Goal: Contribute content

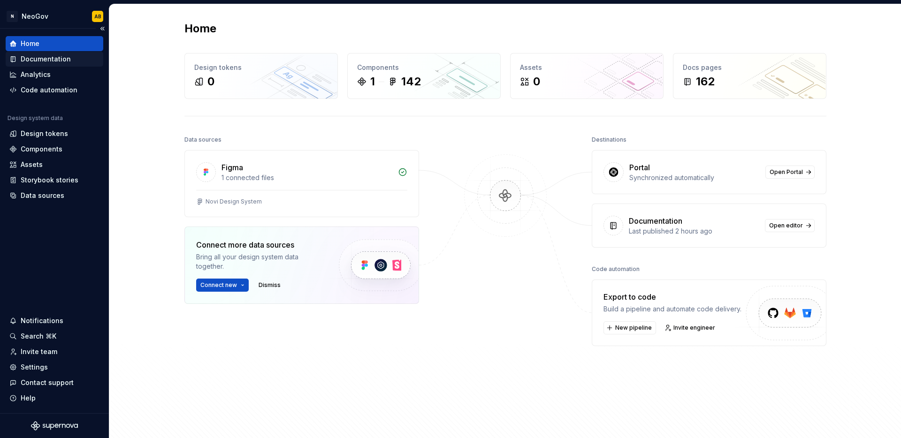
click at [51, 58] on div "Documentation" at bounding box center [46, 58] width 50 height 9
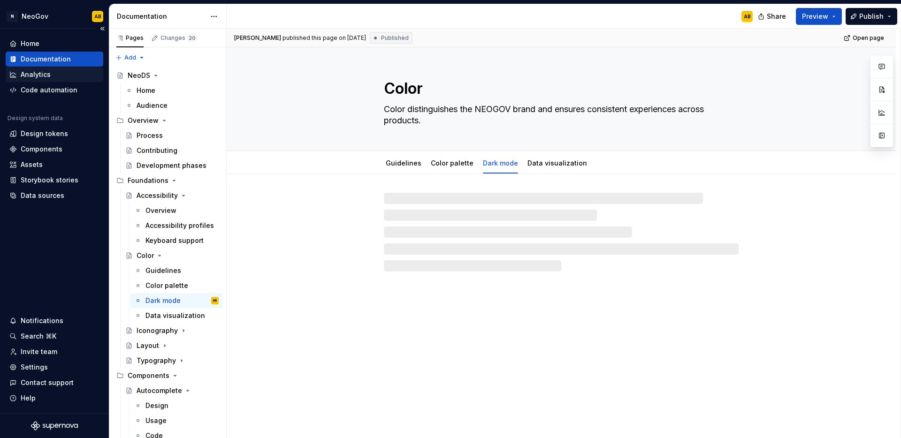
click at [48, 75] on div "Analytics" at bounding box center [36, 74] width 30 height 9
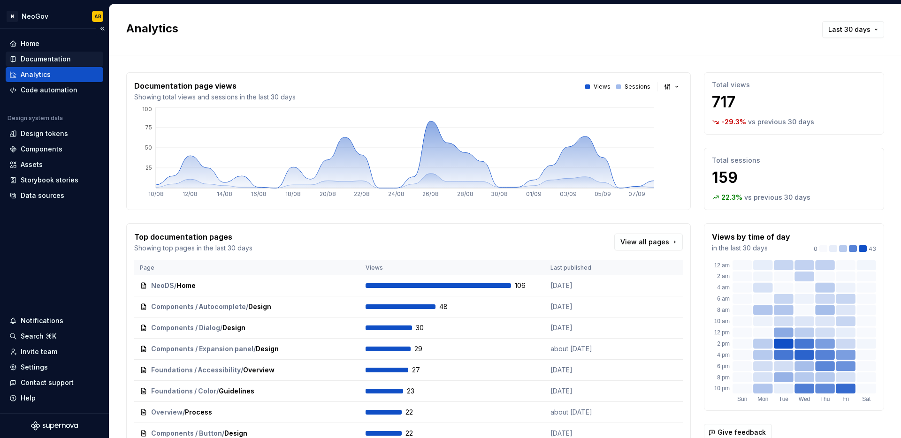
click at [38, 60] on div "Documentation" at bounding box center [46, 58] width 50 height 9
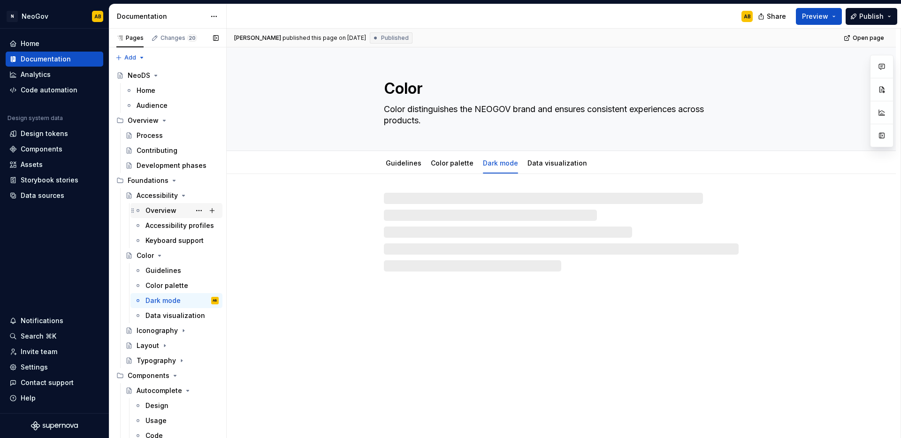
type textarea "*"
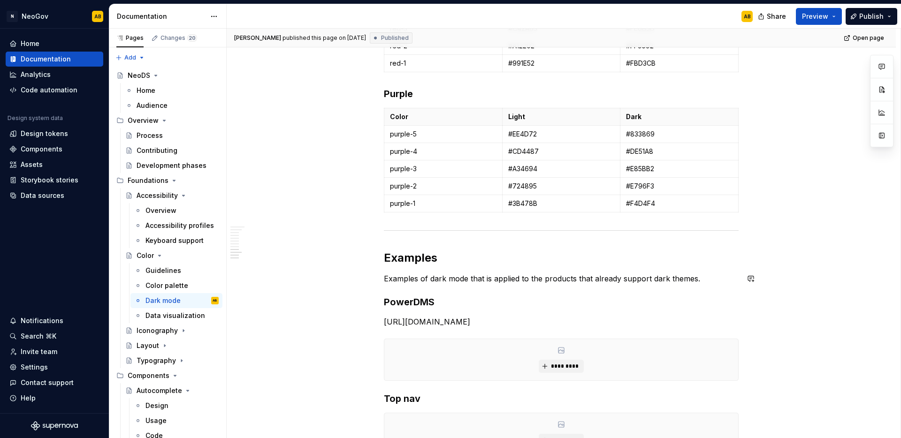
scroll to position [1067, 0]
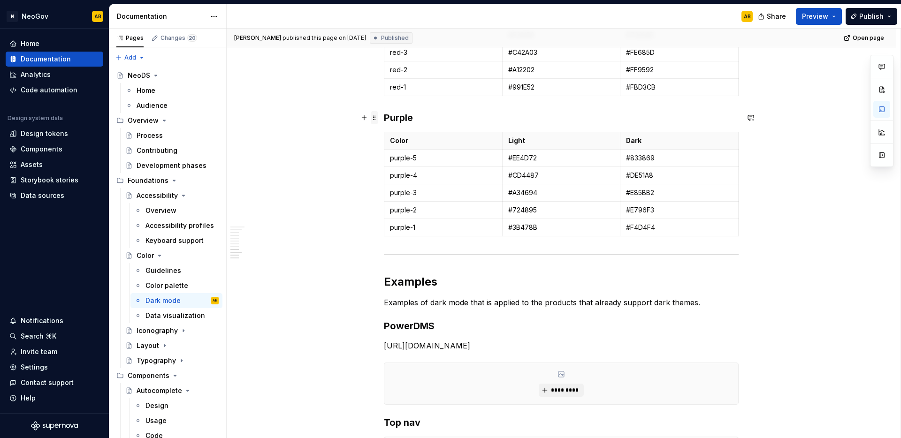
click at [373, 117] on span at bounding box center [375, 117] width 8 height 13
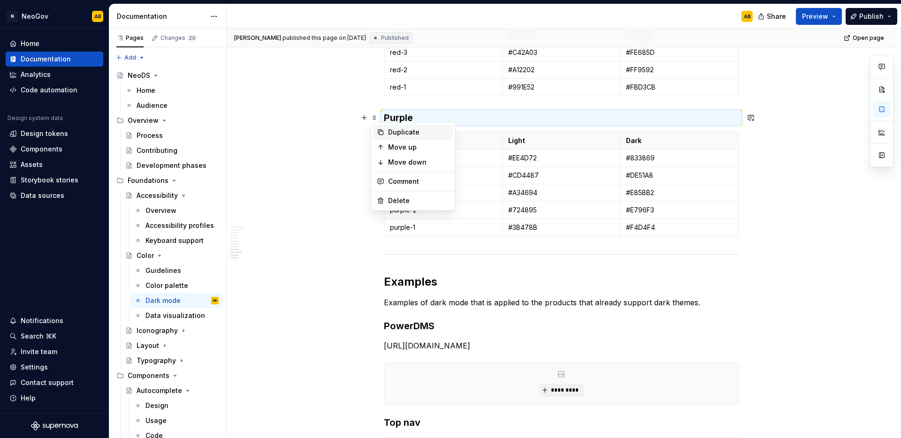
click at [378, 130] on icon at bounding box center [380, 132] width 5 height 5
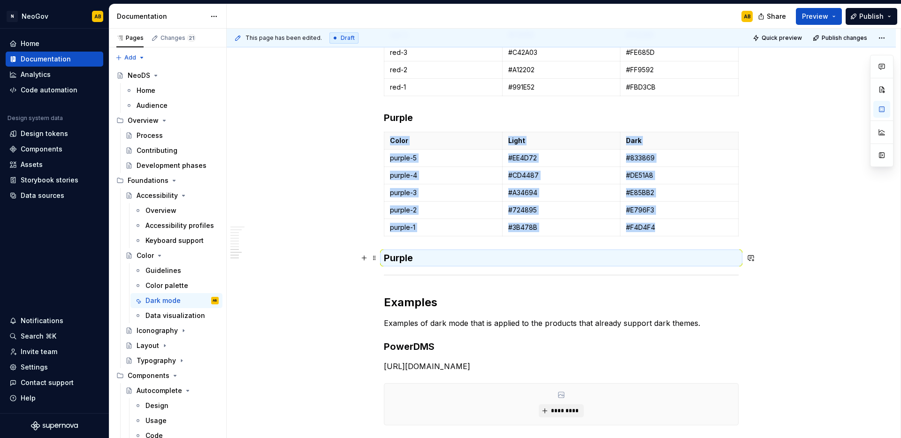
click at [397, 262] on h3 "Purple" at bounding box center [561, 257] width 355 height 13
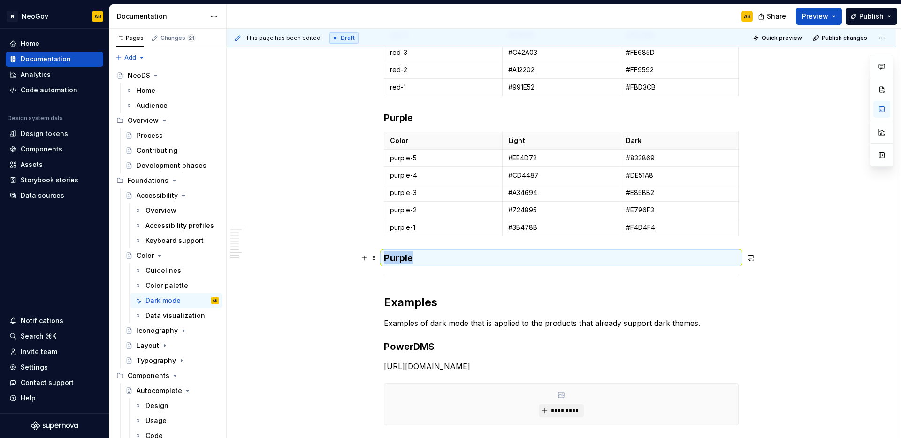
click at [397, 262] on h3 "Purple" at bounding box center [561, 257] width 355 height 13
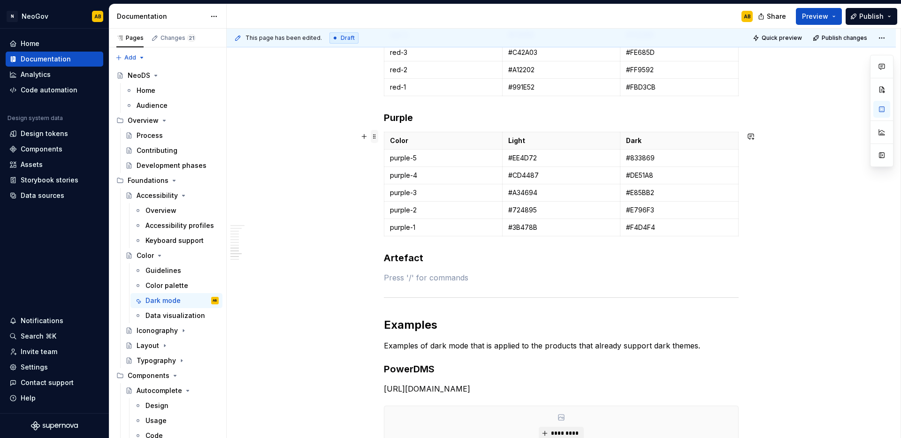
click at [375, 139] on span at bounding box center [375, 136] width 8 height 13
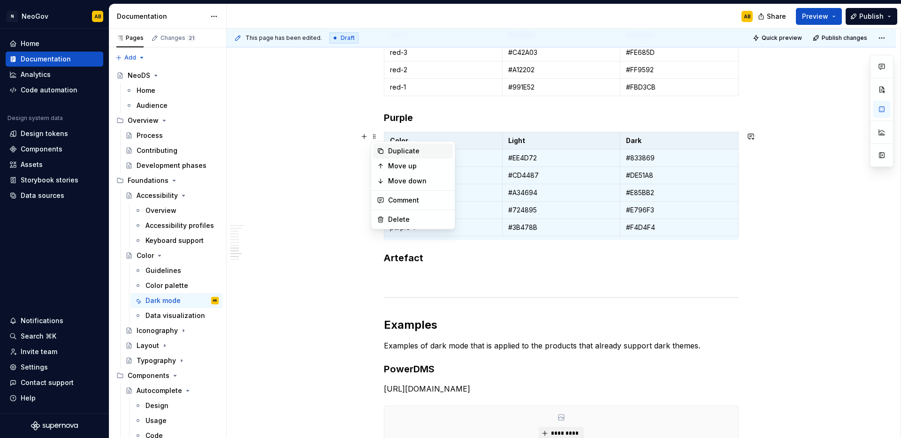
click at [377, 149] on icon at bounding box center [381, 151] width 8 height 8
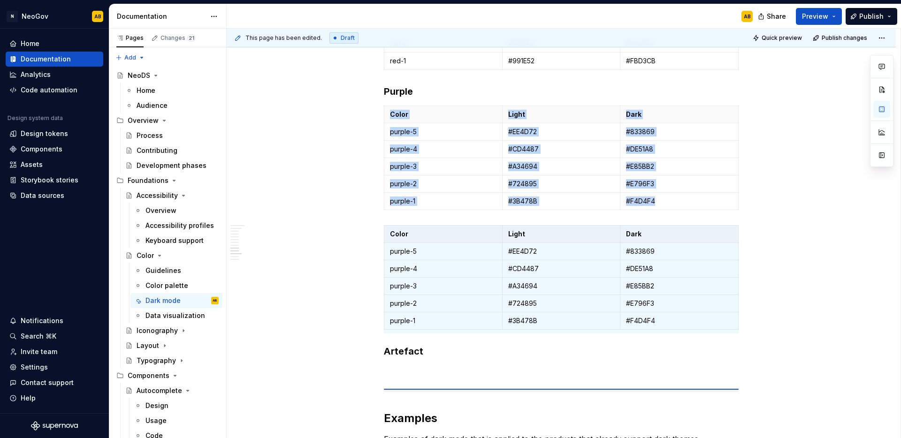
scroll to position [1072, 0]
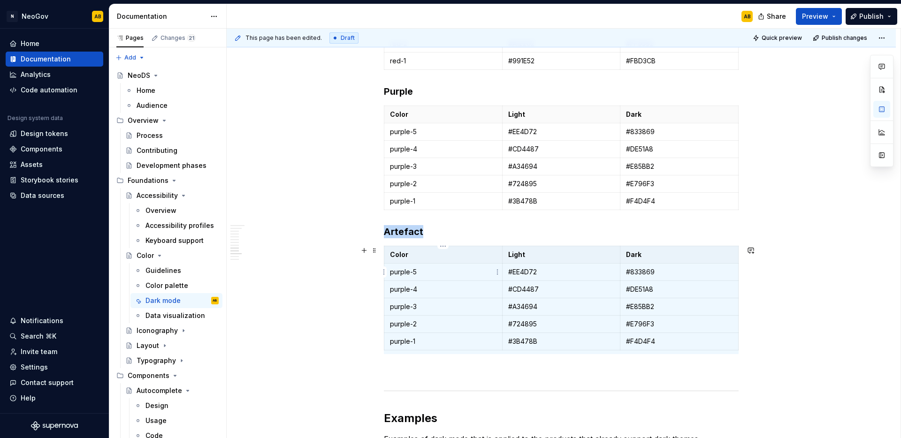
click at [412, 275] on p "purple-5" at bounding box center [443, 271] width 106 height 9
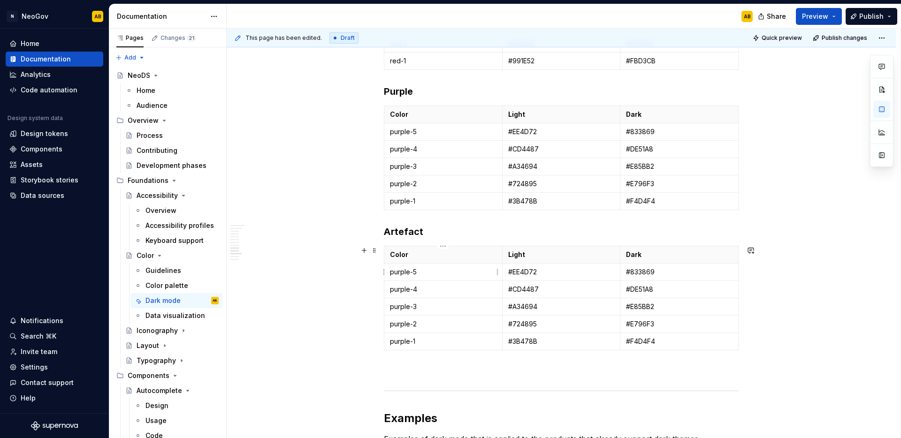
click at [412, 274] on p "purple-5" at bounding box center [443, 271] width 106 height 9
click at [412, 288] on p "purple-4" at bounding box center [443, 289] width 106 height 9
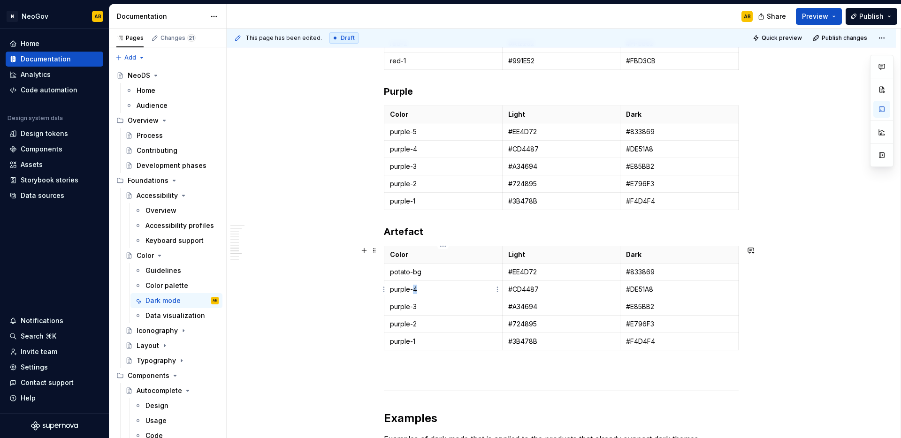
click at [412, 288] on p "purple-4" at bounding box center [443, 289] width 106 height 9
click at [388, 290] on td "purple-4" at bounding box center [443, 289] width 118 height 17
click at [420, 290] on p "purple-4" at bounding box center [443, 289] width 106 height 9
click at [411, 289] on p "purple-4" at bounding box center [443, 289] width 106 height 9
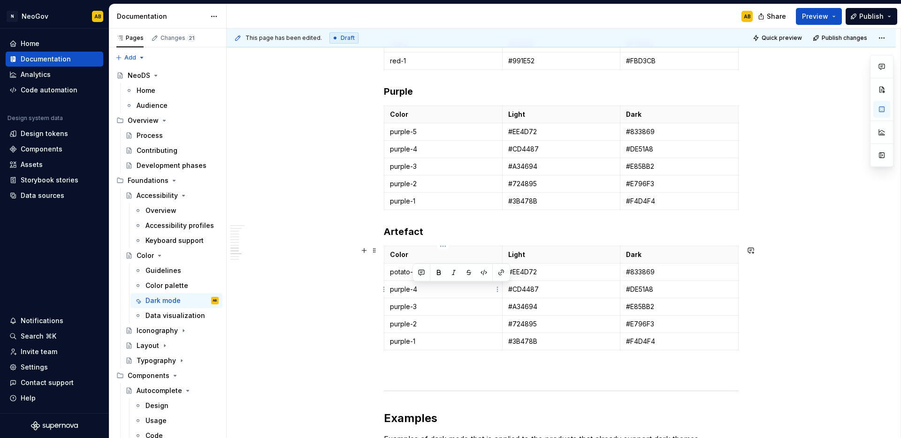
click at [411, 289] on p "purple-4" at bounding box center [443, 289] width 106 height 9
click at [405, 307] on p "purple-3" at bounding box center [443, 306] width 106 height 9
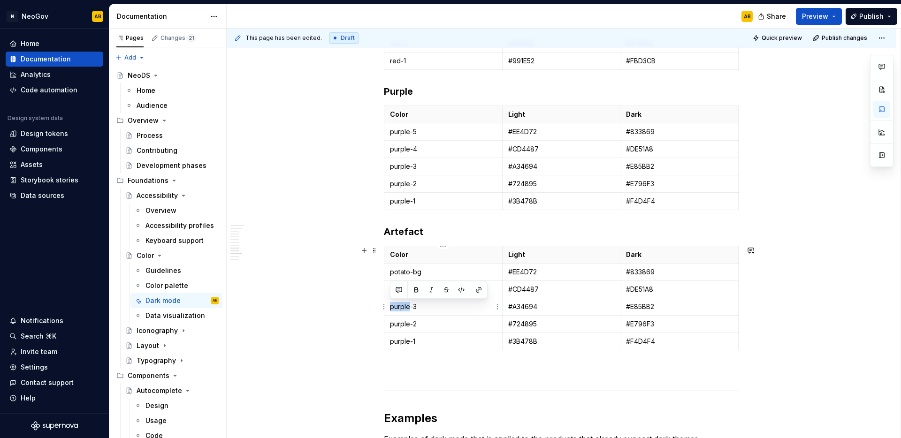
click at [405, 307] on p "purple-3" at bounding box center [443, 306] width 106 height 9
click at [406, 322] on p "purple-2" at bounding box center [443, 323] width 106 height 9
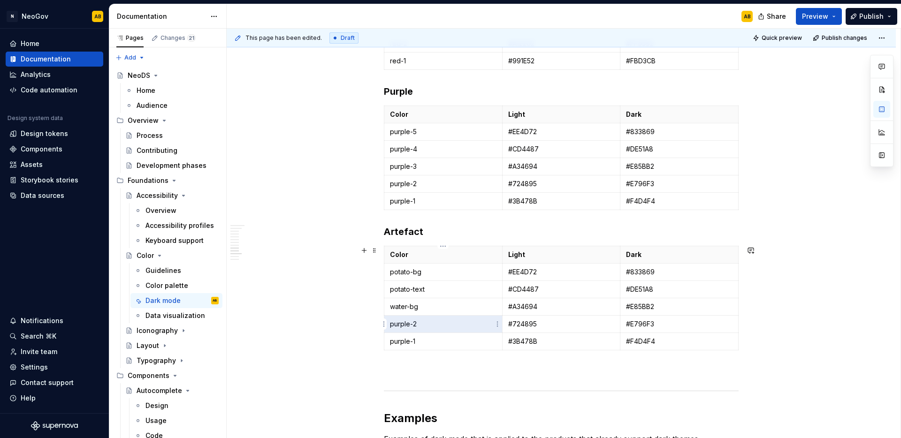
click at [406, 322] on p "purple-2" at bounding box center [443, 323] width 106 height 9
click at [407, 322] on p "purple-2" at bounding box center [443, 323] width 106 height 9
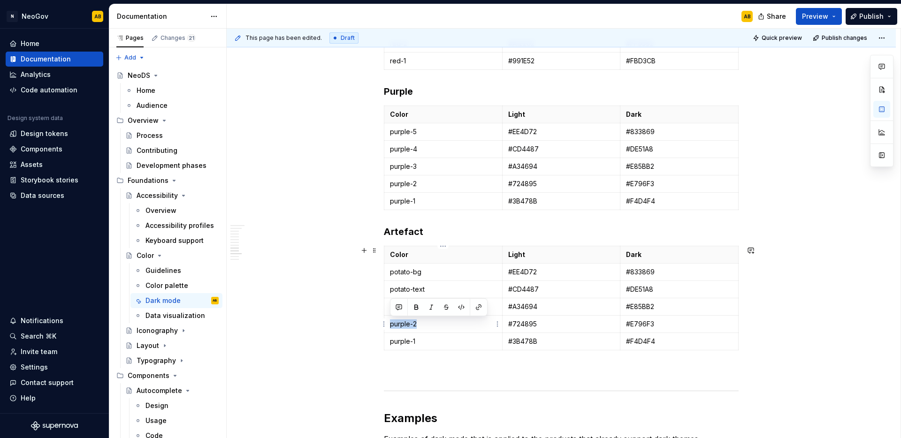
drag, startPoint x: 424, startPoint y: 326, endPoint x: 389, endPoint y: 326, distance: 34.7
click at [390, 326] on p "purple-2" at bounding box center [443, 323] width 106 height 9
click at [412, 344] on p "purple-1" at bounding box center [443, 341] width 106 height 9
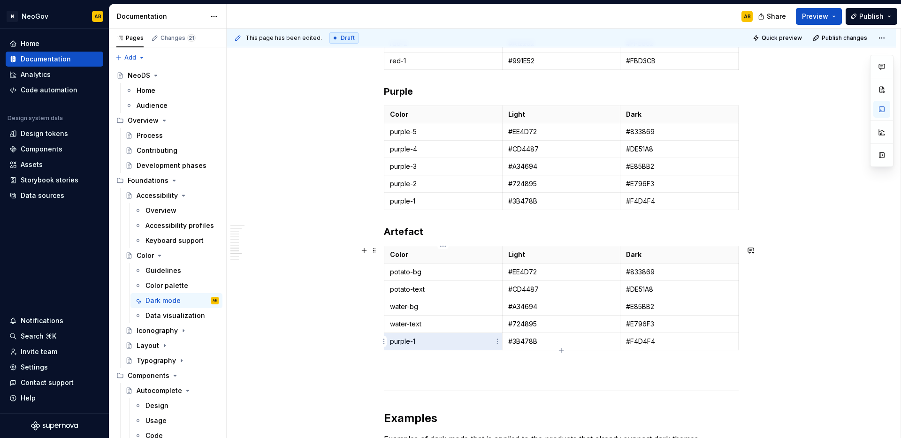
click at [412, 343] on p "purple-1" at bounding box center [443, 341] width 106 height 9
click at [563, 347] on icon "button" at bounding box center [561, 351] width 8 height 8
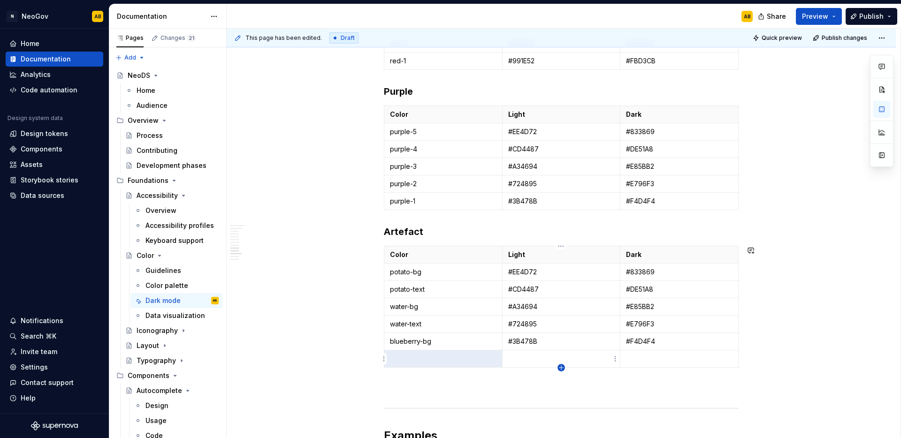
click at [561, 368] on icon "button" at bounding box center [561, 368] width 8 height 8
click at [560, 387] on icon "button" at bounding box center [561, 385] width 8 height 8
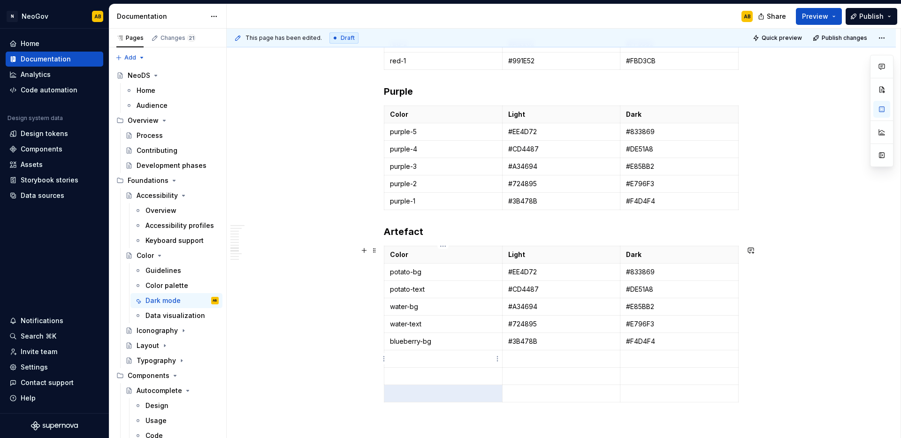
click at [416, 362] on p at bounding box center [443, 358] width 106 height 9
click at [410, 370] on td at bounding box center [443, 376] width 118 height 17
click at [408, 399] on td at bounding box center [443, 393] width 118 height 17
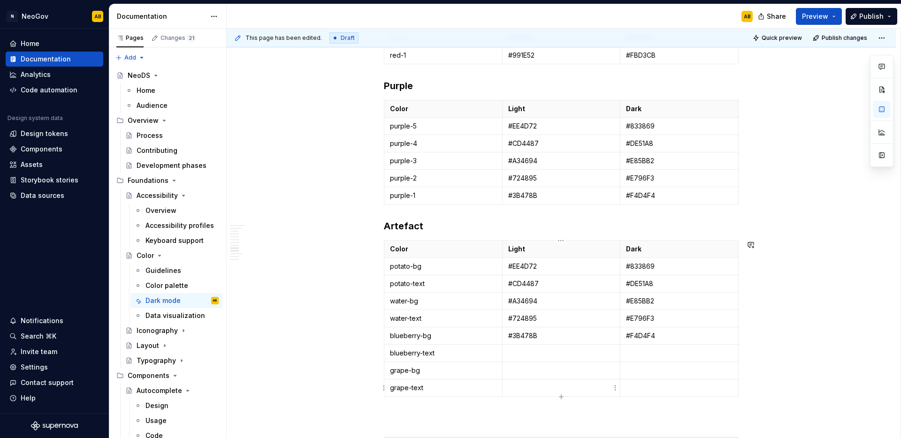
click at [560, 395] on icon "button" at bounding box center [561, 397] width 8 height 8
click at [560, 412] on icon "button" at bounding box center [561, 414] width 4 height 4
click at [459, 410] on td at bounding box center [443, 405] width 118 height 17
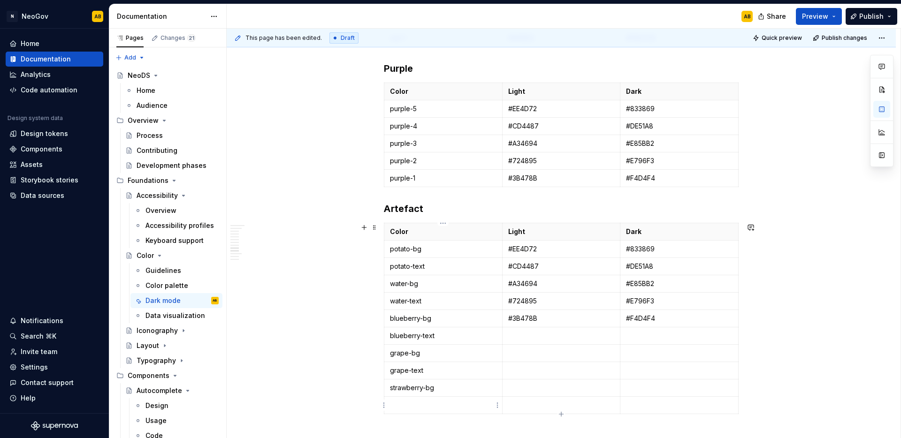
click at [424, 409] on p at bounding box center [443, 405] width 106 height 9
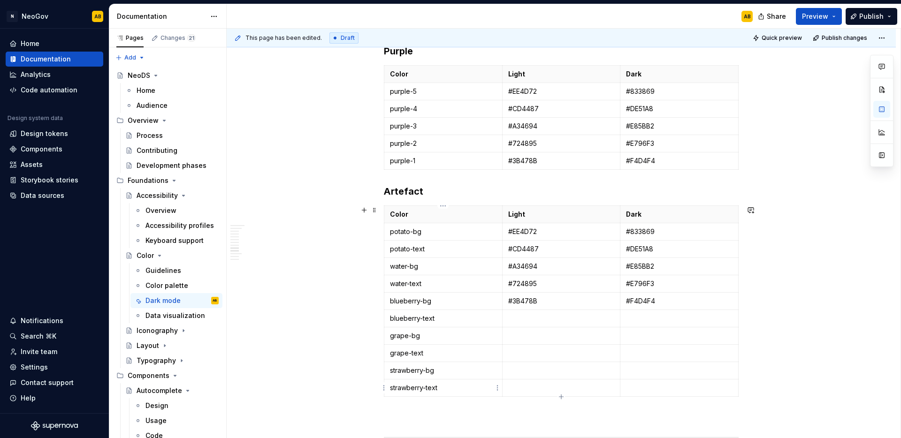
click at [390, 389] on p "strawberry-text" at bounding box center [443, 387] width 106 height 9
click at [560, 398] on icon "button" at bounding box center [561, 397] width 8 height 8
click at [560, 412] on icon "button" at bounding box center [561, 414] width 8 height 8
click at [424, 406] on p at bounding box center [443, 405] width 106 height 9
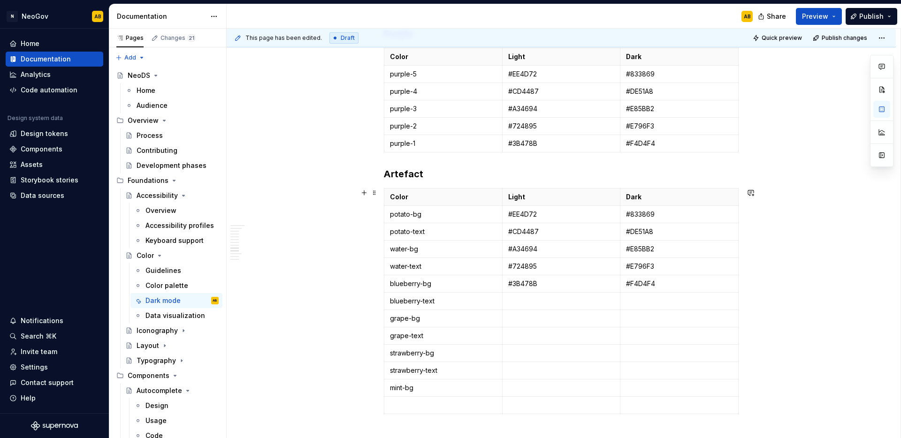
click at [412, 410] on td at bounding box center [443, 405] width 118 height 17
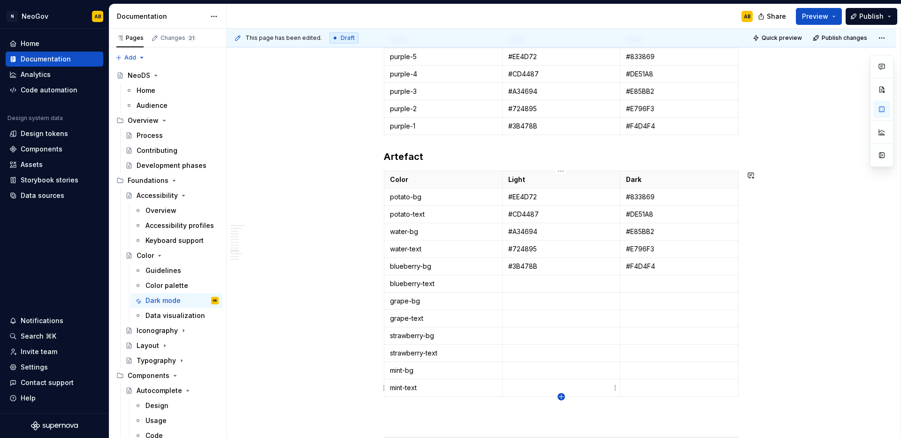
click at [561, 397] on icon "button" at bounding box center [561, 396] width 4 height 4
click at [445, 403] on p at bounding box center [443, 405] width 106 height 9
click at [563, 397] on icon "button" at bounding box center [561, 396] width 4 height 4
click at [454, 408] on p at bounding box center [443, 405] width 106 height 9
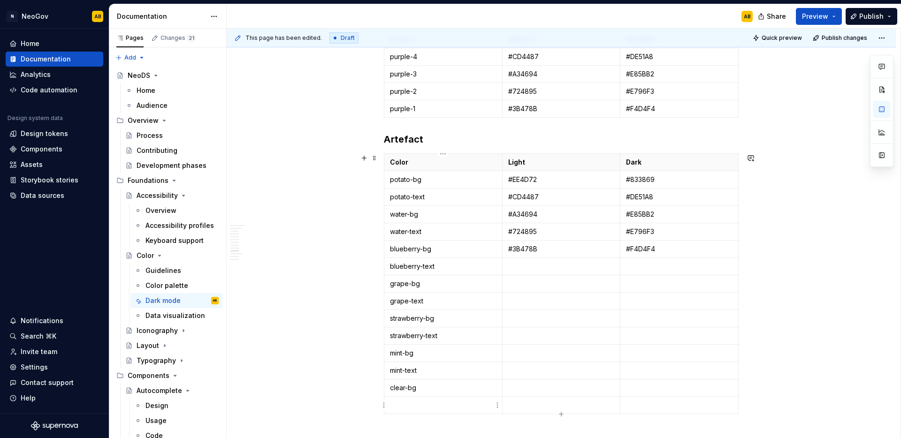
scroll to position [1182, 0]
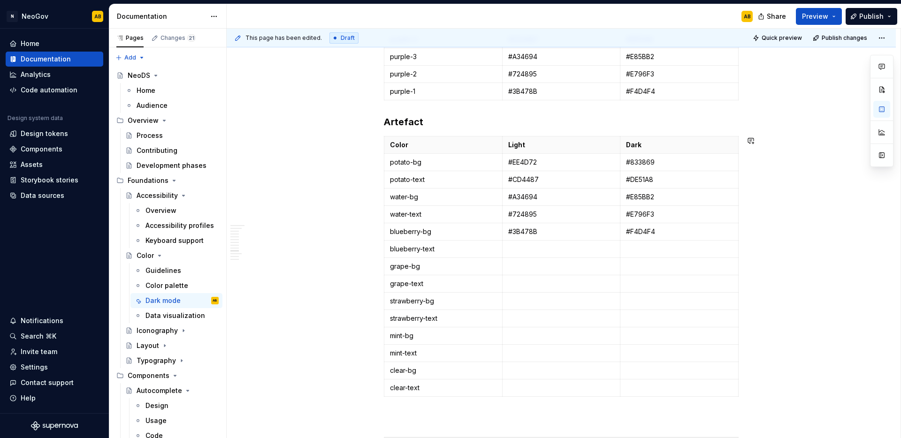
click at [524, 160] on p "#EE4D72" at bounding box center [561, 162] width 106 height 9
click at [522, 181] on p "#CD4487" at bounding box center [561, 179] width 106 height 9
click at [530, 199] on p "#A34694" at bounding box center [561, 196] width 106 height 9
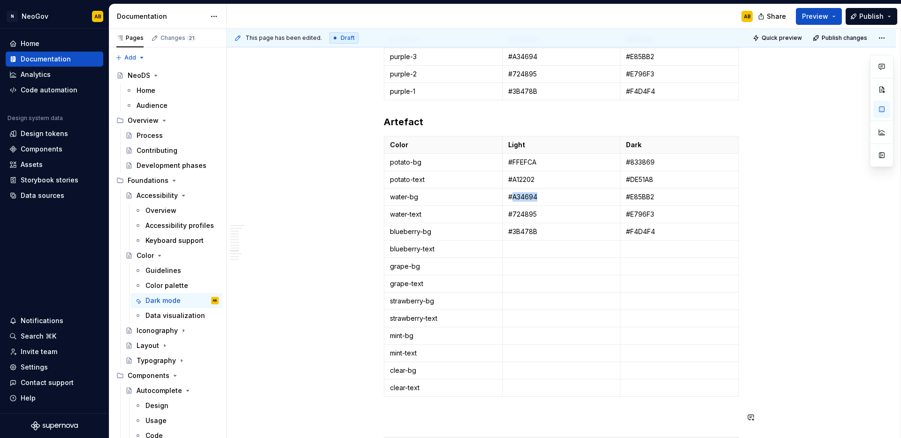
click at [530, 199] on p "#A34694" at bounding box center [561, 196] width 106 height 9
click at [521, 216] on p "#724895" at bounding box center [561, 214] width 106 height 9
click at [516, 242] on td at bounding box center [561, 249] width 118 height 17
click at [526, 217] on p "#724895" at bounding box center [561, 214] width 106 height 9
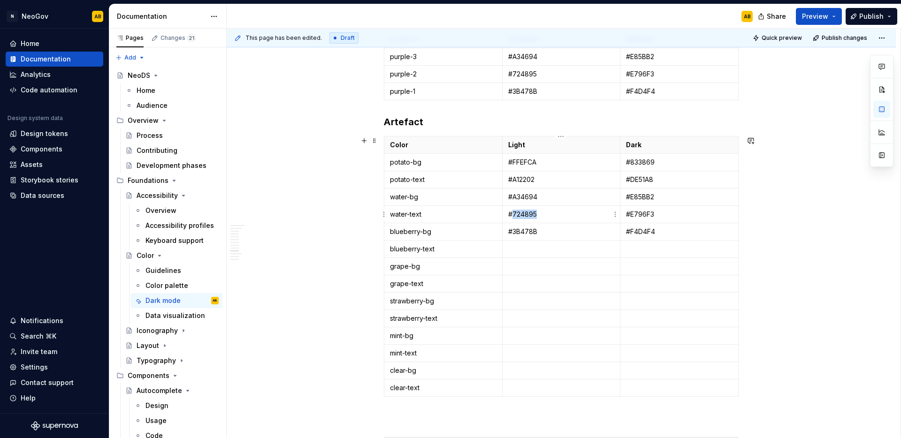
click at [526, 217] on p "#724895" at bounding box center [561, 214] width 106 height 9
click at [524, 229] on p "#3B478B" at bounding box center [561, 231] width 106 height 9
click at [522, 249] on p at bounding box center [561, 248] width 106 height 9
click at [528, 266] on p at bounding box center [561, 266] width 106 height 9
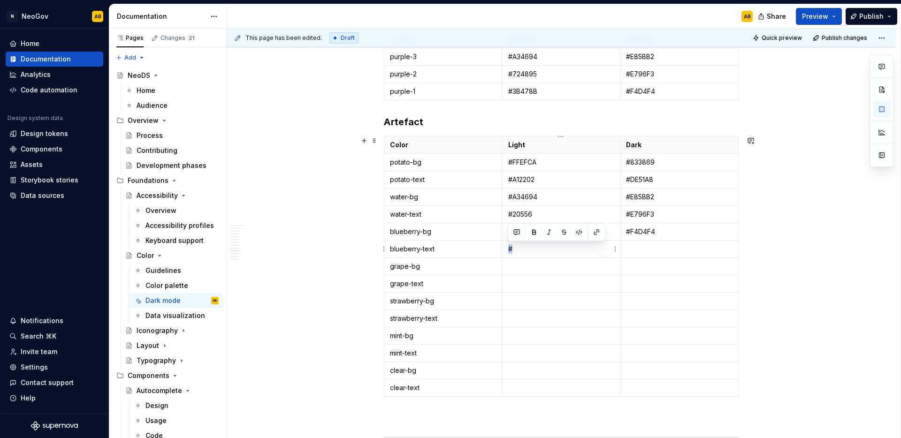
drag, startPoint x: 513, startPoint y: 252, endPoint x: 507, endPoint y: 252, distance: 5.6
click at [508, 252] on p "#" at bounding box center [561, 248] width 106 height 9
copy p "#"
click at [517, 272] on td at bounding box center [561, 266] width 118 height 17
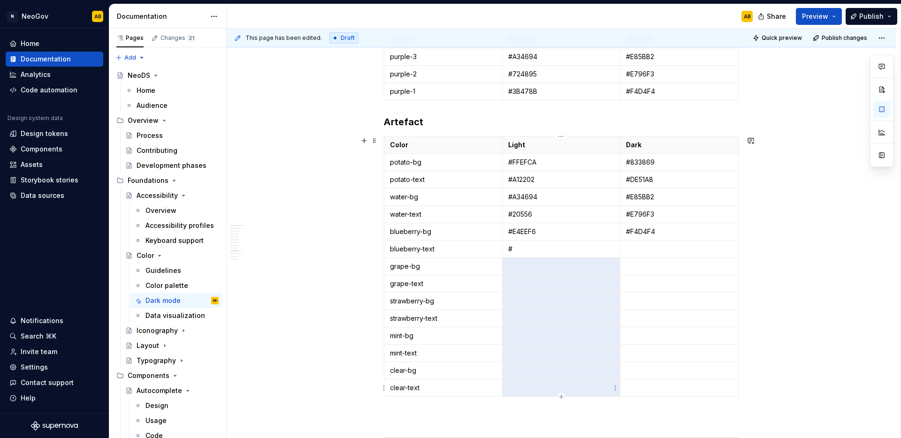
drag, startPoint x: 514, startPoint y: 269, endPoint x: 515, endPoint y: 385, distance: 115.4
click at [515, 385] on tbody "Color Light Dark potato-bg #FFEFCA #833869 potato-text #A12202 #DE51A8 water-bg…" at bounding box center [561, 266] width 354 height 260
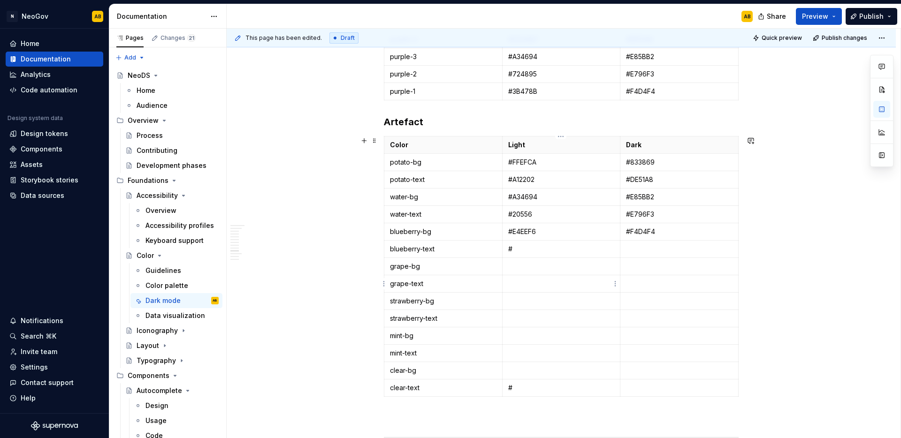
click at [513, 273] on td at bounding box center [561, 266] width 118 height 17
click at [514, 286] on p at bounding box center [561, 283] width 106 height 9
drag, startPoint x: 515, startPoint y: 301, endPoint x: 517, endPoint y: 312, distance: 10.9
click at [516, 301] on p at bounding box center [561, 300] width 106 height 9
click at [518, 317] on p at bounding box center [561, 318] width 106 height 9
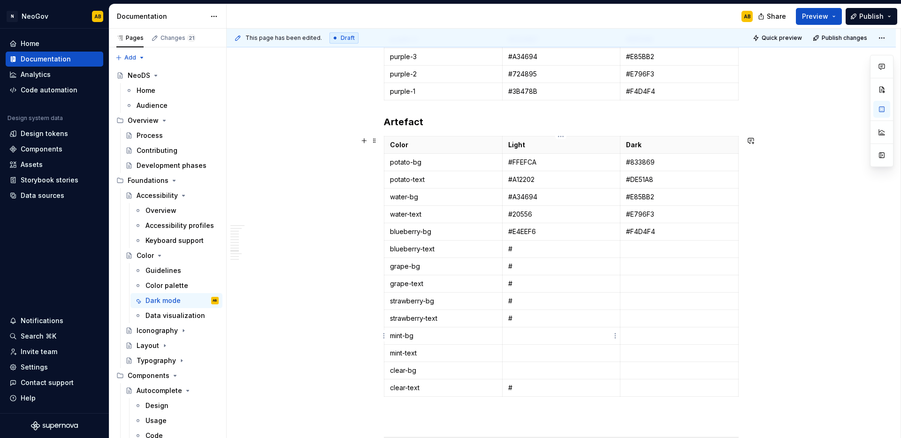
click at [518, 334] on p at bounding box center [561, 335] width 106 height 9
click at [517, 353] on p at bounding box center [561, 352] width 106 height 9
click at [517, 370] on p at bounding box center [561, 370] width 106 height 9
click at [534, 247] on p "#" at bounding box center [561, 248] width 106 height 9
click at [533, 263] on p "#" at bounding box center [561, 266] width 106 height 9
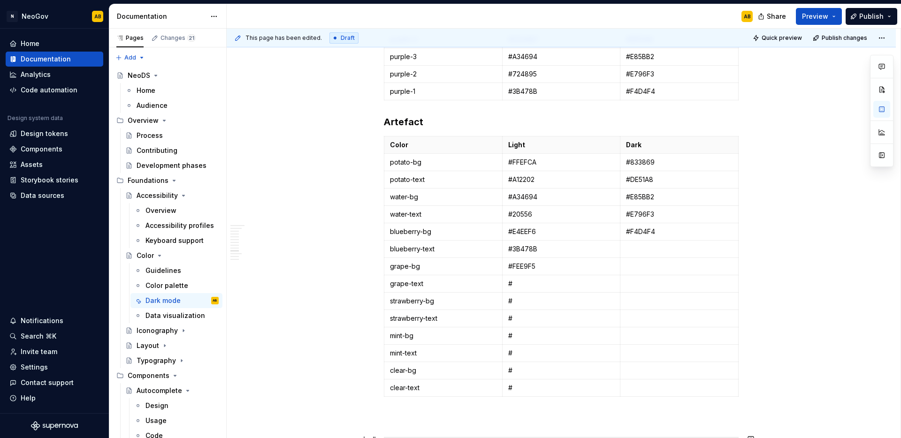
click at [536, 288] on td "#" at bounding box center [561, 283] width 118 height 17
click at [543, 301] on p "#" at bounding box center [561, 300] width 106 height 9
click at [525, 319] on p "#" at bounding box center [561, 318] width 106 height 9
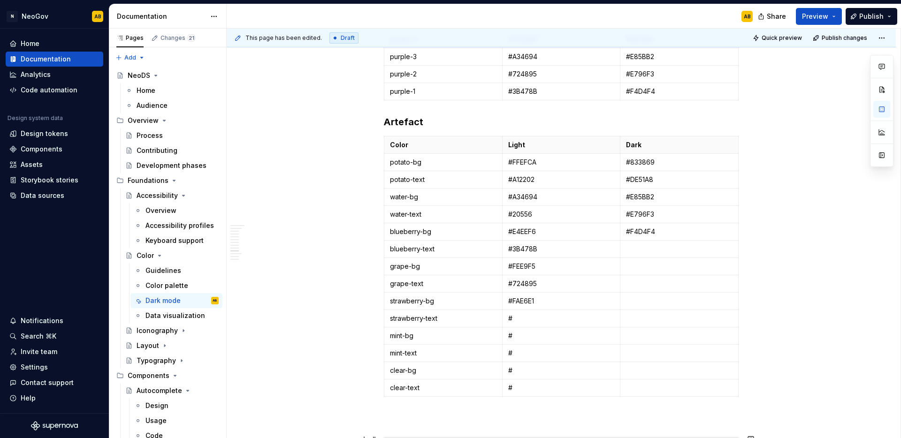
click at [525, 319] on p "#" at bounding box center [561, 318] width 106 height 9
click at [528, 338] on p "#" at bounding box center [561, 335] width 106 height 9
click at [526, 354] on p "#" at bounding box center [561, 352] width 106 height 9
click at [518, 372] on p "#" at bounding box center [561, 370] width 106 height 9
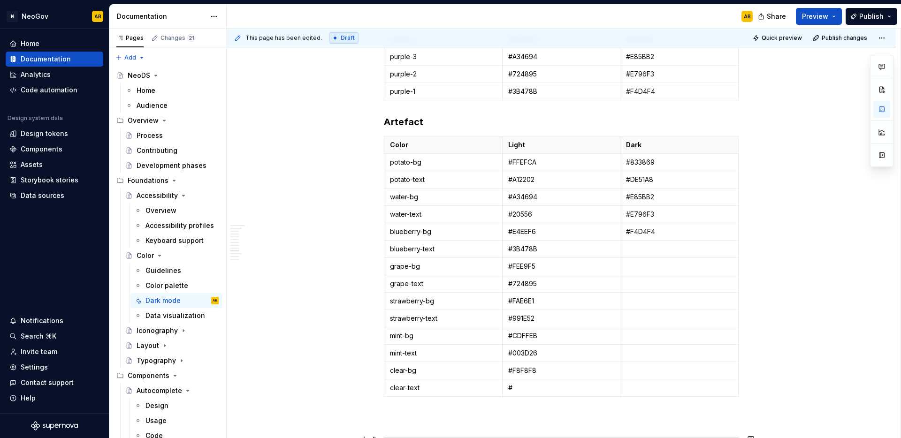
click at [515, 393] on td "#" at bounding box center [561, 387] width 118 height 17
click at [517, 183] on p "#A12202" at bounding box center [561, 179] width 106 height 9
copy p "A12202"
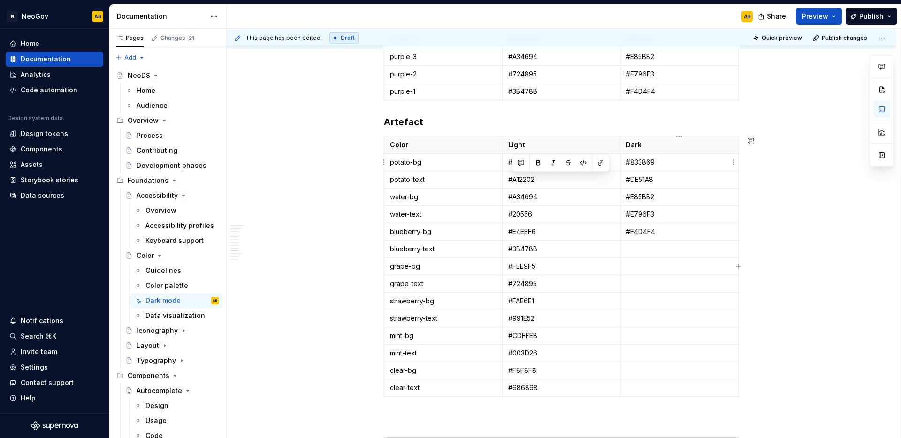
click at [636, 162] on p "#833869" at bounding box center [679, 162] width 106 height 9
click at [641, 182] on p "#DE51A8" at bounding box center [679, 179] width 106 height 9
click at [641, 196] on p "#E85BB2" at bounding box center [679, 196] width 106 height 9
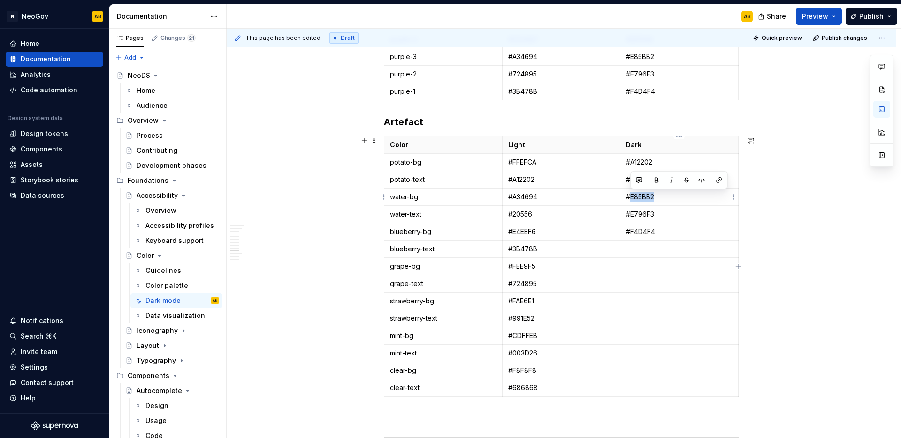
click at [641, 196] on p "#E85BB2" at bounding box center [679, 196] width 106 height 9
click at [645, 213] on p "#E796F3" at bounding box center [679, 214] width 106 height 9
click at [641, 233] on p "#F4D4F4" at bounding box center [679, 231] width 106 height 9
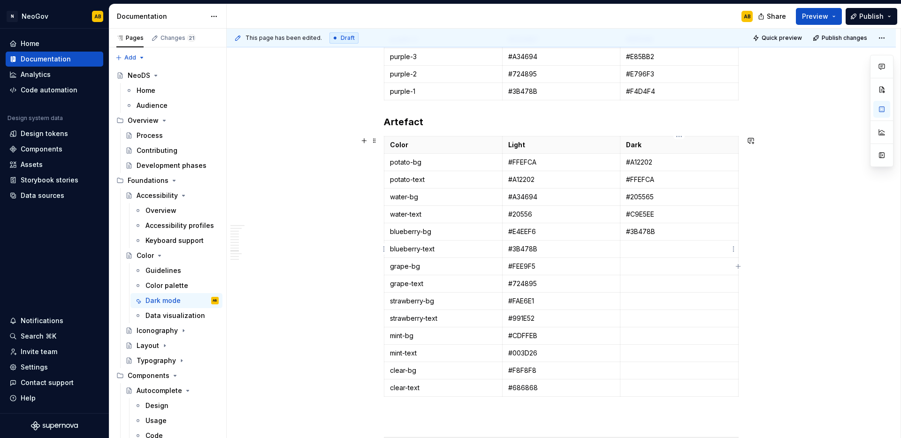
click at [632, 253] on p at bounding box center [679, 248] width 106 height 9
drag, startPoint x: 638, startPoint y: 248, endPoint x: 625, endPoint y: 249, distance: 13.7
click at [625, 249] on td "#" at bounding box center [679, 249] width 118 height 17
copy p "#"
click at [633, 262] on p at bounding box center [679, 266] width 106 height 9
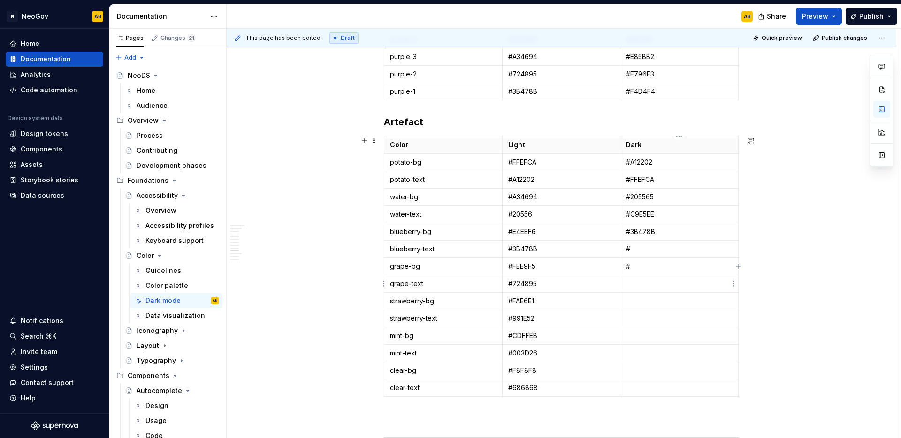
click at [634, 283] on p at bounding box center [679, 283] width 106 height 9
click at [633, 306] on td at bounding box center [679, 301] width 118 height 17
click at [634, 323] on td at bounding box center [679, 318] width 118 height 17
click at [633, 336] on p at bounding box center [679, 335] width 106 height 9
click at [632, 353] on p at bounding box center [679, 352] width 106 height 9
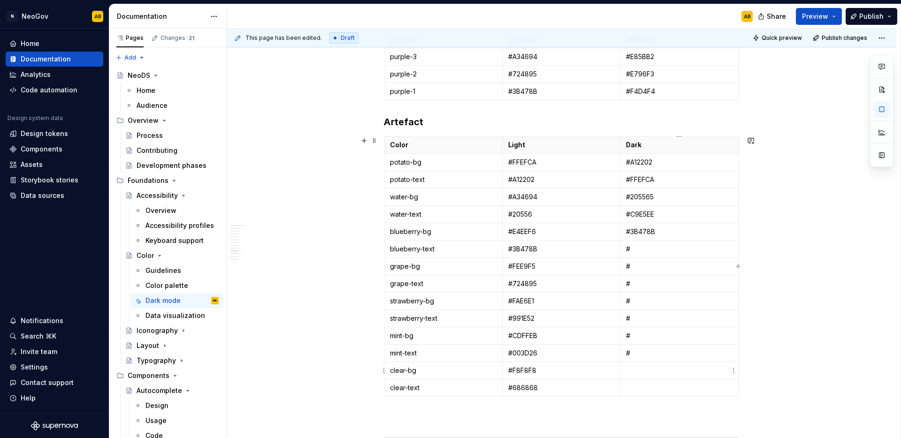
click at [629, 375] on p at bounding box center [679, 370] width 106 height 9
click at [629, 390] on p at bounding box center [679, 387] width 106 height 9
click at [648, 253] on p "#" at bounding box center [679, 248] width 106 height 9
click at [651, 265] on p "#" at bounding box center [679, 266] width 106 height 9
click at [647, 285] on p "#" at bounding box center [679, 283] width 106 height 9
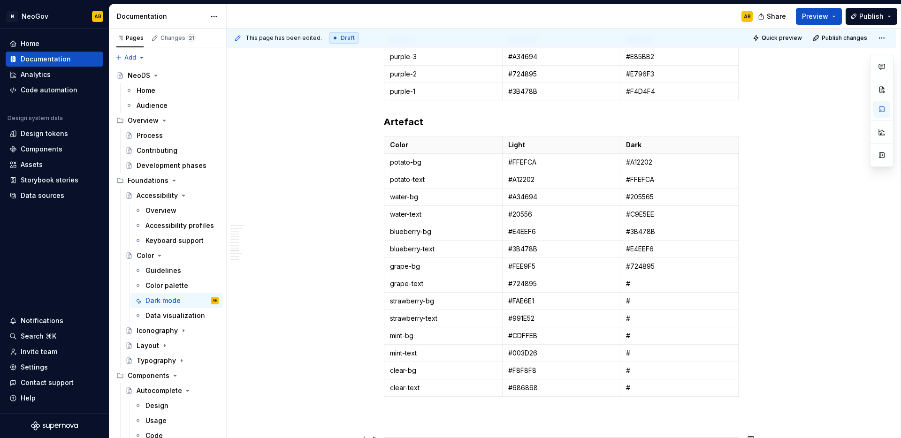
click at [647, 285] on p "#" at bounding box center [679, 283] width 106 height 9
click at [638, 299] on p "#" at bounding box center [679, 300] width 106 height 9
click at [646, 318] on p "#" at bounding box center [679, 318] width 106 height 9
click at [640, 335] on p "#" at bounding box center [679, 335] width 106 height 9
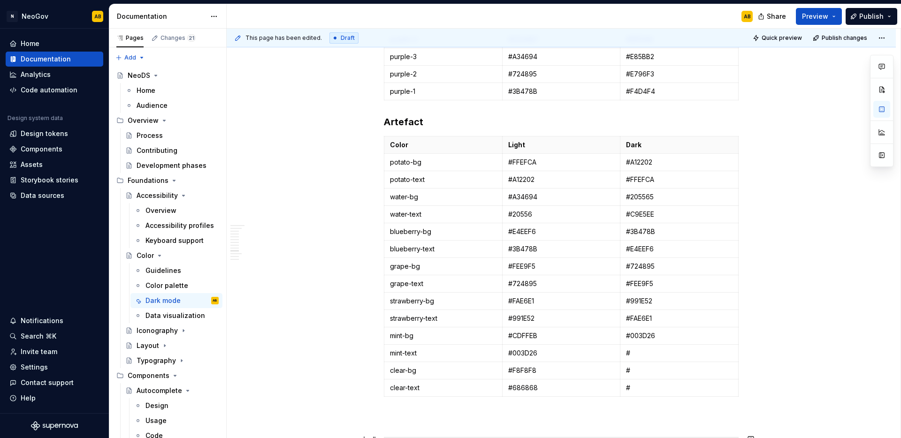
click at [642, 350] on p "#" at bounding box center [679, 352] width 106 height 9
click at [649, 371] on p "#" at bounding box center [679, 370] width 106 height 9
click at [635, 385] on p "#" at bounding box center [679, 387] width 106 height 9
click at [882, 16] on span "Publish" at bounding box center [871, 16] width 24 height 9
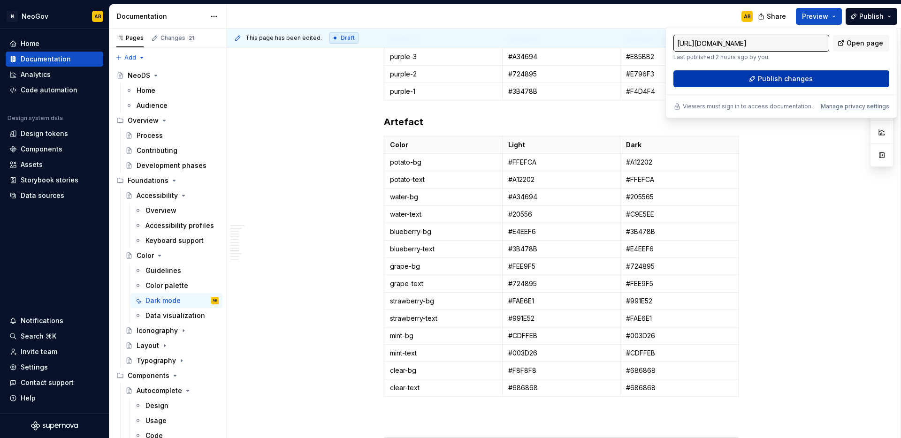
click at [796, 83] on span "Publish changes" at bounding box center [784, 78] width 55 height 9
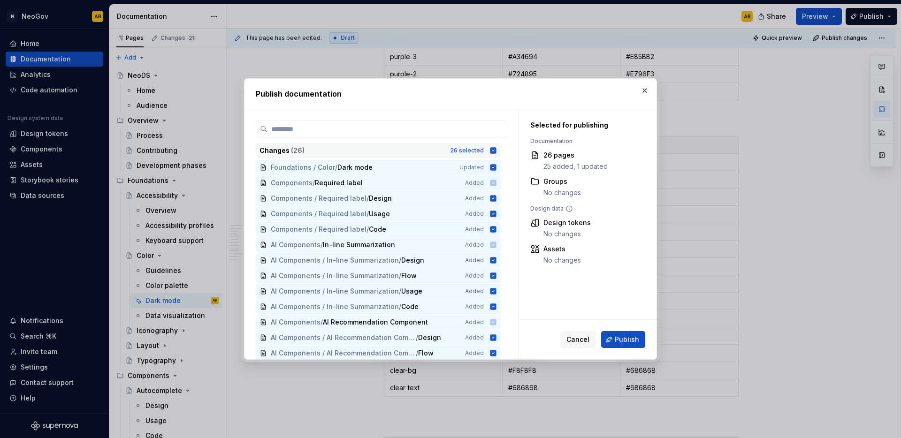
click at [494, 153] on icon at bounding box center [493, 150] width 6 height 6
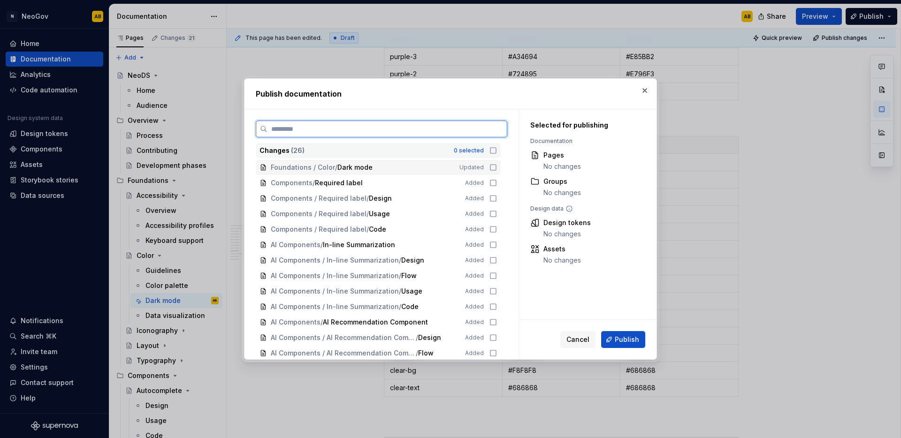
click at [494, 162] on div "Foundations / Color / Dark mode Updated" at bounding box center [378, 167] width 245 height 15
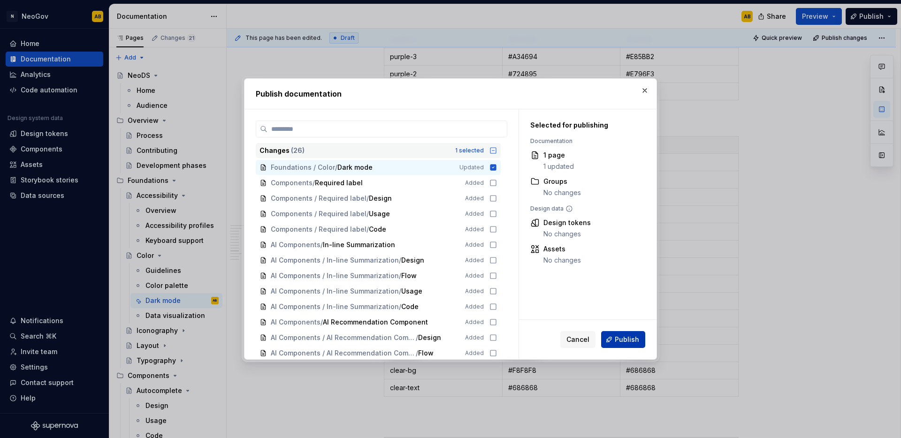
click at [618, 344] on button "Publish" at bounding box center [623, 339] width 44 height 17
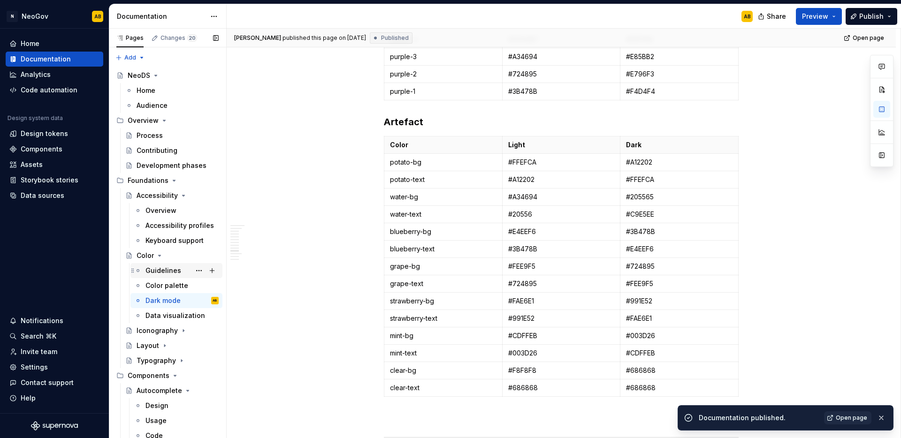
click at [156, 272] on div "Guidelines" at bounding box center [163, 270] width 36 height 9
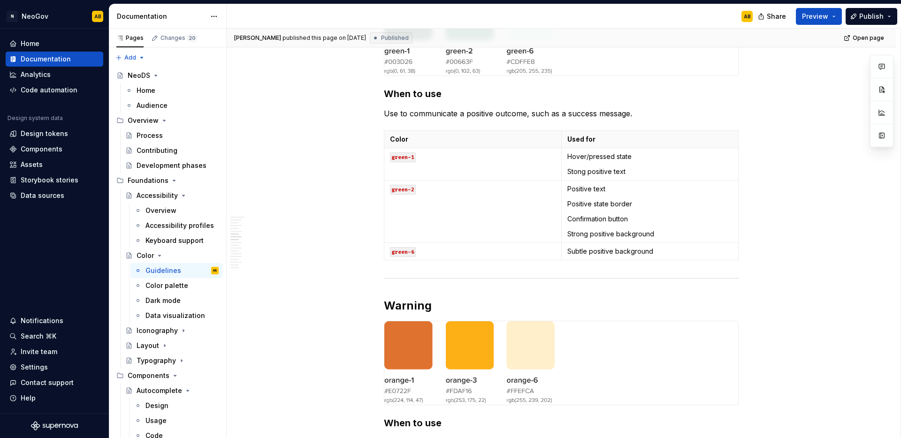
scroll to position [1485, 0]
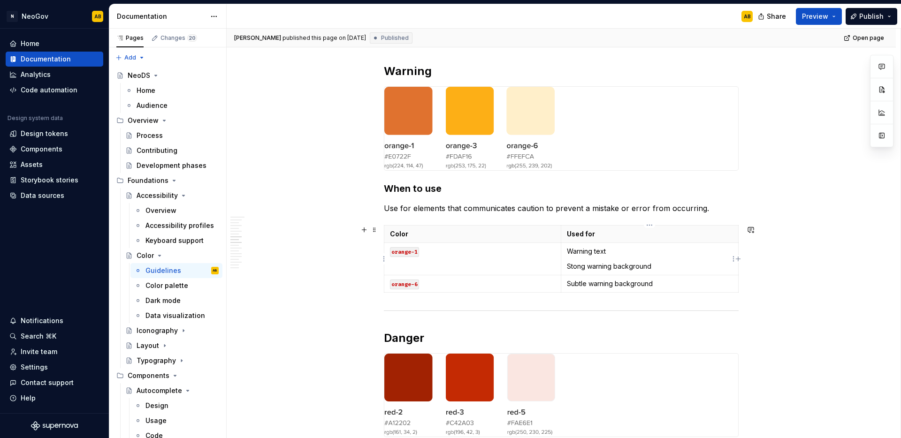
click at [606, 250] on p "Warning text" at bounding box center [650, 251] width 166 height 9
type textarea "*"
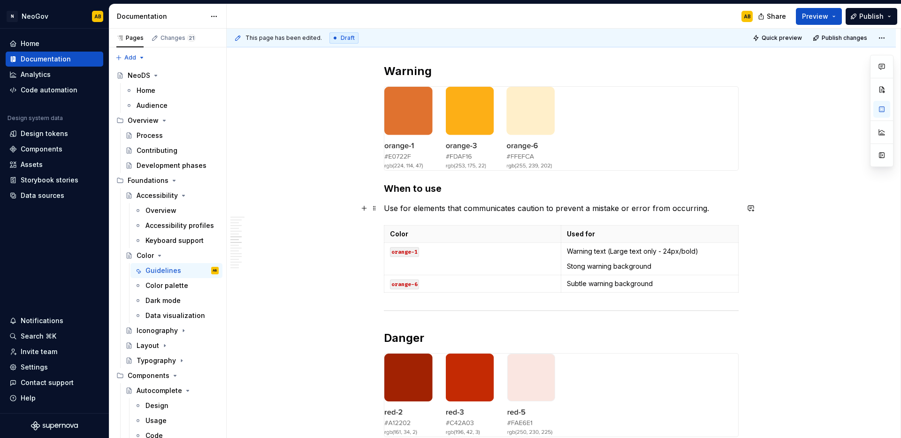
click at [703, 208] on p "Use for elements that communicates caution to prevent a mistake or error from o…" at bounding box center [561, 208] width 355 height 11
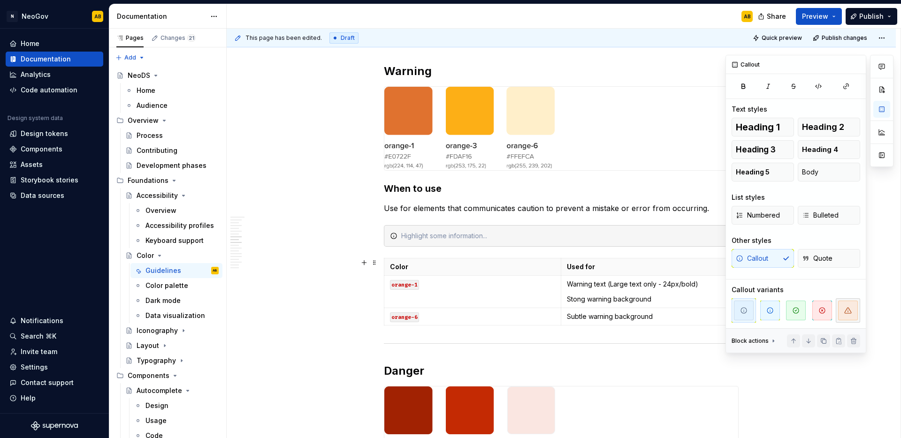
click at [843, 304] on span "button" at bounding box center [848, 311] width 20 height 20
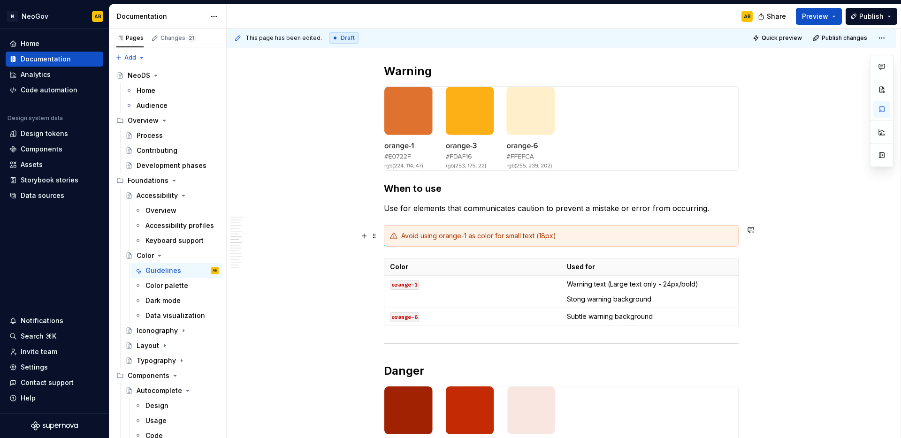
click at [538, 235] on div "Avoid using orange-1 as color for small text (18px)" at bounding box center [566, 235] width 331 height 9
click at [575, 235] on div "Avoid using orange-1 as color for small text (up to 18px)" at bounding box center [566, 235] width 331 height 9
click at [864, 21] on button "Publish" at bounding box center [871, 16] width 52 height 17
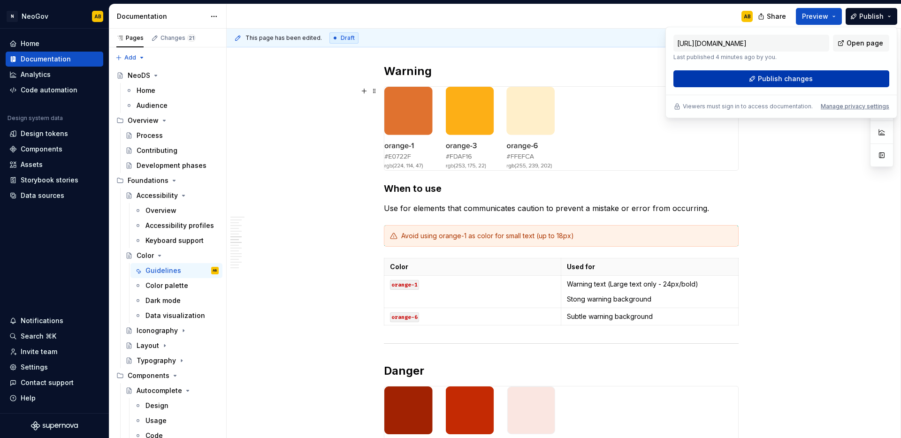
click at [761, 83] on span "Publish changes" at bounding box center [784, 78] width 55 height 9
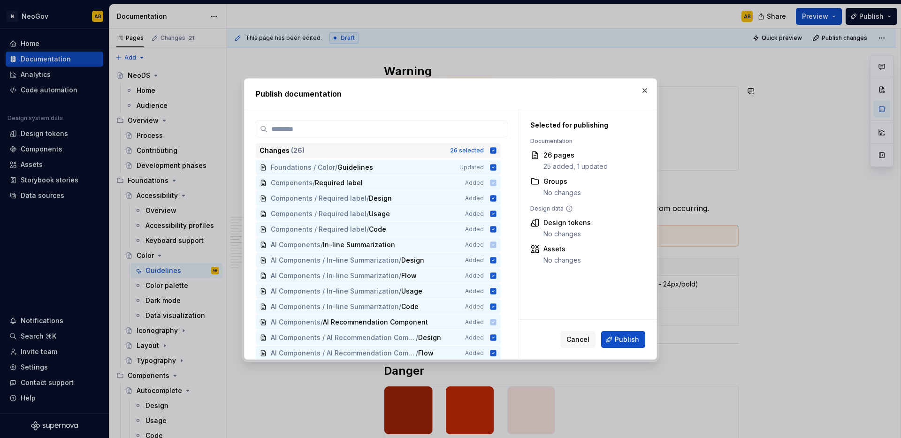
click at [493, 152] on icon at bounding box center [493, 150] width 6 height 6
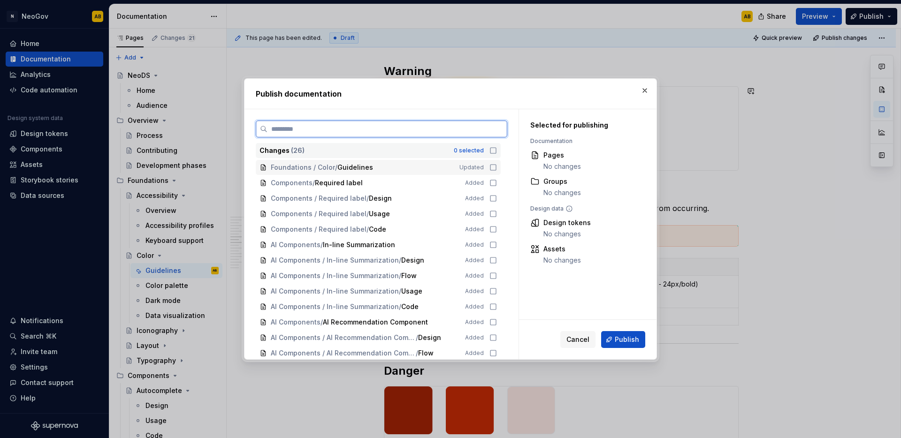
click at [493, 166] on icon at bounding box center [493, 168] width 8 height 8
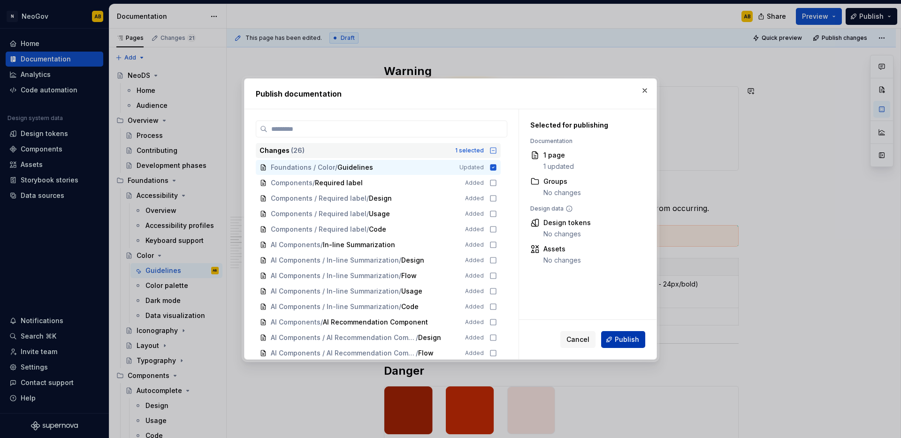
click at [636, 343] on span "Publish" at bounding box center [626, 339] width 24 height 9
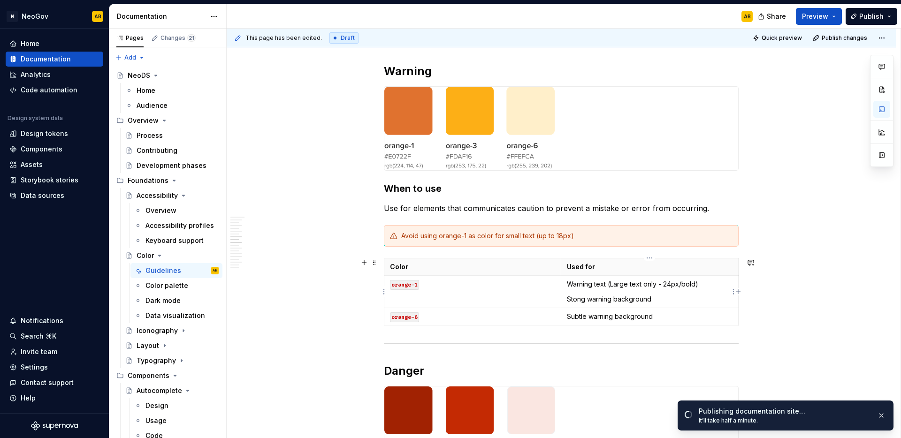
click at [574, 300] on p "Stong warning background" at bounding box center [650, 299] width 166 height 9
click at [660, 315] on p "Subtle warning background" at bounding box center [650, 316] width 166 height 9
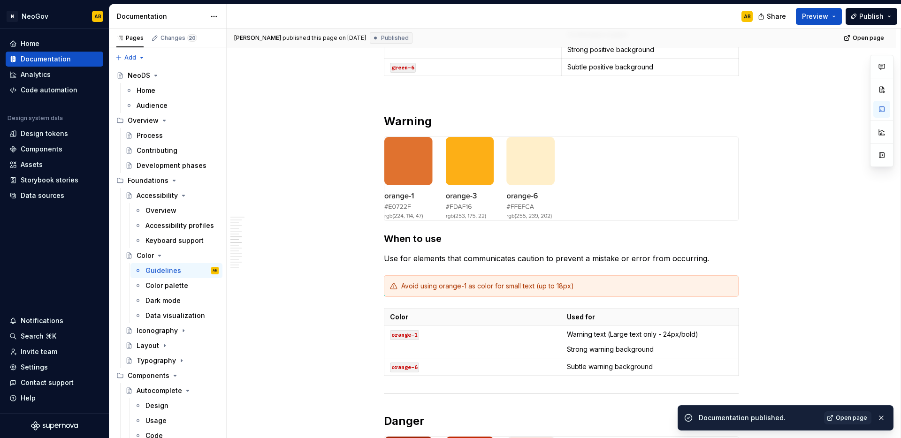
scroll to position [1433, 0]
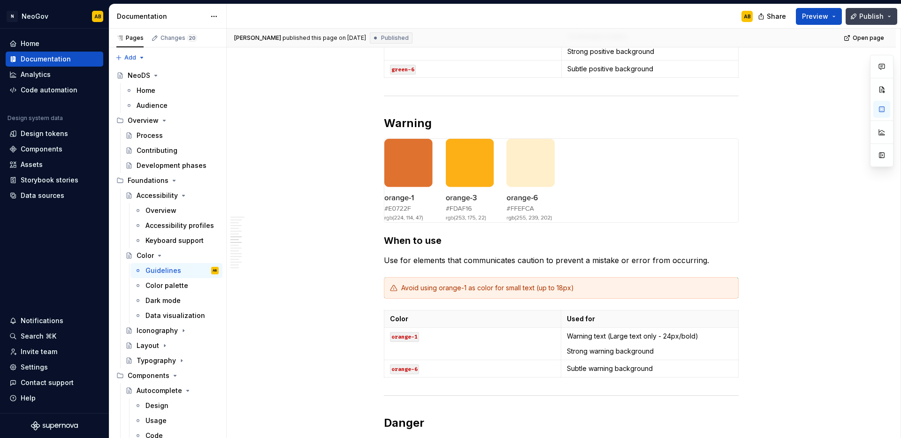
click at [869, 14] on span "Publish" at bounding box center [871, 16] width 24 height 9
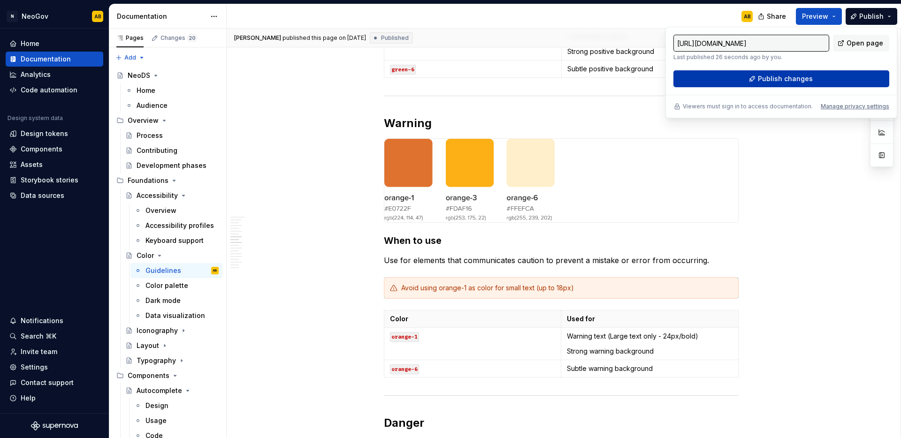
click at [759, 82] on span "Publish changes" at bounding box center [784, 78] width 55 height 9
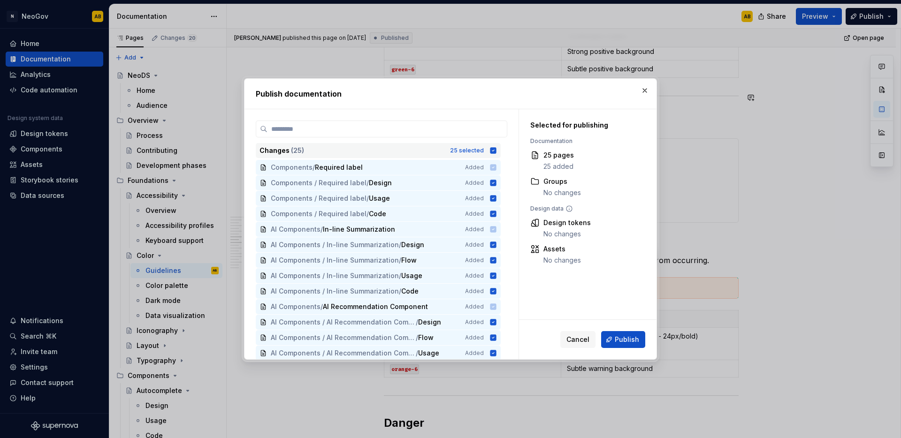
click at [494, 152] on icon at bounding box center [493, 150] width 6 height 6
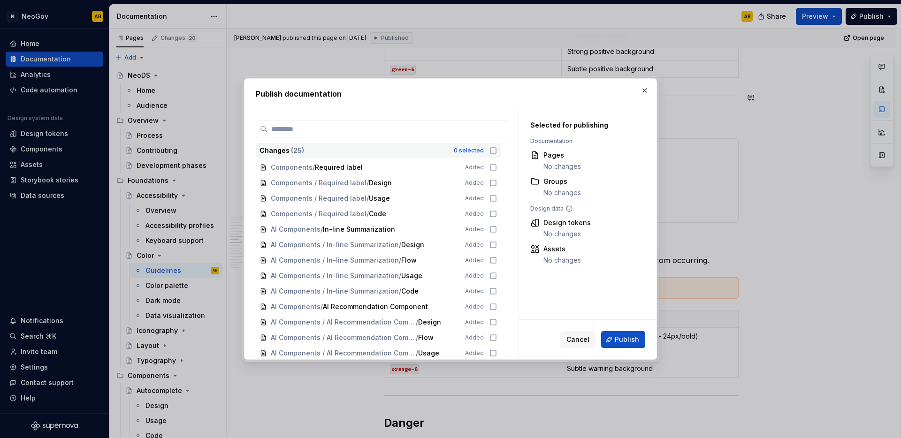
click at [494, 151] on icon at bounding box center [493, 151] width 8 height 8
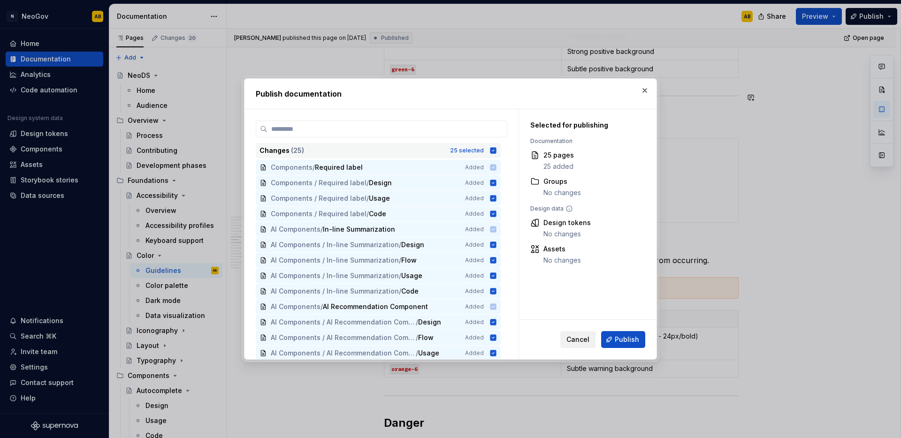
click at [570, 339] on span "Cancel" at bounding box center [577, 339] width 23 height 9
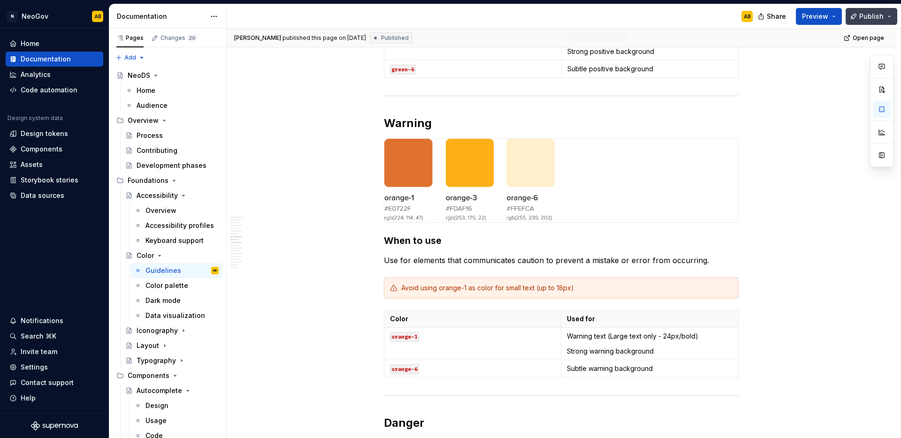
click at [870, 22] on button "Publish" at bounding box center [871, 16] width 52 height 17
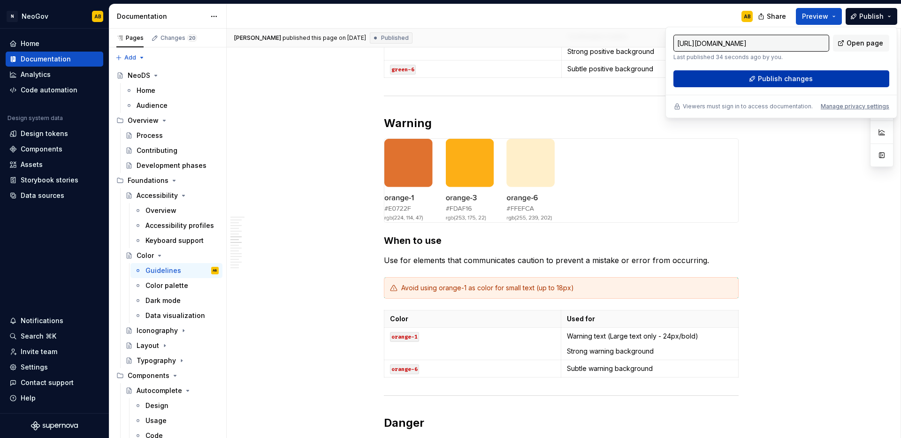
click at [770, 80] on span "Publish changes" at bounding box center [784, 78] width 55 height 9
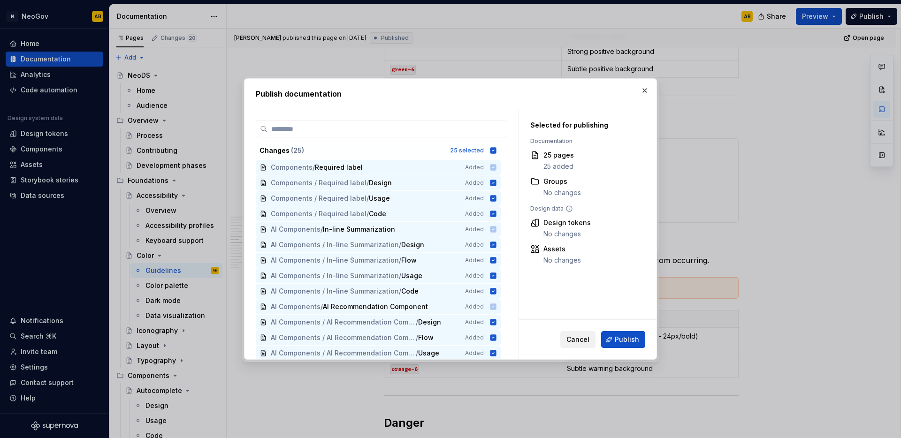
click at [583, 346] on button "Cancel" at bounding box center [577, 339] width 35 height 17
type textarea "*"
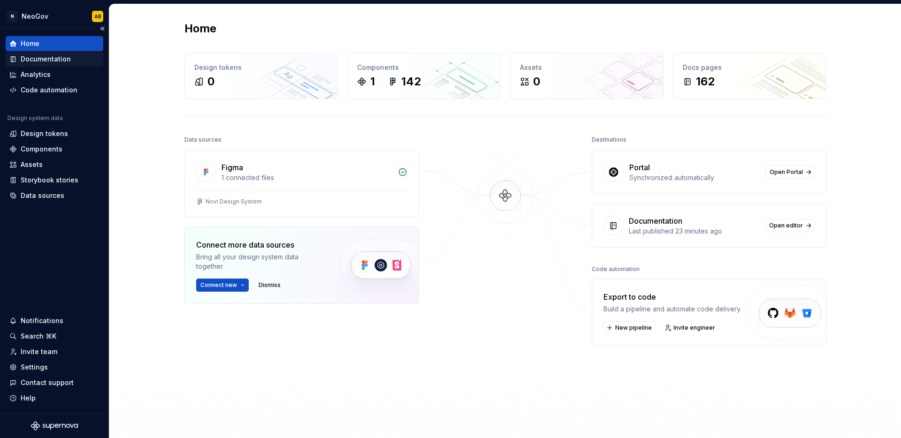
click at [42, 61] on div "Documentation" at bounding box center [46, 58] width 50 height 9
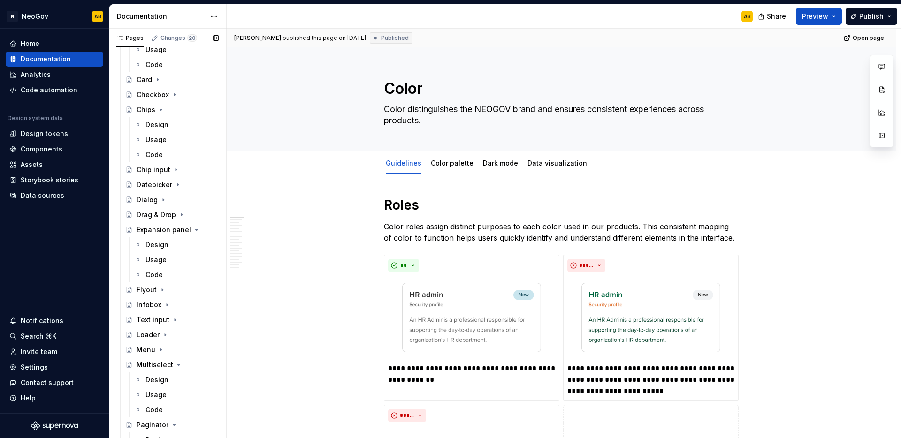
scroll to position [801, 0]
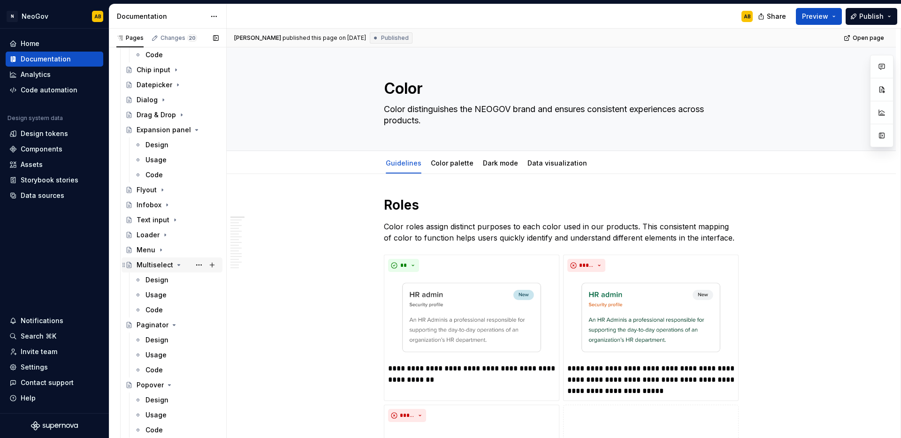
click at [164, 266] on div "Multiselect" at bounding box center [154, 264] width 37 height 9
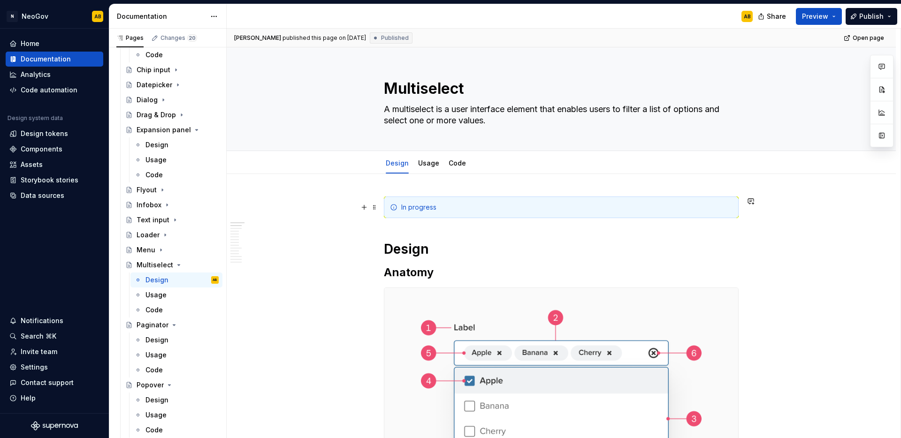
click at [441, 206] on div "In progress" at bounding box center [566, 207] width 331 height 9
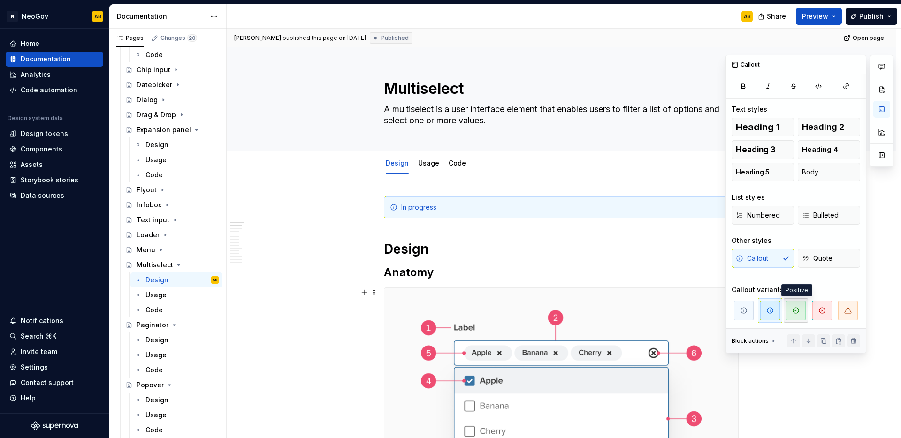
click at [797, 318] on span "button" at bounding box center [796, 311] width 20 height 20
type textarea "*"
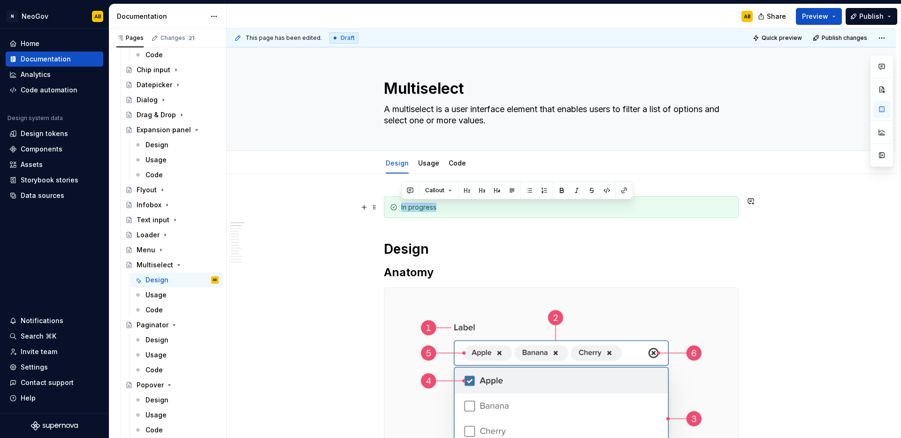
drag, startPoint x: 408, startPoint y: 203, endPoint x: 393, endPoint y: 202, distance: 14.6
click at [393, 202] on div "In progress" at bounding box center [561, 208] width 355 height 22
click at [428, 162] on link "Usage" at bounding box center [428, 163] width 21 height 8
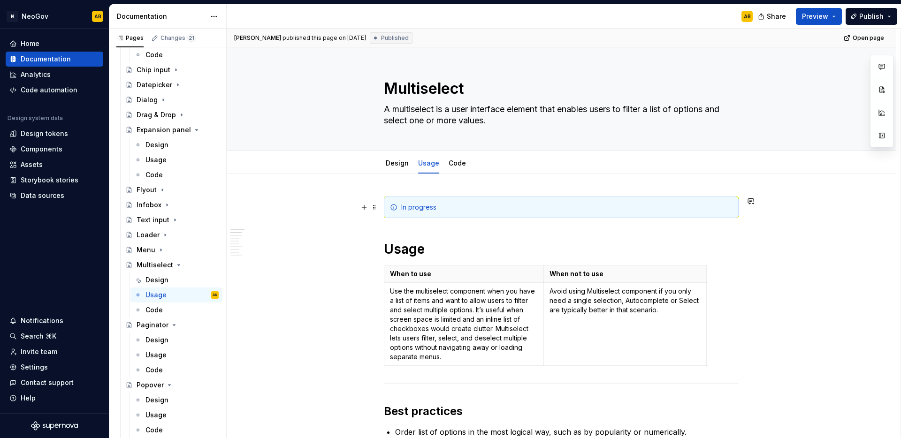
click at [469, 209] on div "In progress" at bounding box center [566, 207] width 331 height 9
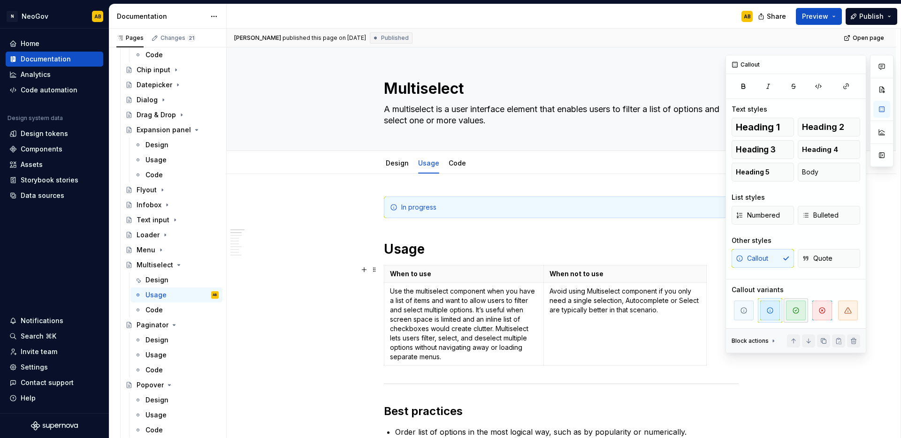
click at [795, 309] on icon "button" at bounding box center [796, 311] width 8 height 8
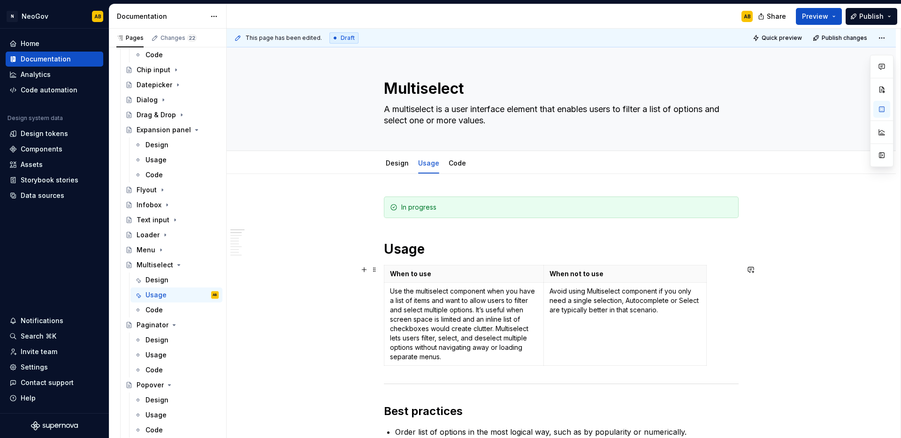
type textarea "*"
drag, startPoint x: 461, startPoint y: 207, endPoint x: 391, endPoint y: 201, distance: 70.1
click at [391, 201] on div "In progress" at bounding box center [561, 208] width 355 height 22
click at [452, 161] on link "Code" at bounding box center [456, 163] width 17 height 8
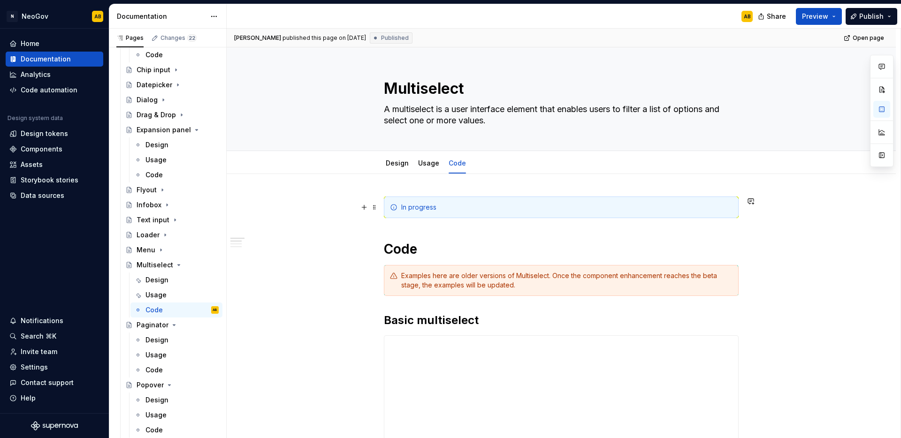
click at [461, 204] on div "In progress" at bounding box center [566, 207] width 331 height 9
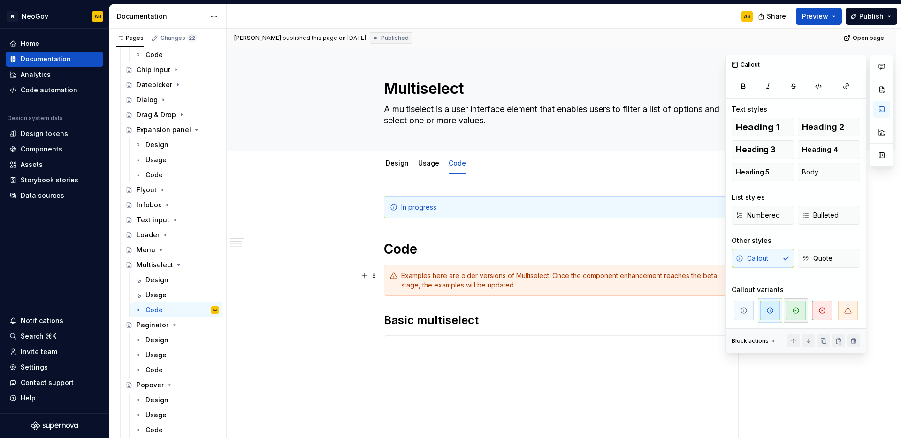
click at [791, 303] on span "button" at bounding box center [796, 311] width 20 height 20
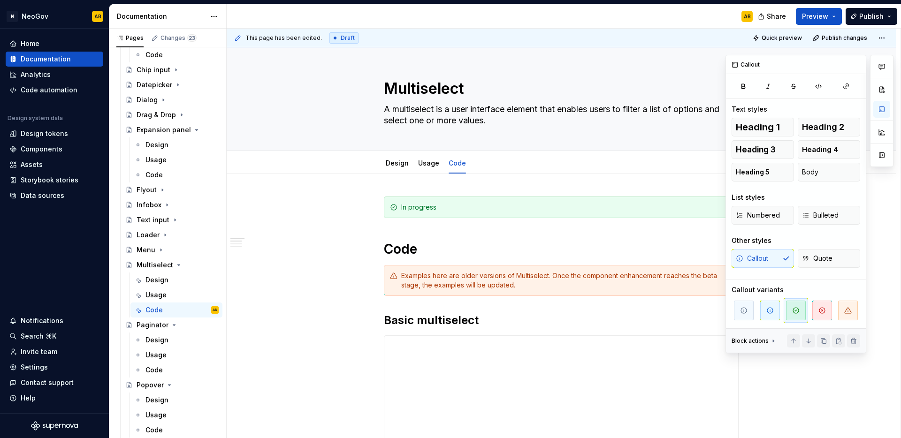
type textarea "*"
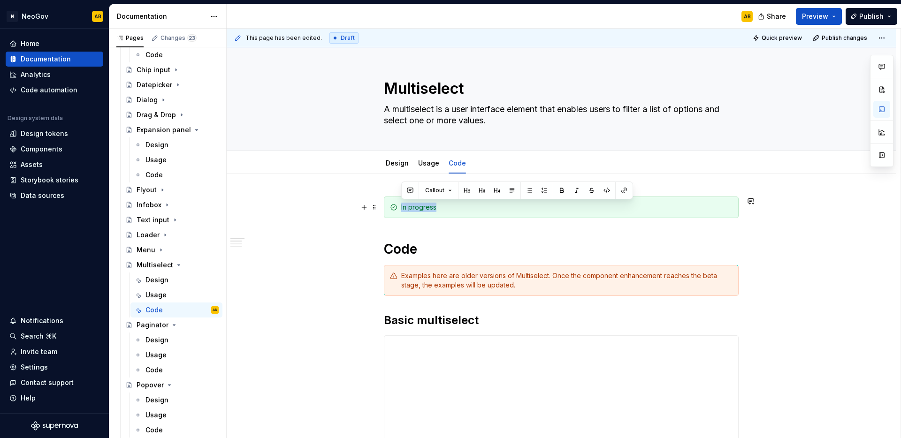
drag, startPoint x: 445, startPoint y: 204, endPoint x: 401, endPoint y: 201, distance: 43.7
click at [401, 201] on div "In progress" at bounding box center [561, 208] width 355 height 22
click at [395, 167] on div "Design" at bounding box center [397, 163] width 23 height 9
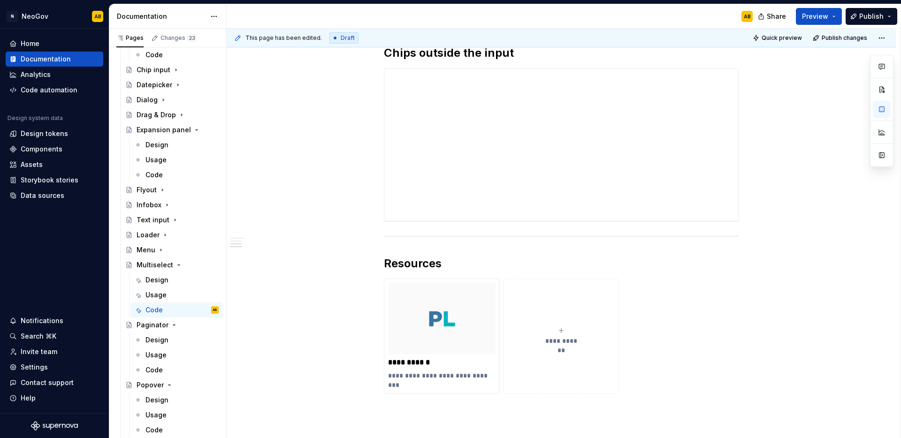
scroll to position [444, 0]
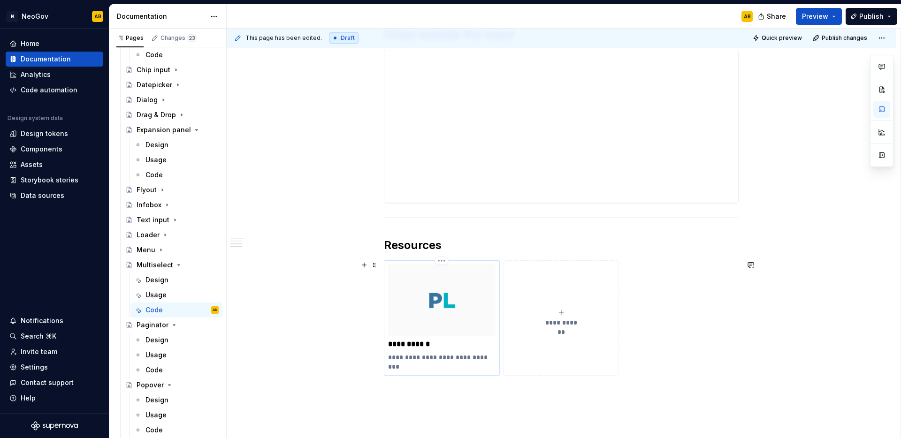
click at [420, 346] on p "**********" at bounding box center [441, 344] width 107 height 9
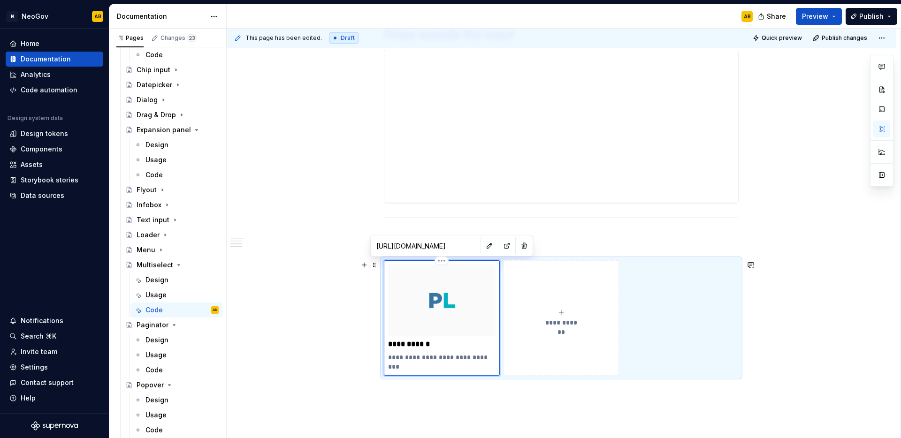
click at [439, 295] on img at bounding box center [441, 300] width 107 height 71
click at [437, 247] on input "https://library-current.dev.neogov.net/component-library/chips?tab=examples#" at bounding box center [425, 245] width 106 height 17
click at [438, 247] on input "https://library-current.dev.neogov.net/component-library/chips?tab=examples#" at bounding box center [425, 245] width 106 height 17
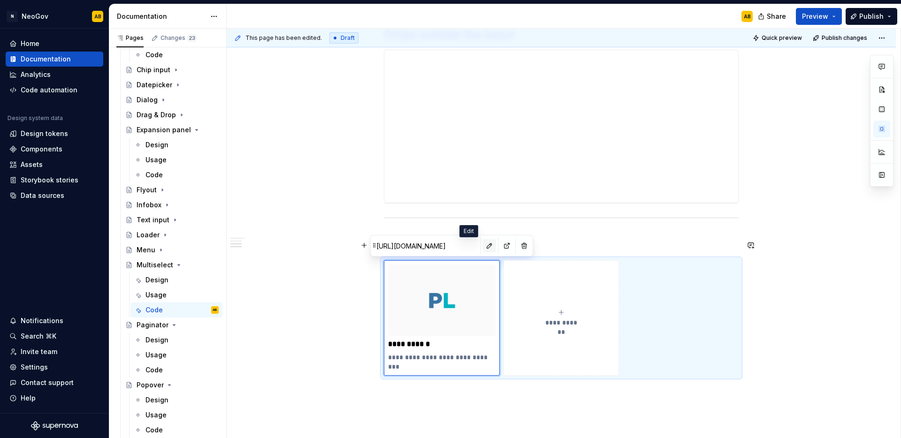
click at [483, 242] on button "button" at bounding box center [489, 245] width 13 height 13
type textarea "*"
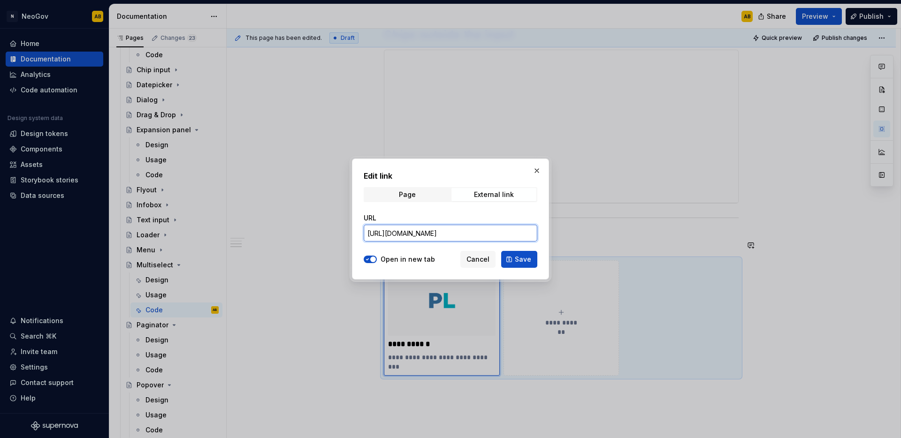
click at [460, 237] on input "https://library-current.dev.neogov.net/component-library/chips?tab=examples#" at bounding box center [450, 233] width 174 height 17
paste input "multiselect/v2"
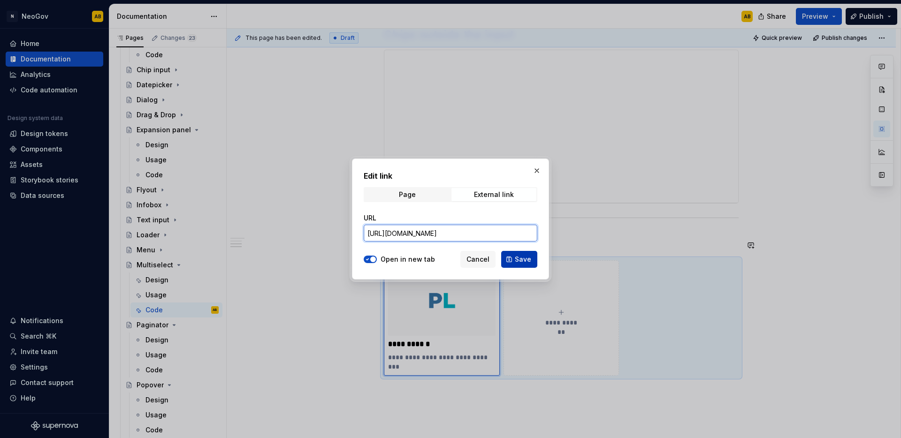
type input "https://library-current.dev.neogov.net/component-library/multiselect/v2?tab=exa…"
click at [521, 263] on span "Save" at bounding box center [523, 259] width 16 height 9
type textarea "*"
type input "https://library-current.dev.neogov.net/component-library/multiselect/v2?tab=exa…"
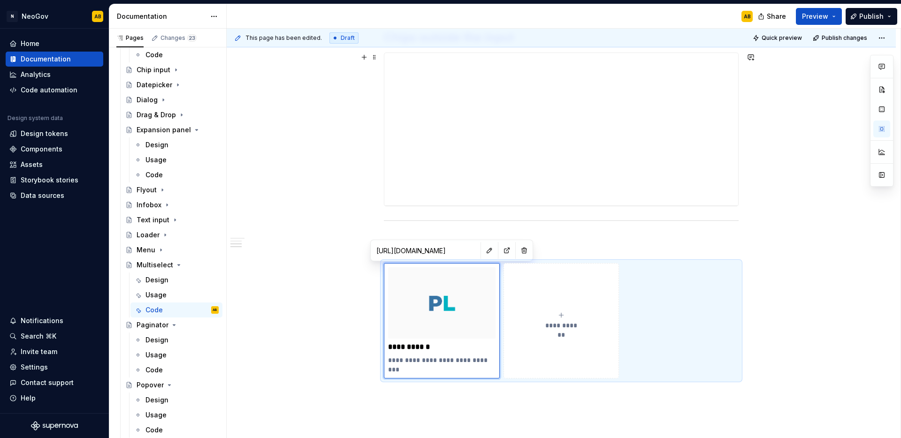
scroll to position [431, 0]
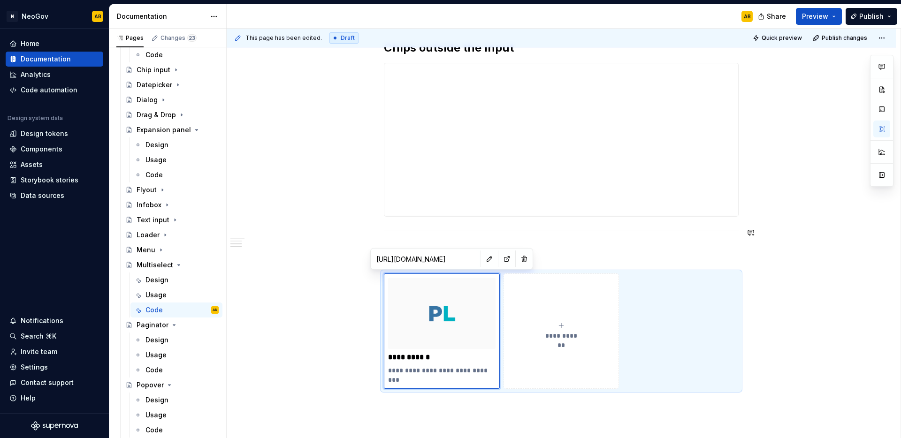
click at [342, 220] on div "**********" at bounding box center [561, 148] width 669 height 811
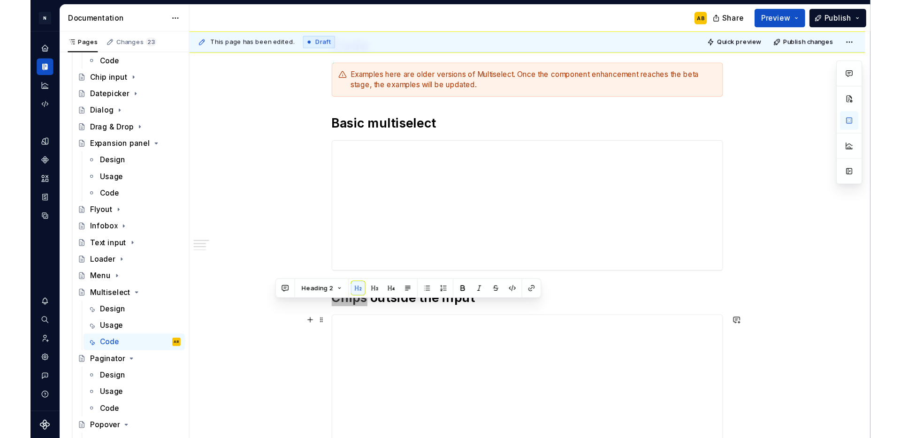
scroll to position [204, 0]
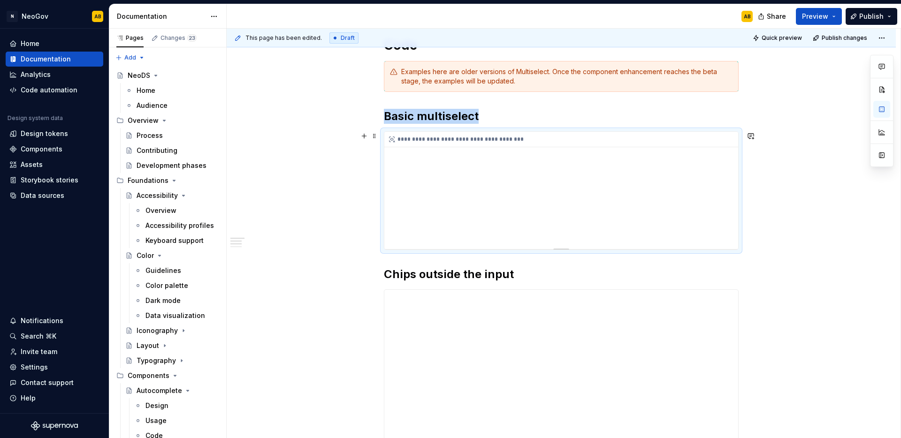
click at [473, 189] on div "**********" at bounding box center [561, 190] width 354 height 117
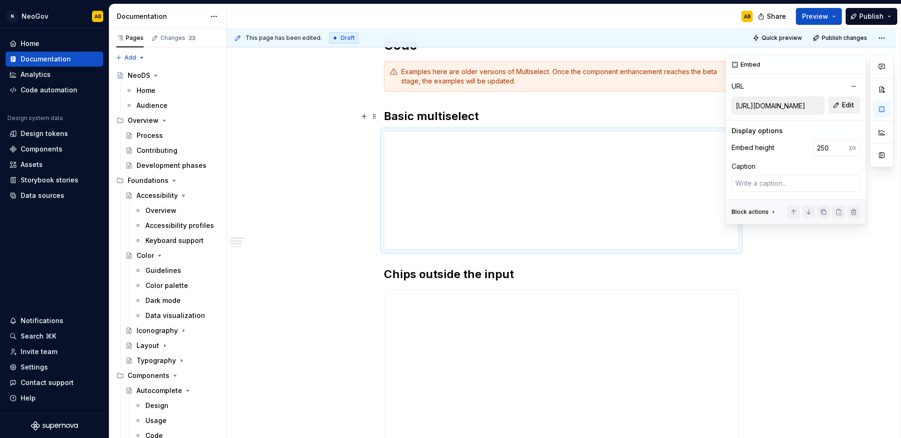
click at [842, 111] on button "Edit" at bounding box center [844, 105] width 32 height 17
type textarea "*"
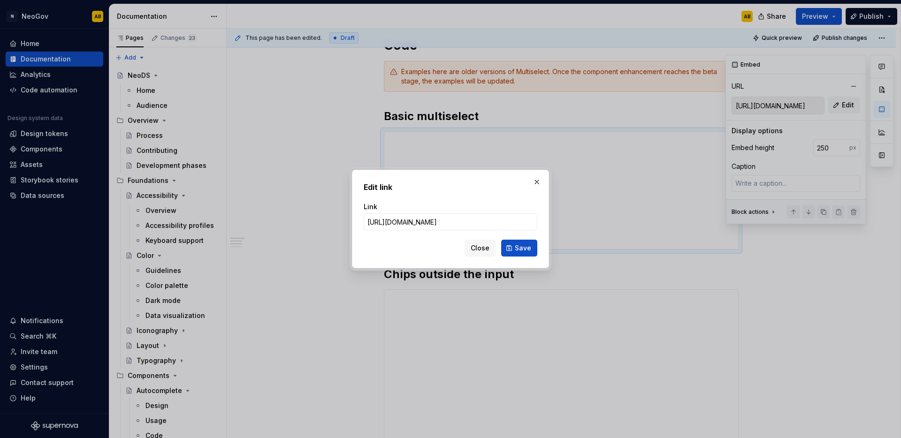
scroll to position [0, 219]
type input "https://library-current.dev.neogov.net/embed/component-library/multiselect/v2/i…"
click at [520, 252] on span "Save" at bounding box center [523, 247] width 16 height 9
type textarea "*"
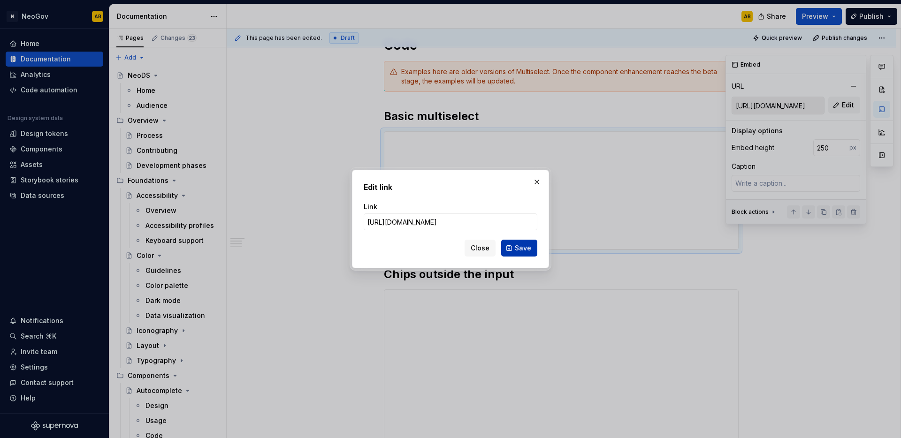
type input "https://library-current.dev.neogov.net/embed/component-library/multiselect/v2/i…"
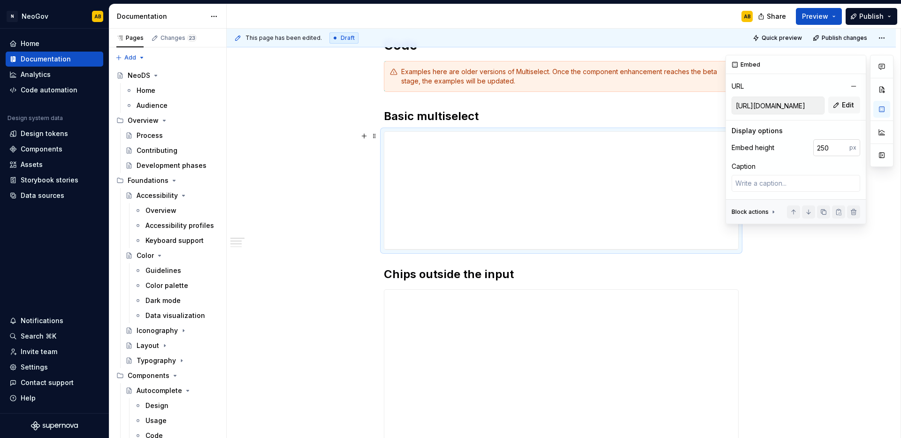
click at [829, 148] on input "250" at bounding box center [831, 147] width 36 height 17
type input "240"
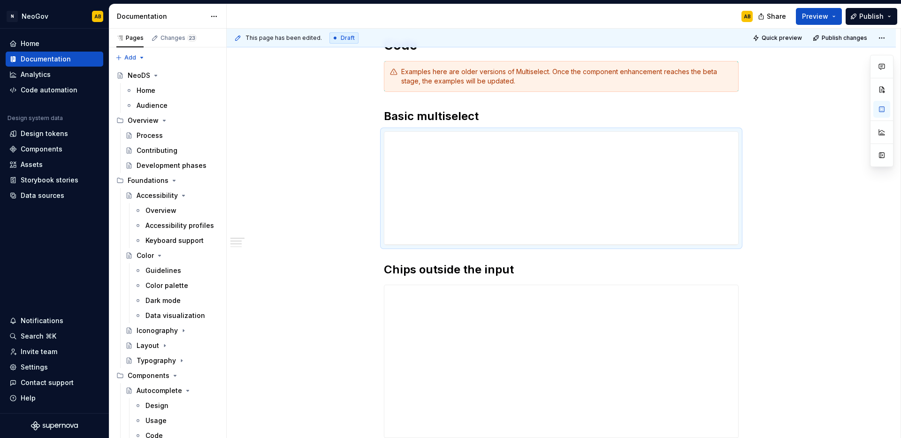
click at [421, 121] on h2 "Basic multiselect" at bounding box center [561, 116] width 355 height 15
click at [425, 278] on div "**********" at bounding box center [561, 312] width 355 height 641
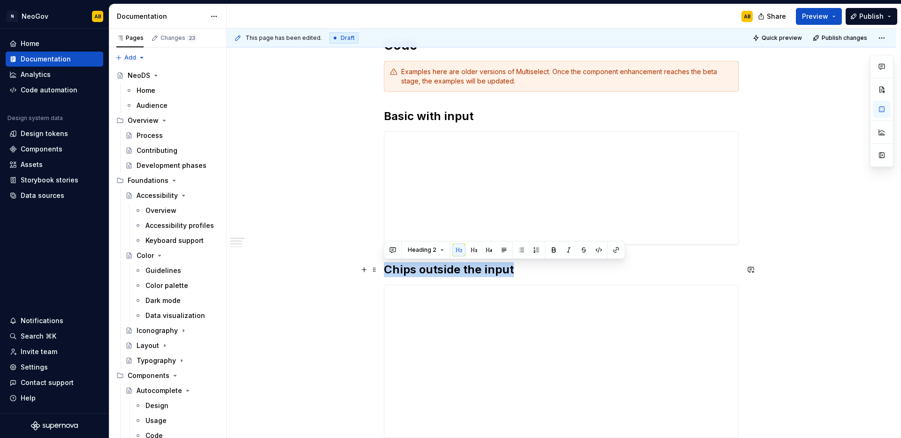
click at [426, 276] on h2 "Chips outside the input" at bounding box center [561, 269] width 355 height 15
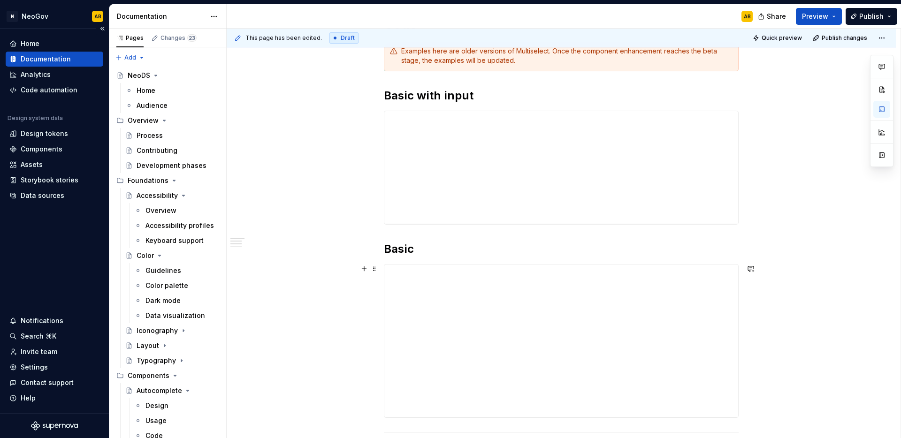
scroll to position [227, 0]
click at [458, 312] on div "**********" at bounding box center [561, 339] width 354 height 152
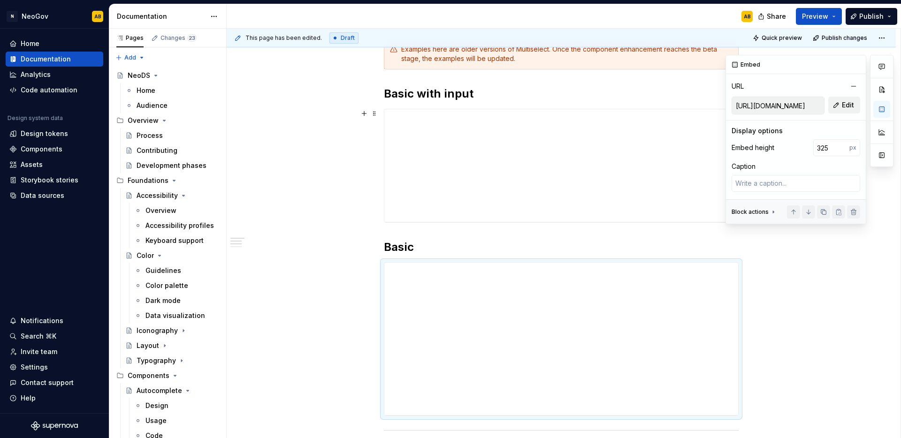
click at [838, 106] on button "Edit" at bounding box center [844, 105] width 32 height 17
type textarea "*"
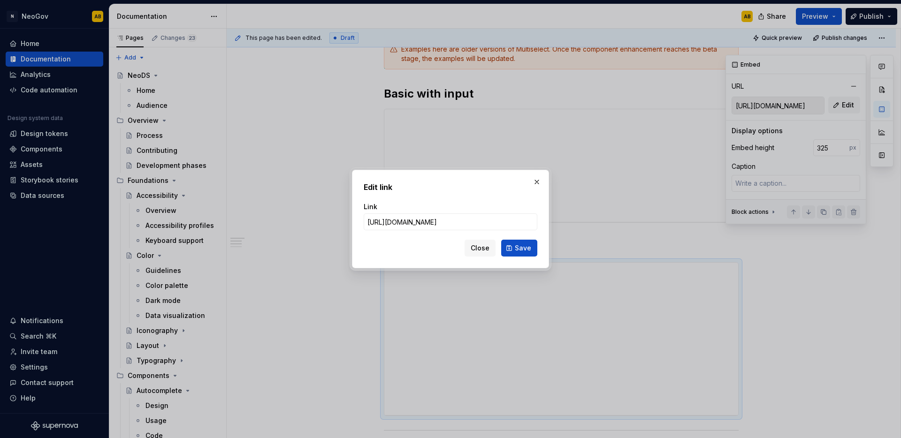
scroll to position [0, 217]
type input "https://library-current.dev.neogov.net/embed/component-library/multiselect/v2/i…"
click at [515, 249] on button "Save" at bounding box center [519, 248] width 36 height 17
type textarea "*"
type input "https://library-current.dev.neogov.net/embed/component-library/multiselect/v2/i…"
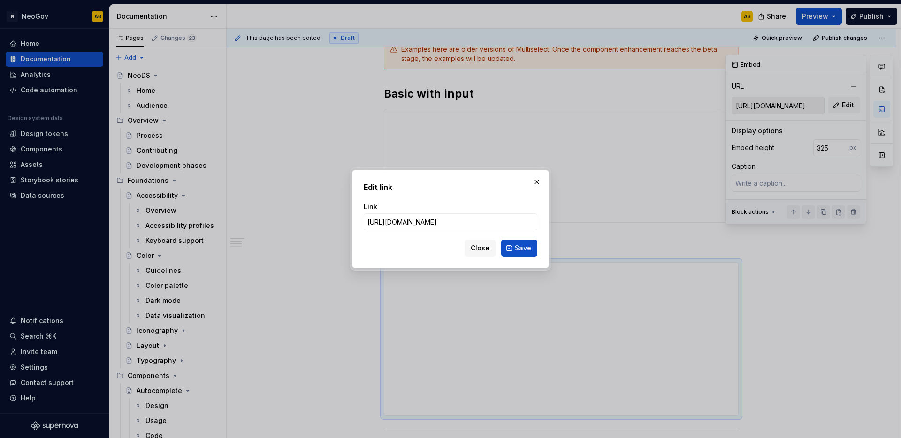
scroll to position [0, 0]
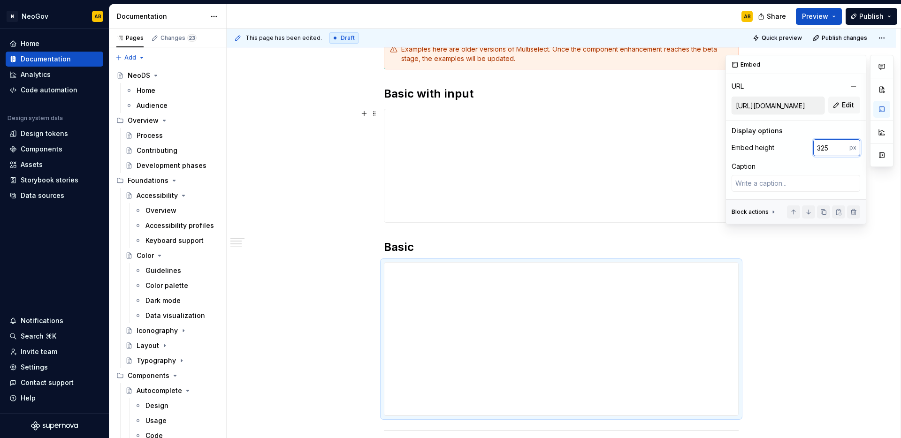
drag, startPoint x: 831, startPoint y: 150, endPoint x: 811, endPoint y: 150, distance: 19.7
click at [811, 150] on div "Embed height 325 px" at bounding box center [795, 147] width 129 height 17
type input "240"
type textarea "*"
type input "240"
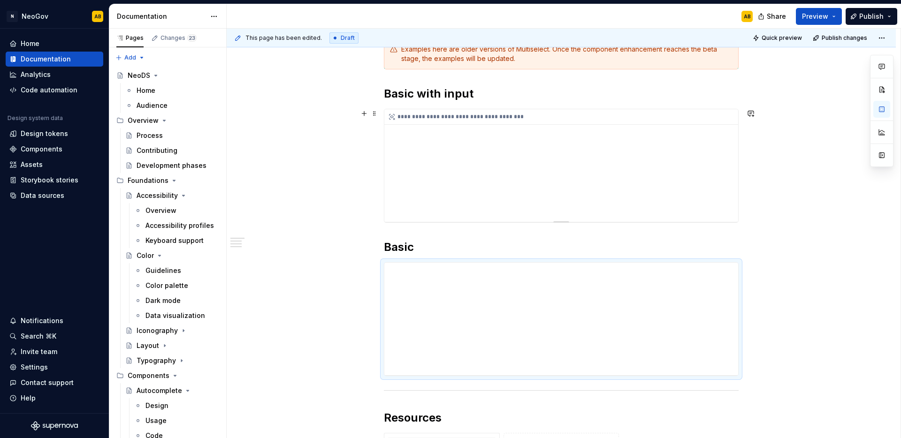
type textarea "*"
type input "https://library-current.dev.neogov.net/embed/component-library/multiselect/v2/i…"
click at [613, 194] on div "**********" at bounding box center [561, 165] width 354 height 113
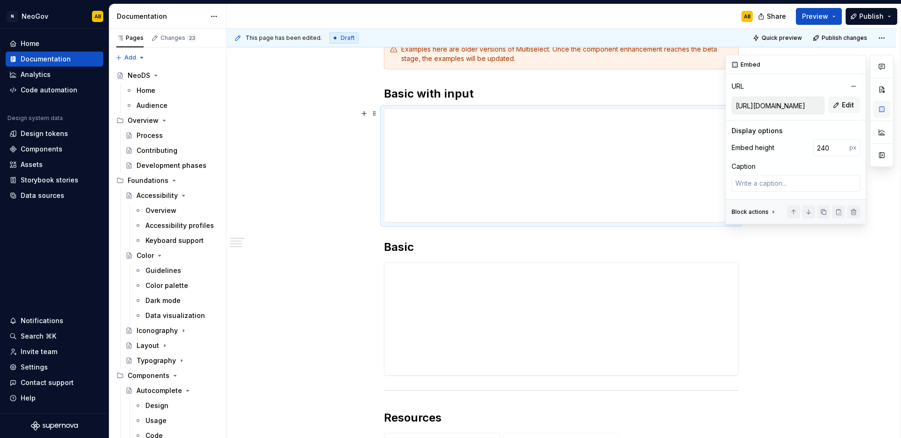
click at [884, 109] on button "button" at bounding box center [881, 109] width 17 height 17
click at [774, 242] on div "**********" at bounding box center [561, 330] width 669 height 766
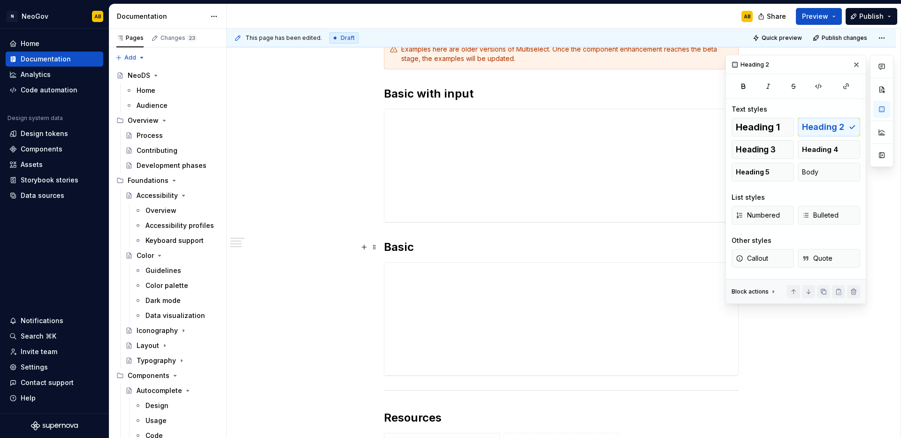
click at [694, 242] on h2 "Basic" at bounding box center [561, 247] width 355 height 15
click at [373, 248] on span at bounding box center [375, 247] width 8 height 13
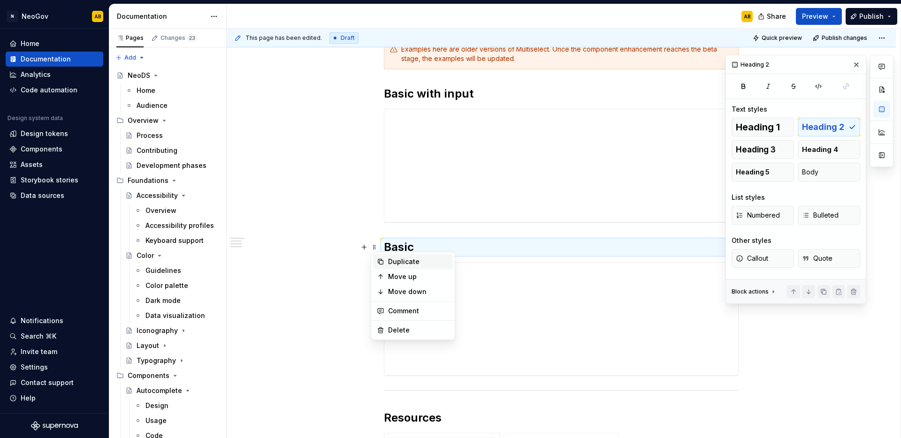
click at [378, 263] on icon at bounding box center [380, 261] width 5 height 5
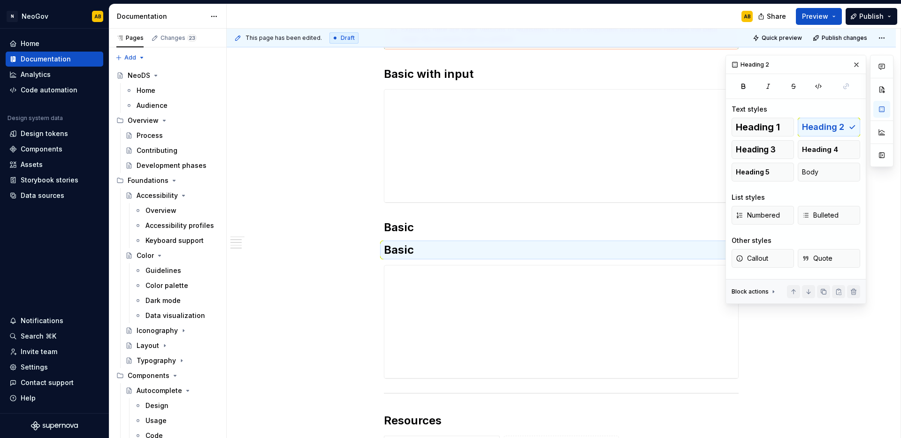
scroll to position [253, 0]
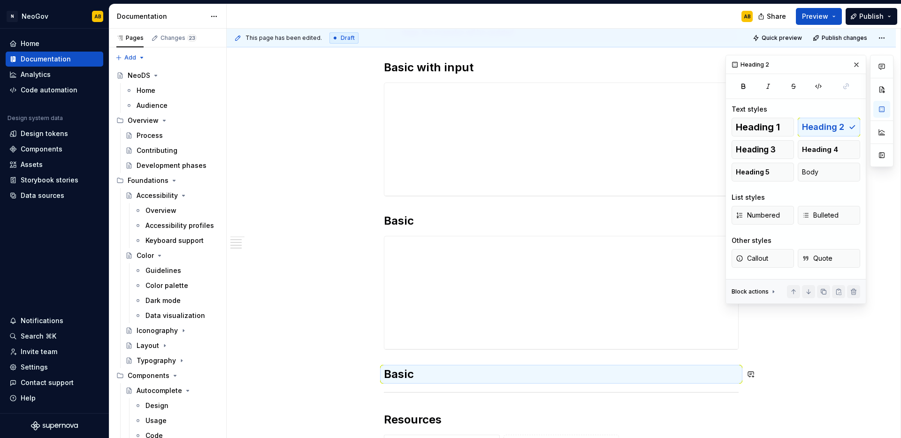
click at [394, 388] on div "**********" at bounding box center [561, 258] width 355 height 629
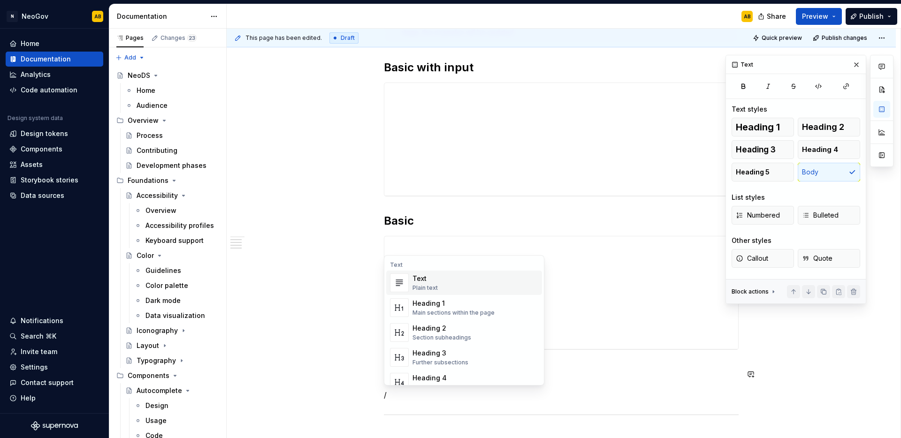
scroll to position [261, 0]
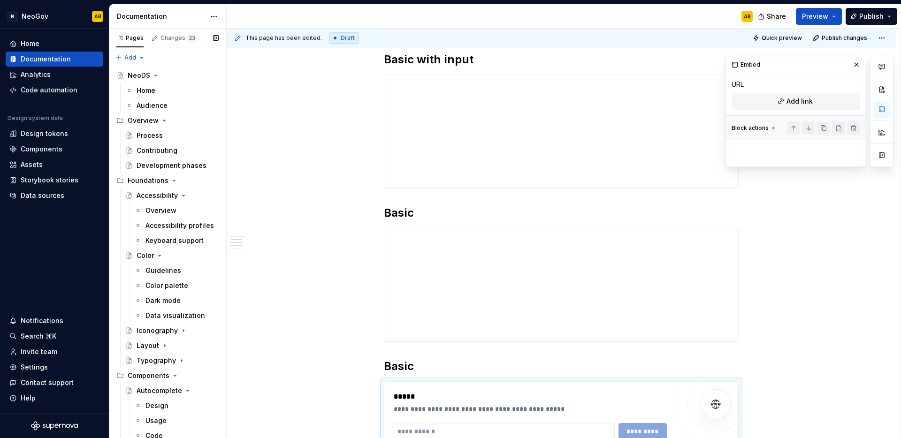
type textarea "*"
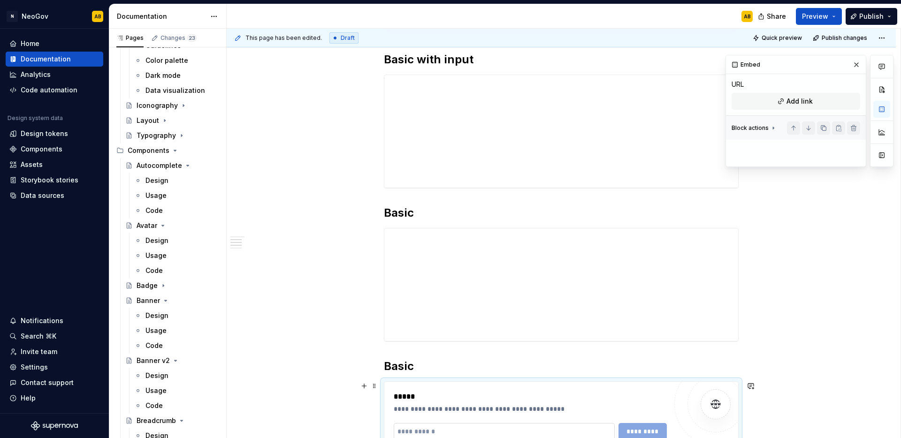
scroll to position [282, 0]
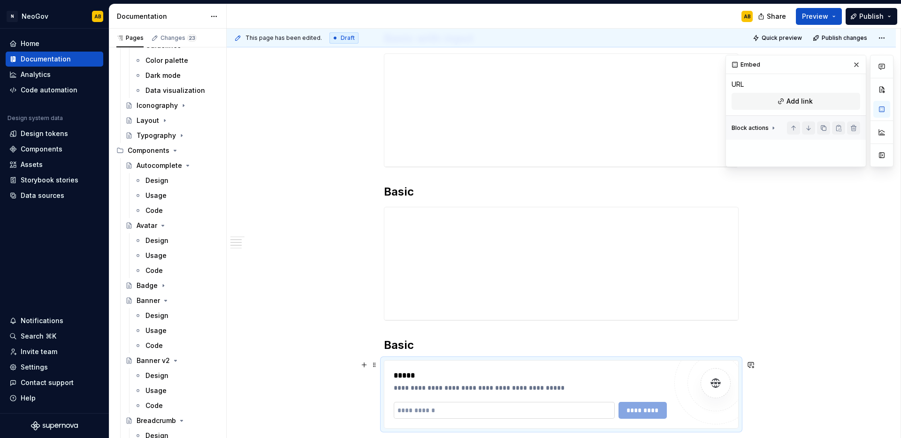
click at [434, 411] on input "text" at bounding box center [504, 410] width 221 height 17
paste input "**********"
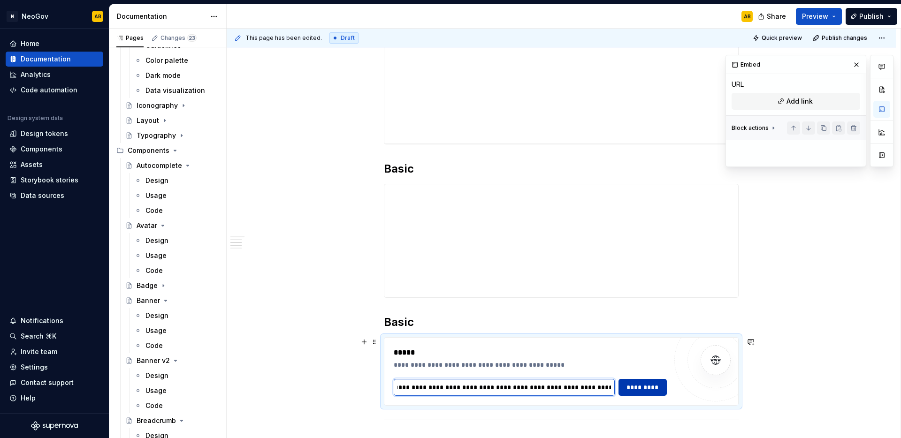
type input "**********"
click at [634, 389] on span "*********" at bounding box center [642, 387] width 37 height 9
type textarea "*"
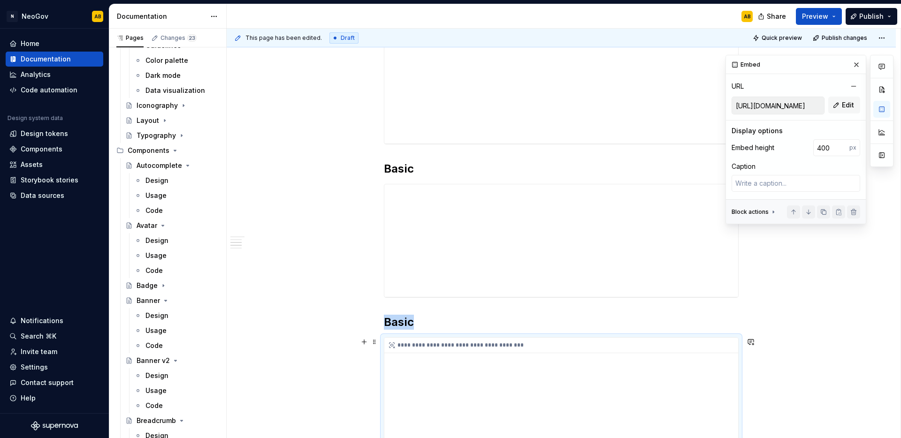
scroll to position [393, 0]
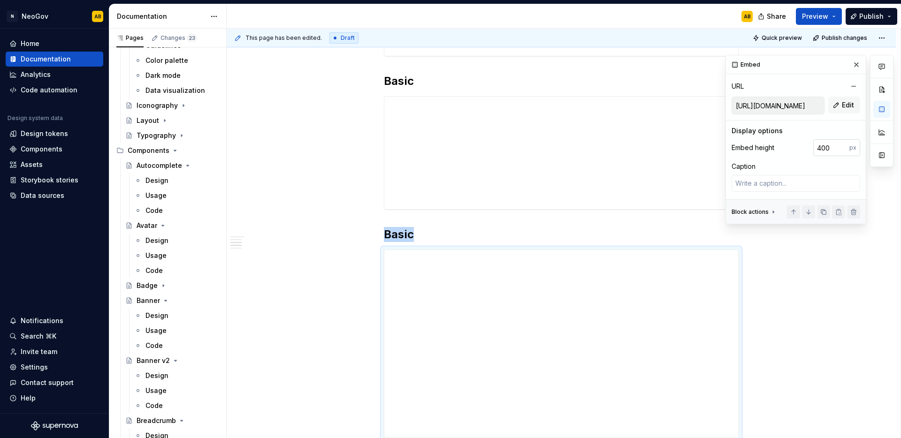
click at [822, 148] on input "400" at bounding box center [831, 147] width 36 height 17
type input "320"
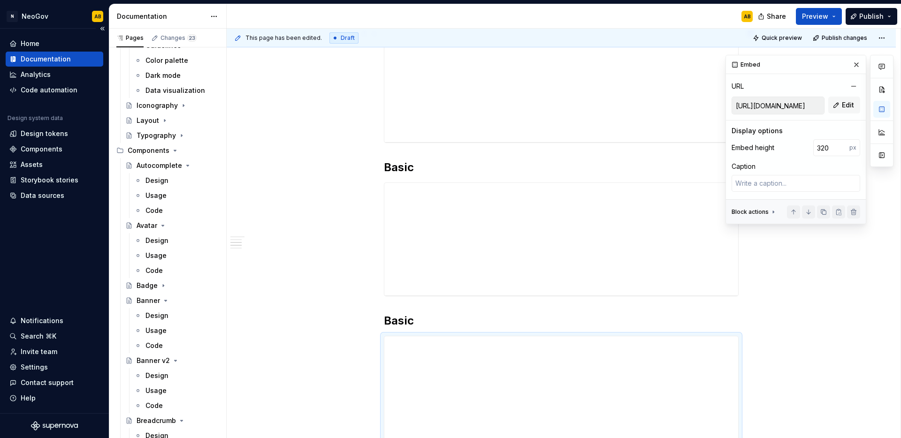
scroll to position [332, 0]
type textarea "*"
type input "240"
type input "https://library-current.dev.neogov.net/embed/component-library/multiselect/v2/i…"
click at [434, 212] on div "**********" at bounding box center [561, 214] width 354 height 113
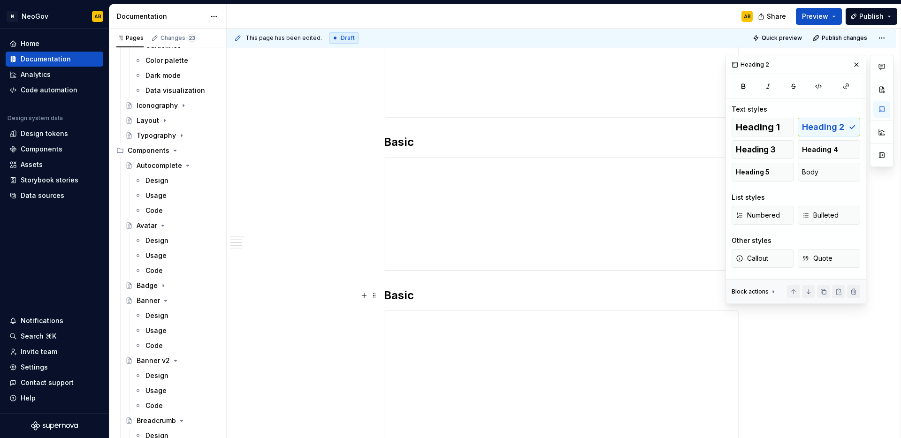
click at [397, 290] on h2 "Basic" at bounding box center [561, 295] width 355 height 15
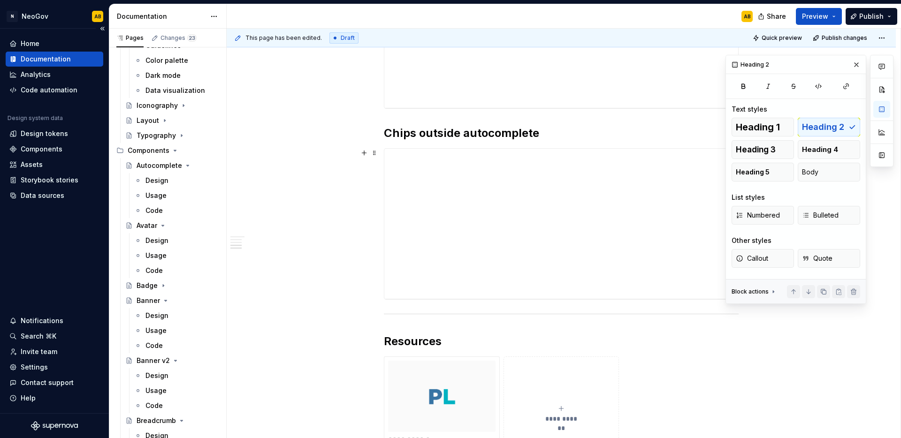
scroll to position [497, 0]
click at [376, 130] on span at bounding box center [375, 130] width 8 height 13
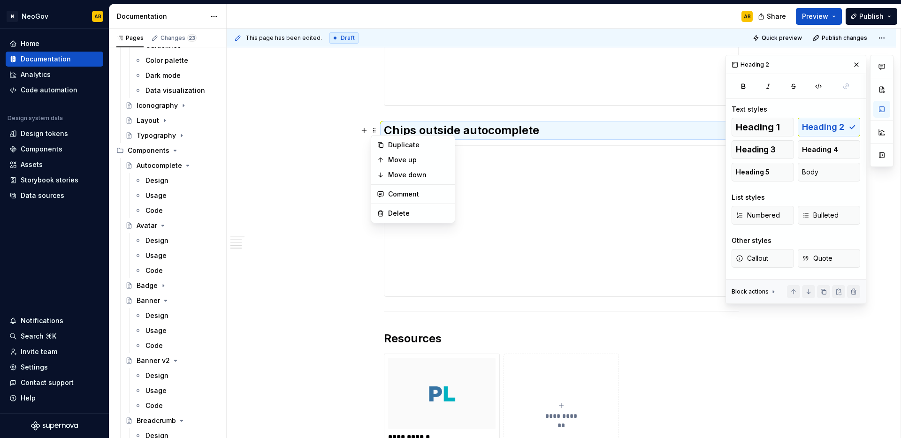
click at [379, 142] on icon at bounding box center [381, 145] width 8 height 8
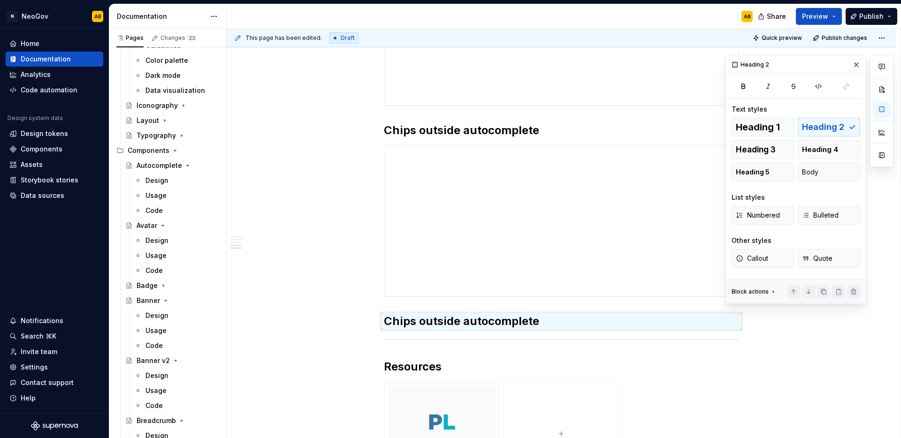
click at [440, 320] on h2 "Chips outside autocomplete" at bounding box center [561, 321] width 355 height 15
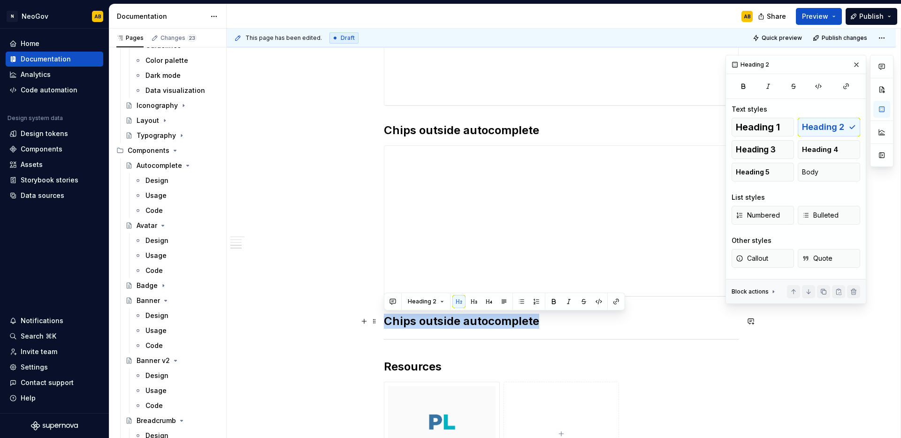
click at [440, 320] on h2 "Chips outside autocomplete" at bounding box center [561, 321] width 355 height 15
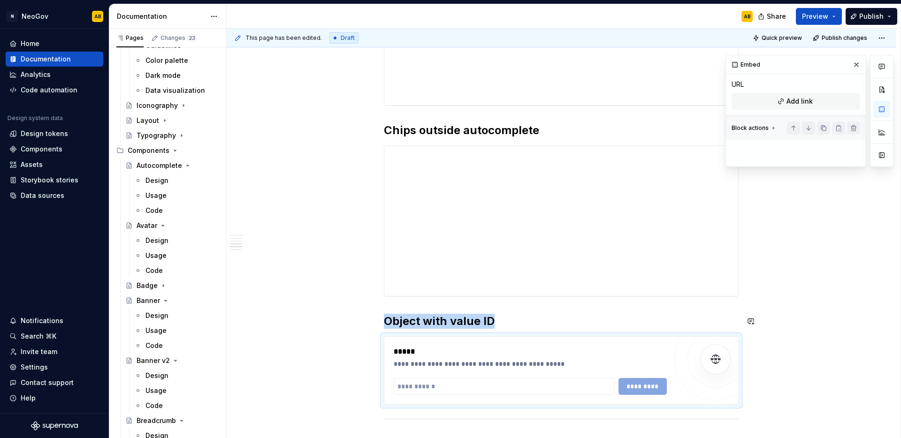
type textarea "*"
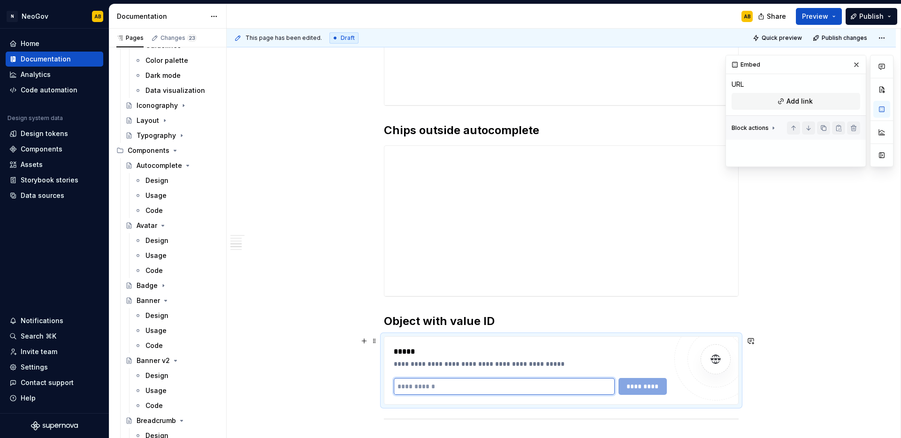
click at [427, 385] on input "text" at bounding box center [504, 386] width 221 height 17
paste input "**********"
type input "**********"
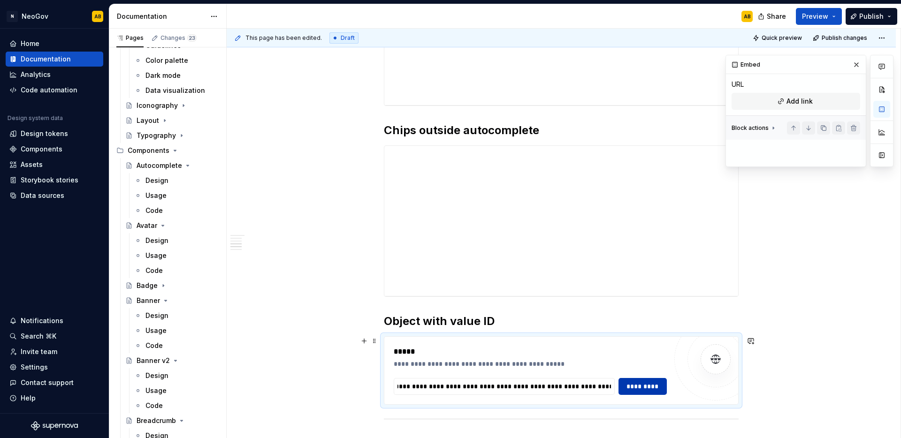
click at [651, 387] on span "*********" at bounding box center [642, 386] width 37 height 9
type textarea "*"
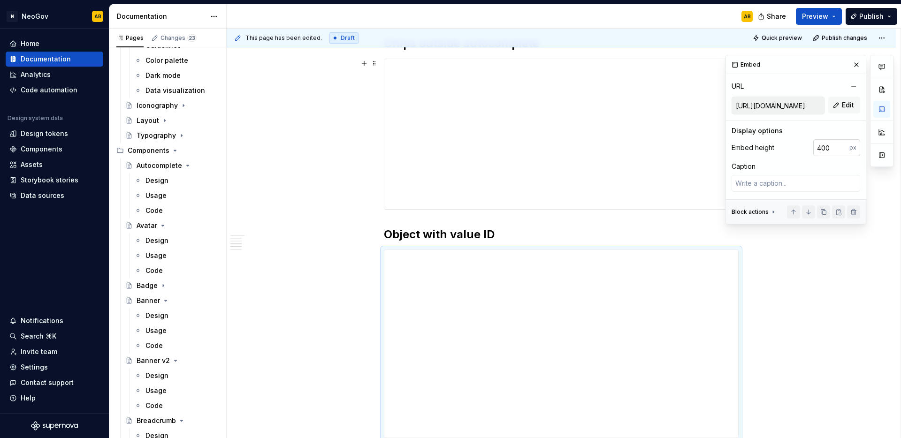
click at [832, 149] on input "400" at bounding box center [831, 147] width 36 height 17
type input "250"
click at [796, 305] on div "**********" at bounding box center [561, 184] width 669 height 1186
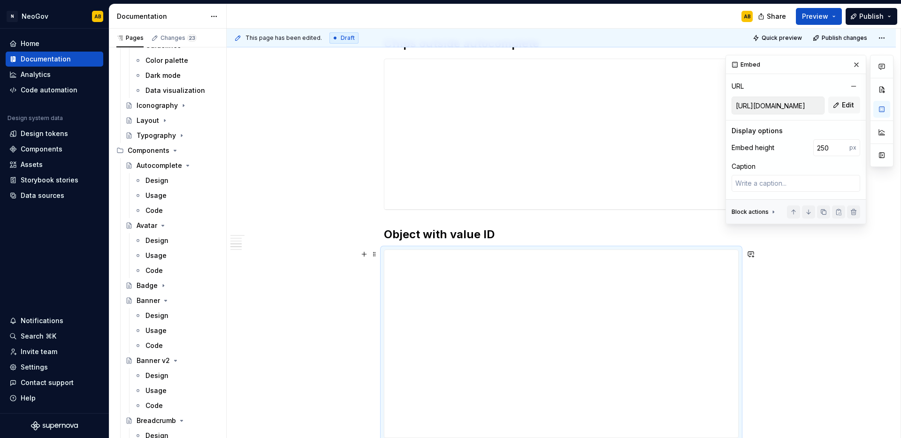
type textarea "*"
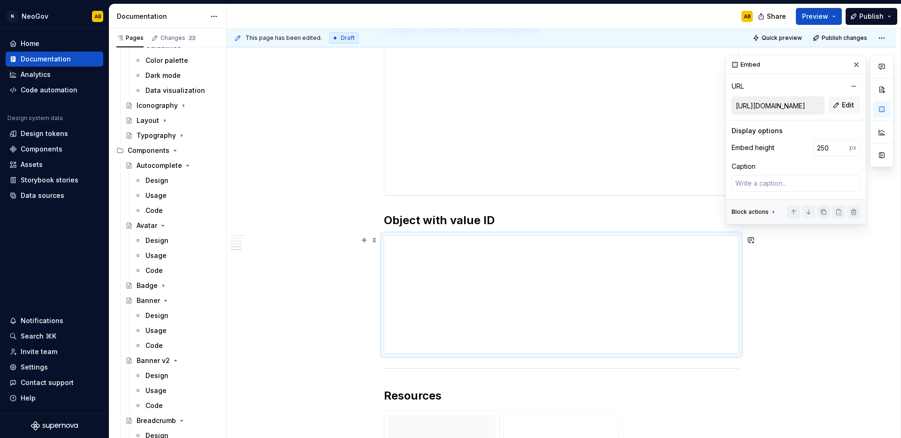
scroll to position [689, 0]
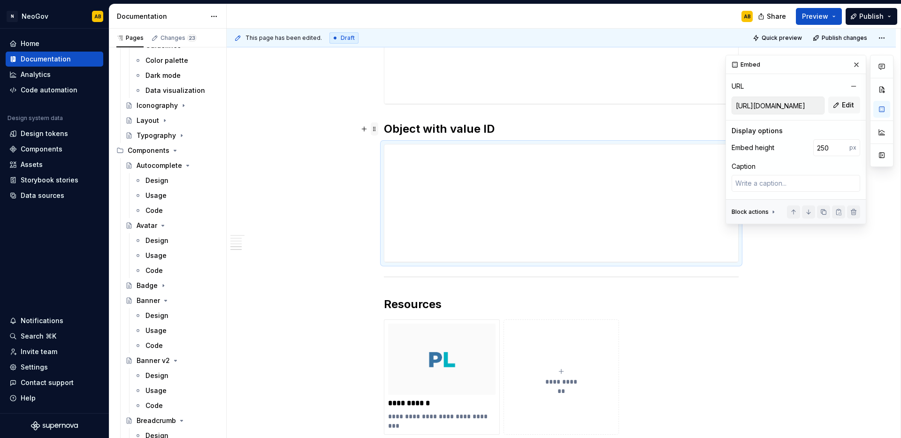
click at [373, 131] on span at bounding box center [375, 128] width 8 height 13
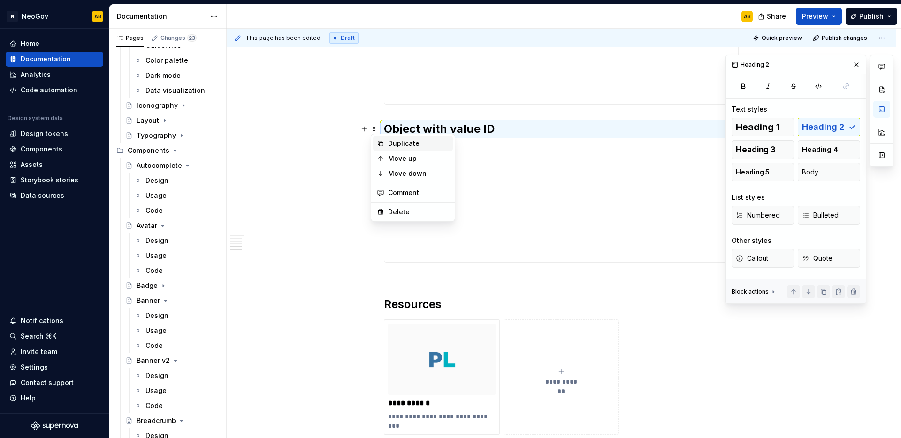
click at [383, 146] on icon at bounding box center [381, 144] width 8 height 8
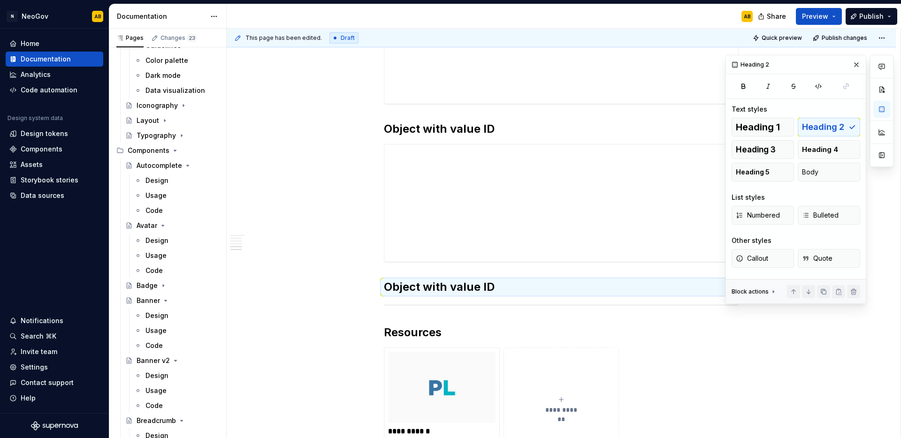
click at [455, 289] on h2 "Object with value ID" at bounding box center [561, 287] width 355 height 15
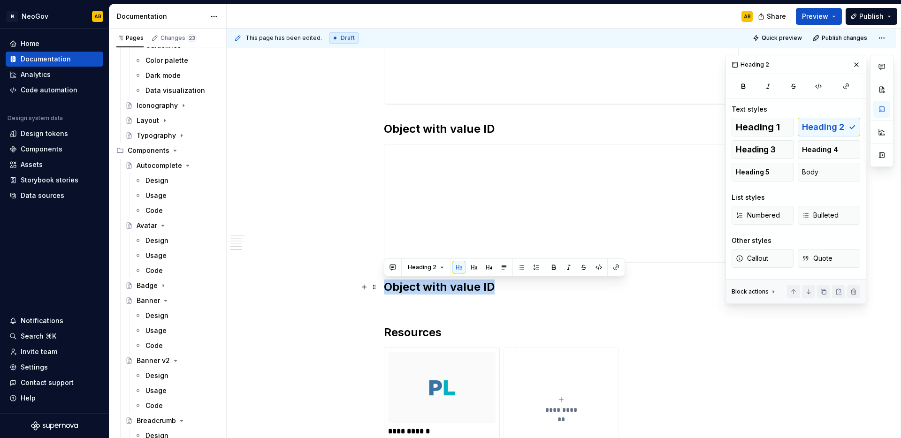
click at [455, 289] on h2 "Object with value ID" at bounding box center [561, 287] width 355 height 15
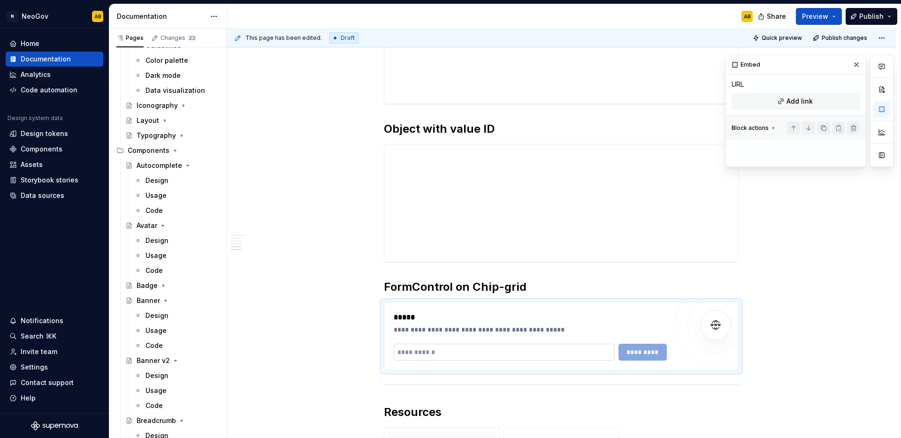
click at [427, 351] on input "text" at bounding box center [504, 352] width 221 height 17
paste input "**********"
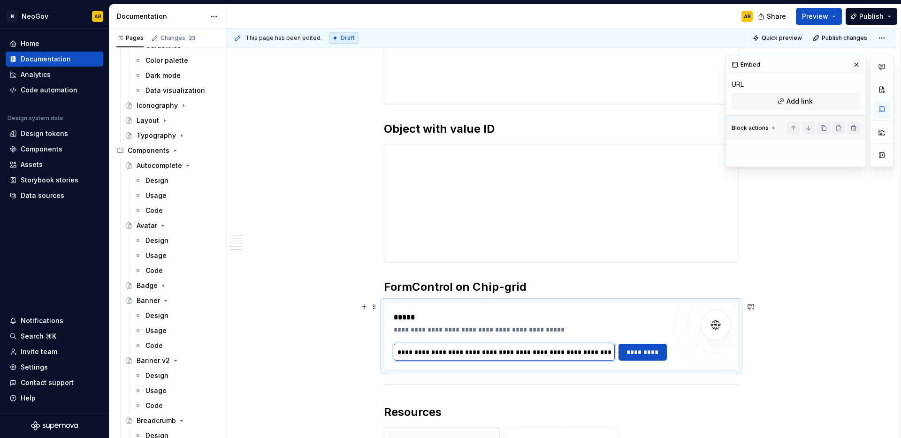
scroll to position [0, 172]
type input "**********"
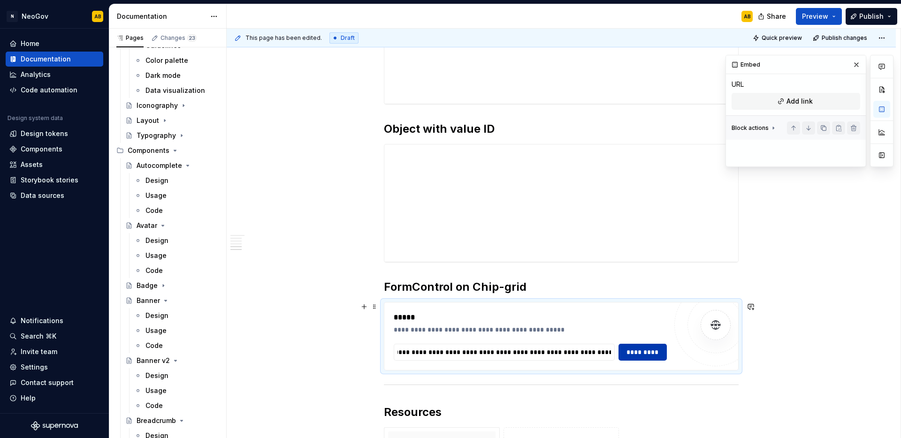
scroll to position [0, 0]
click at [640, 356] on span "*********" at bounding box center [642, 352] width 37 height 9
type textarea "*"
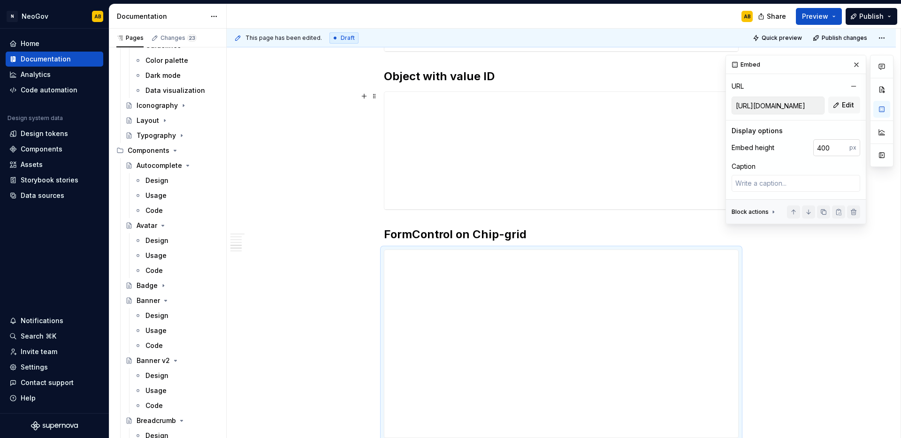
click at [833, 149] on input "400" at bounding box center [831, 147] width 36 height 17
type input "250"
click at [375, 236] on span at bounding box center [375, 234] width 8 height 13
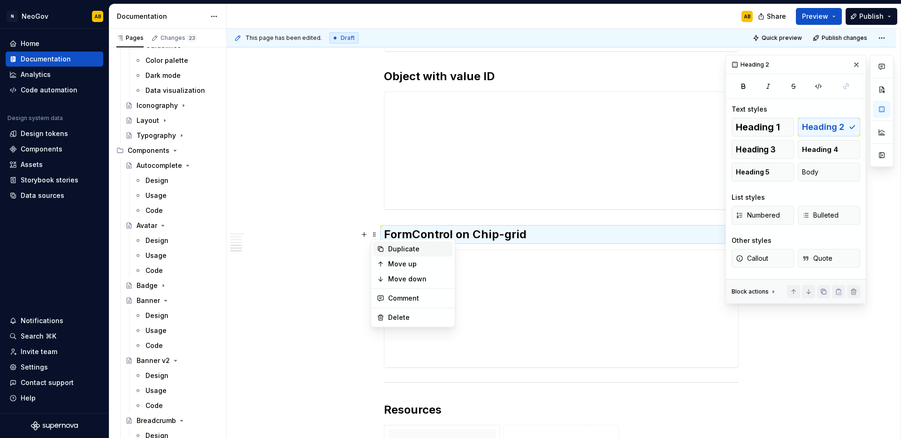
click at [380, 244] on div "Duplicate" at bounding box center [413, 249] width 80 height 15
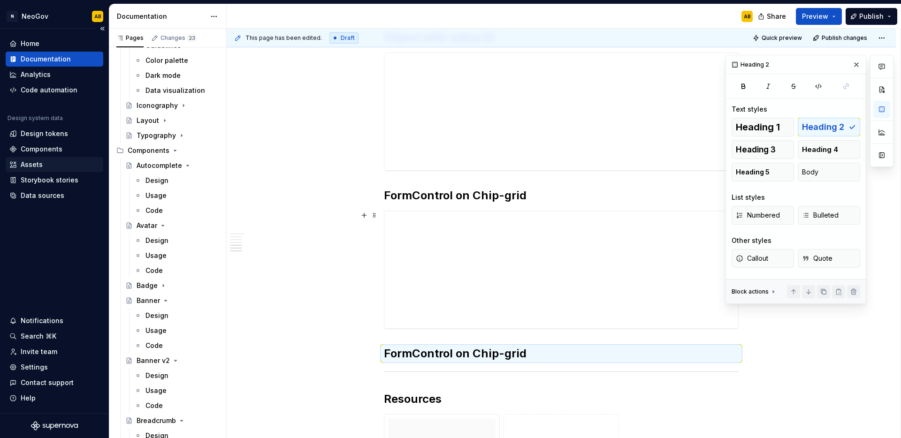
scroll to position [781, 0]
click at [471, 354] on h2 "FormControl on Chip-grid" at bounding box center [561, 353] width 355 height 15
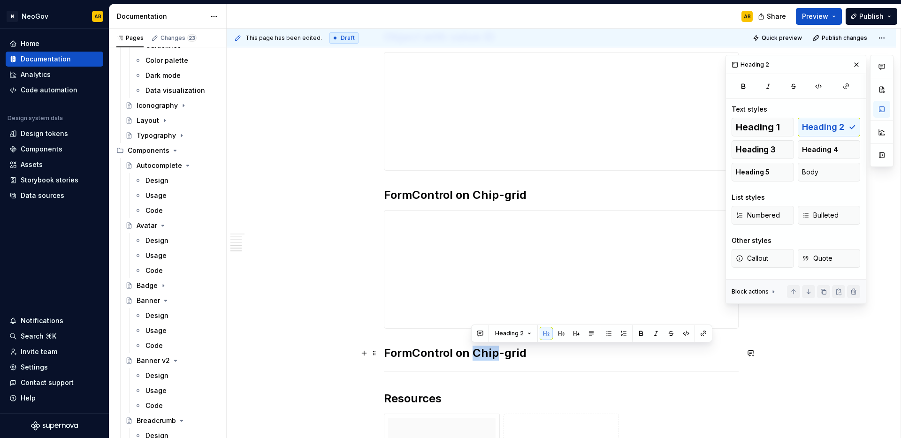
click at [471, 354] on h2 "FormControl on Chip-grid" at bounding box center [561, 353] width 355 height 15
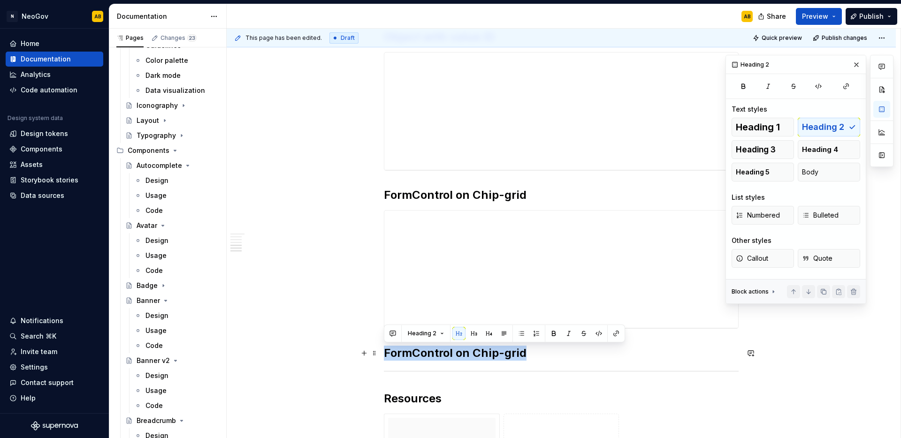
click at [471, 354] on h2 "FormControl on Chip-grid" at bounding box center [561, 353] width 355 height 15
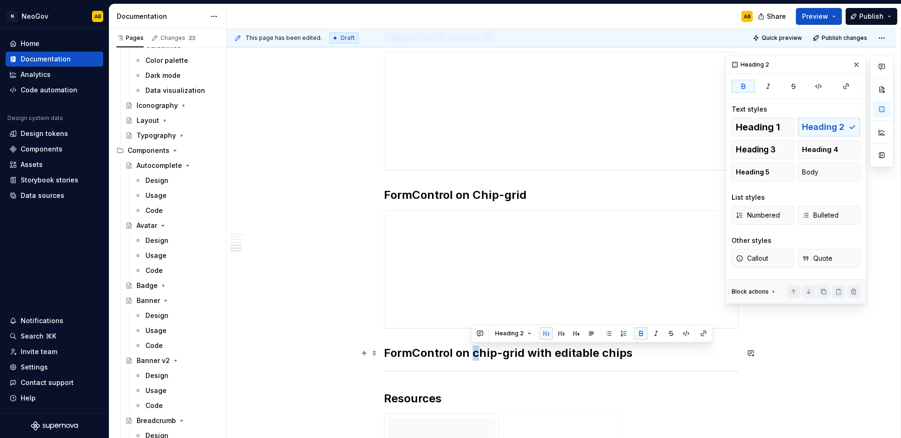
click at [475, 354] on strong "FormControl on chip-grid with editable chips" at bounding box center [508, 353] width 249 height 14
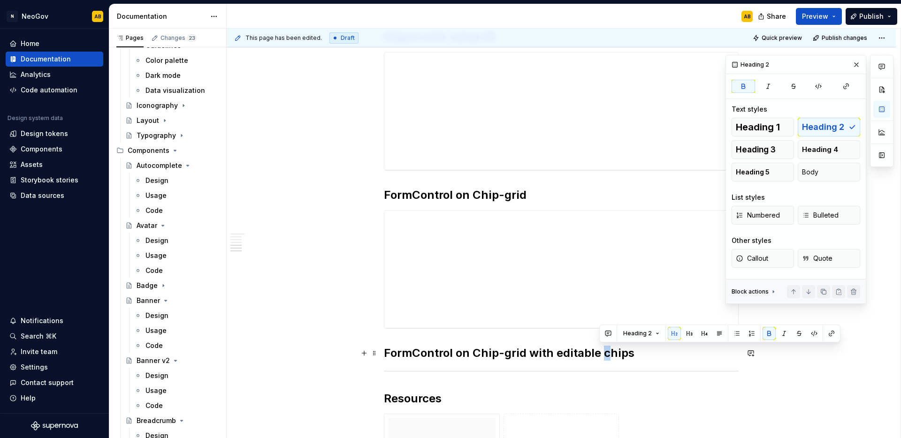
click at [601, 355] on strong "FormControl on Chip-grid with editable chips" at bounding box center [509, 353] width 250 height 14
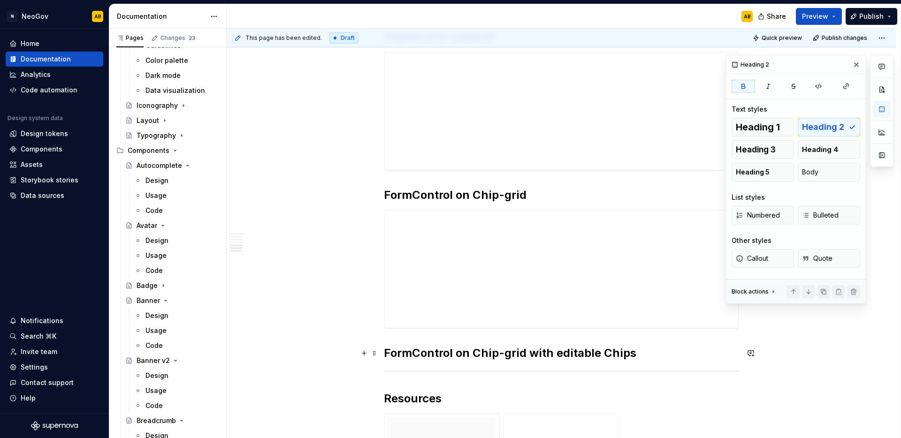
click at [644, 354] on h2 "FormControl on Chip-grid with editable Chips" at bounding box center [561, 353] width 355 height 15
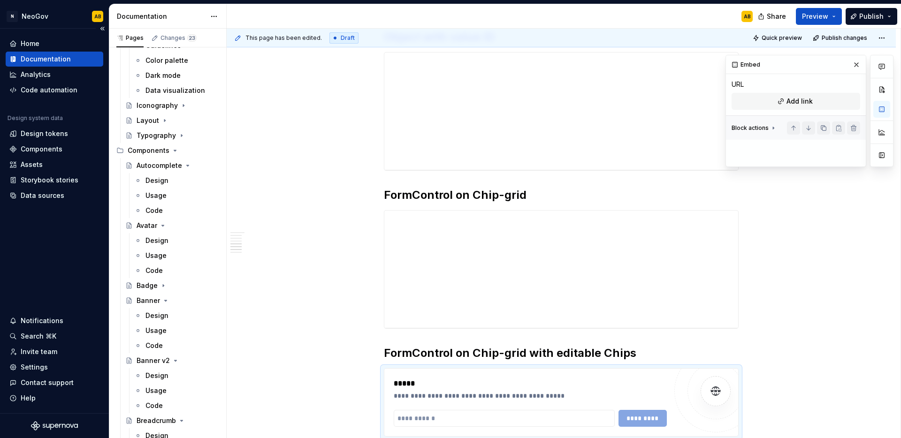
type textarea "*"
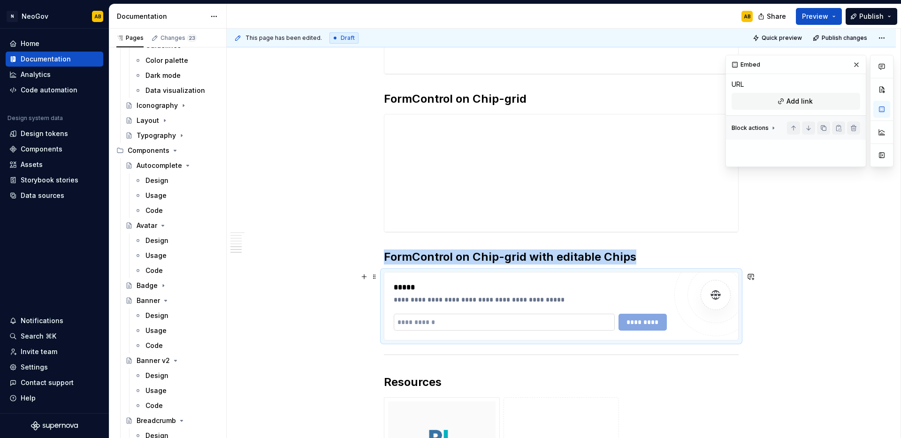
click at [439, 321] on input "text" at bounding box center [504, 322] width 221 height 17
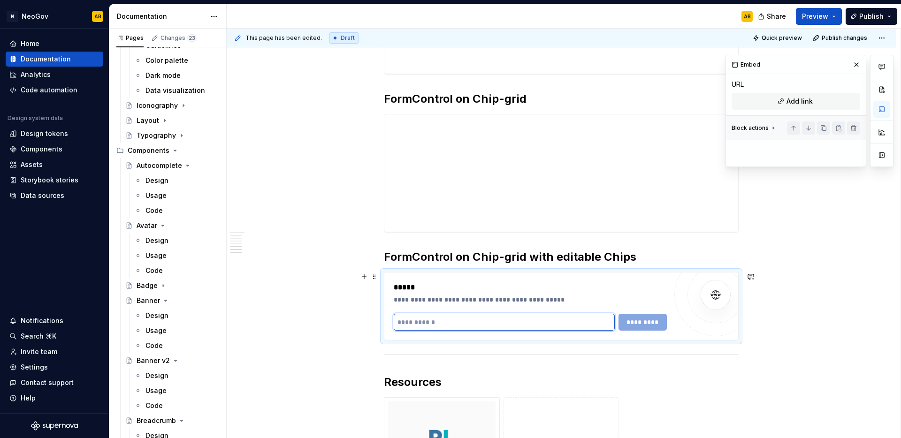
paste input "**********"
type input "**********"
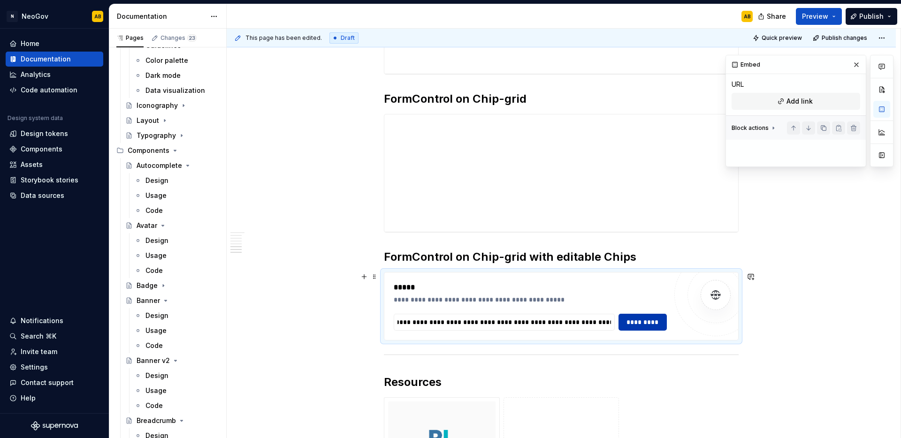
click at [636, 324] on span "*********" at bounding box center [642, 322] width 37 height 9
type textarea "*"
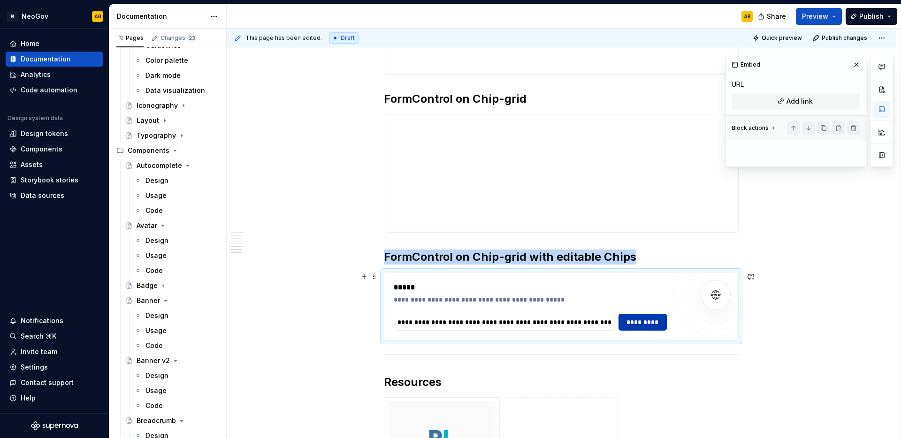
scroll to position [900, 0]
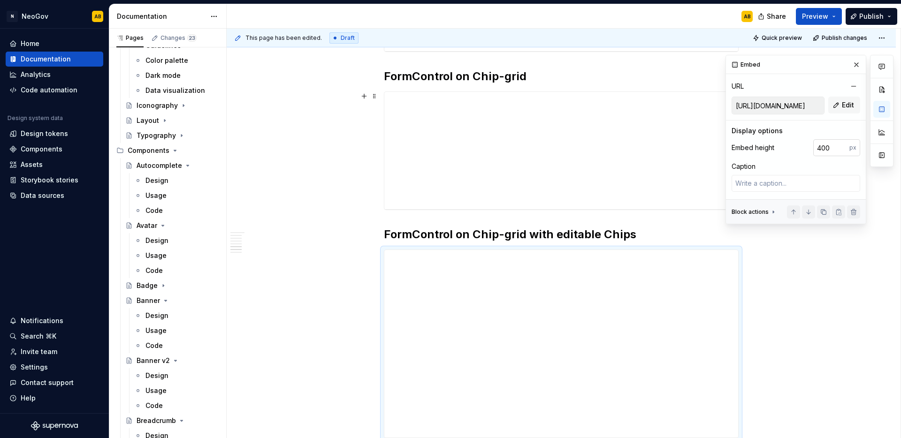
click at [831, 150] on input "400" at bounding box center [831, 147] width 36 height 17
click at [832, 150] on input "400" at bounding box center [831, 147] width 36 height 17
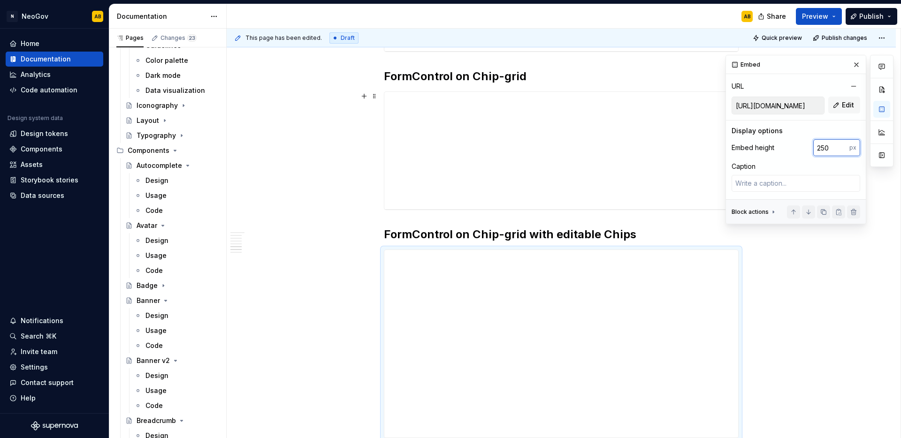
type input "250"
type textarea "*"
click at [374, 237] on span at bounding box center [375, 234] width 8 height 13
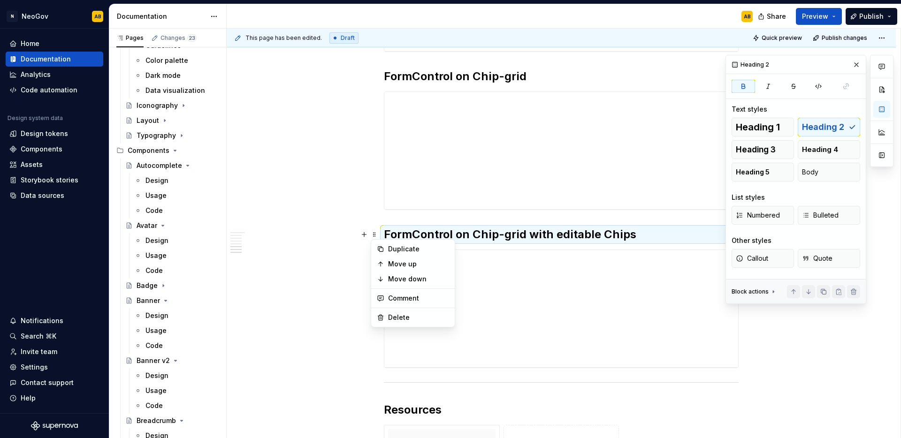
click at [388, 250] on div "Duplicate" at bounding box center [418, 248] width 61 height 9
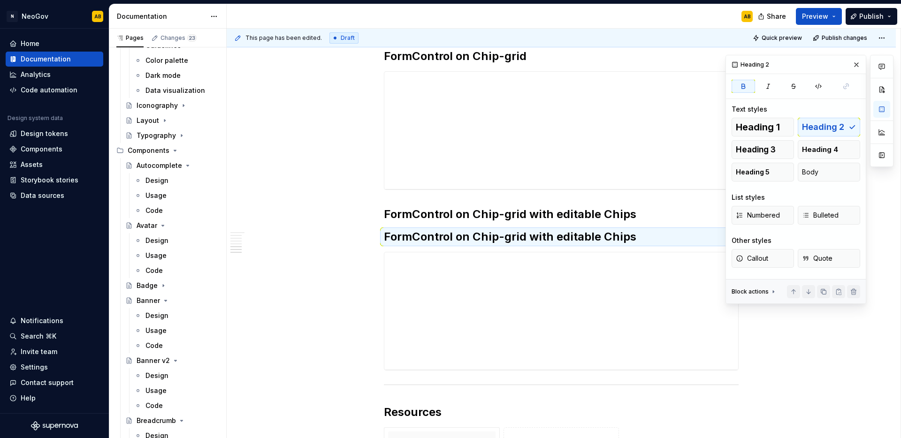
scroll to position [930, 0]
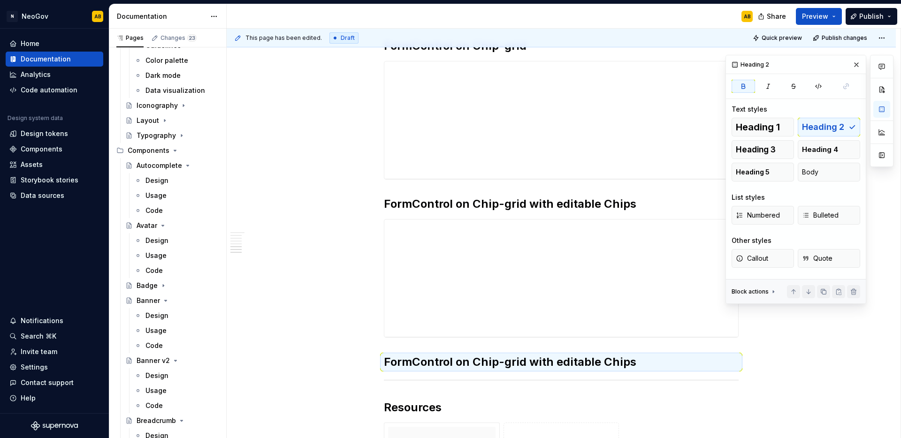
click at [433, 361] on strong "FormControl on Chip-grid with editable Chips" at bounding box center [510, 362] width 252 height 14
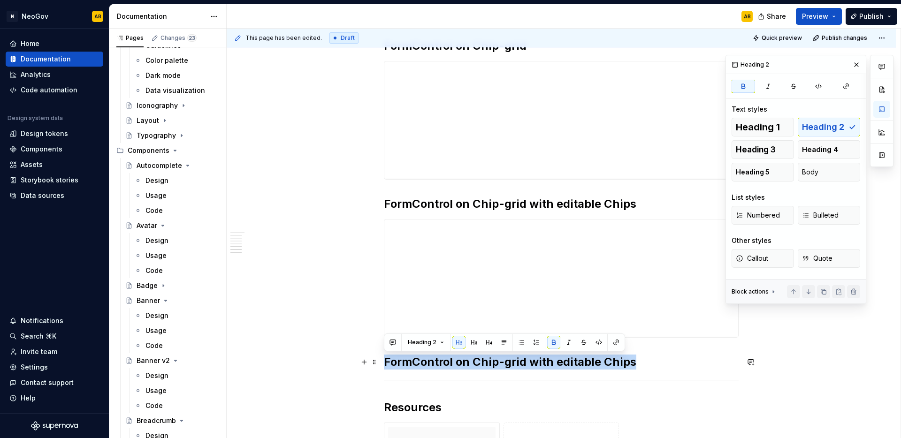
click at [433, 361] on strong "FormControl on Chip-grid with editable Chips" at bounding box center [510, 362] width 252 height 14
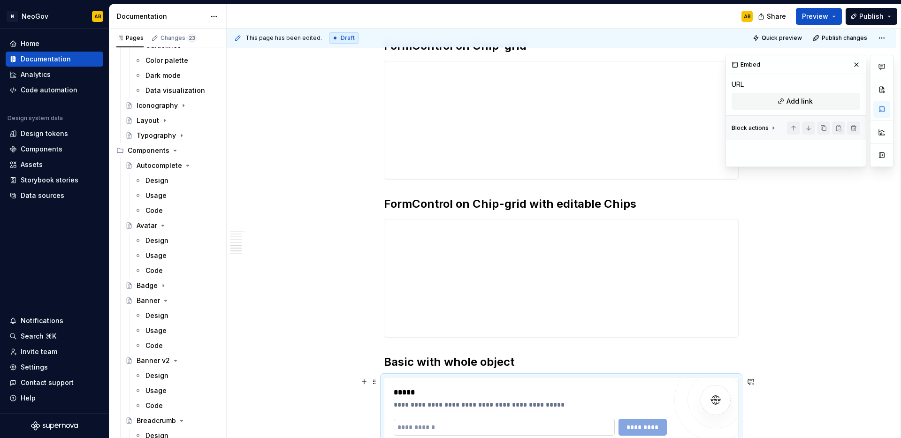
scroll to position [954, 0]
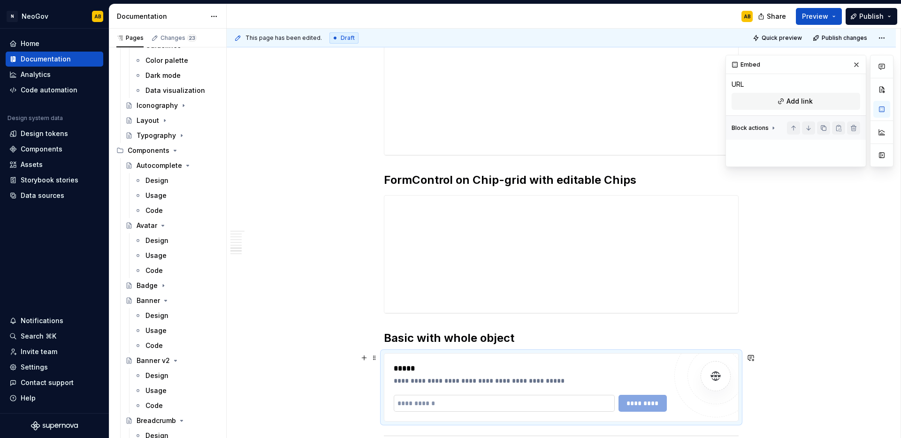
click at [445, 399] on input "text" at bounding box center [504, 403] width 221 height 17
paste input "**********"
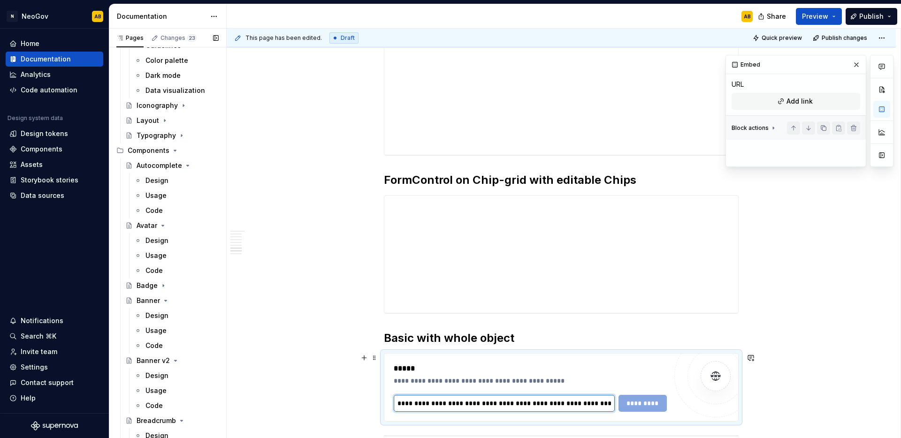
scroll to position [970, 0]
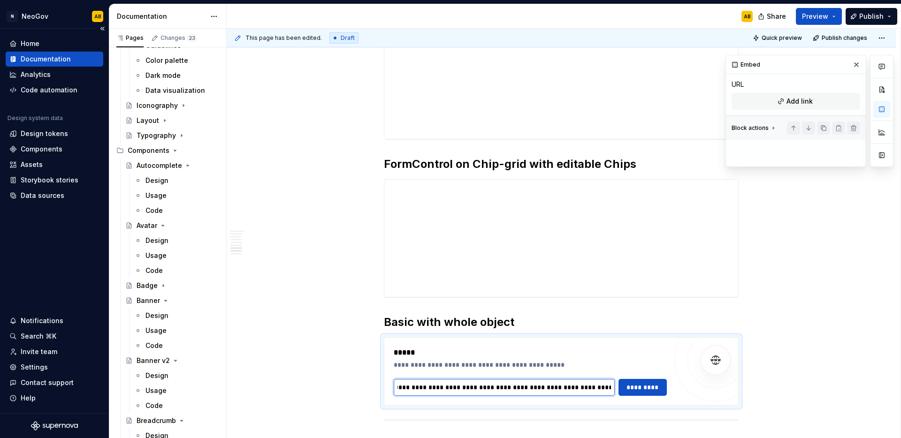
type input "**********"
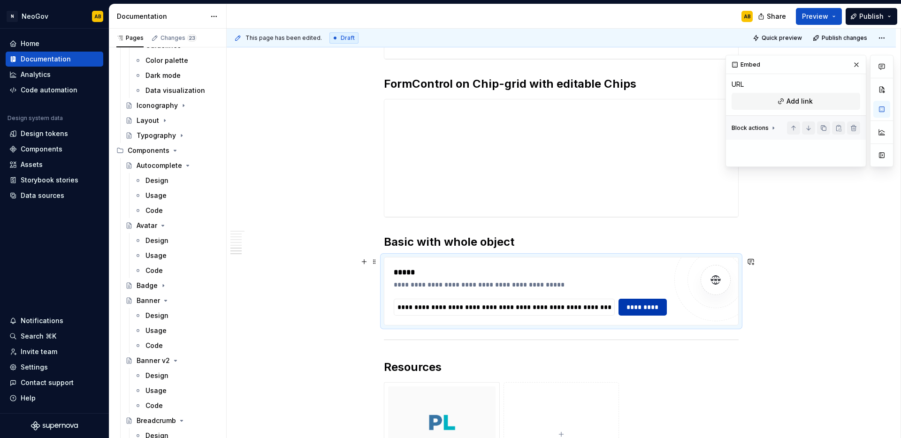
click at [643, 308] on span "*********" at bounding box center [642, 307] width 37 height 9
type textarea "*"
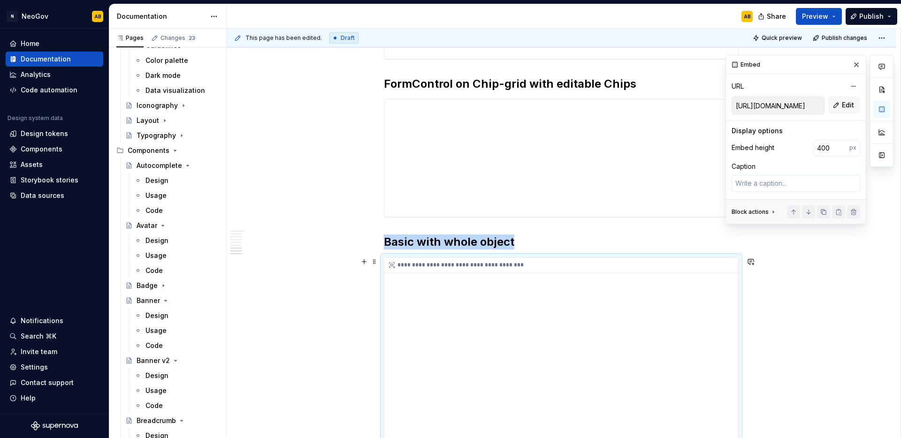
scroll to position [1058, 0]
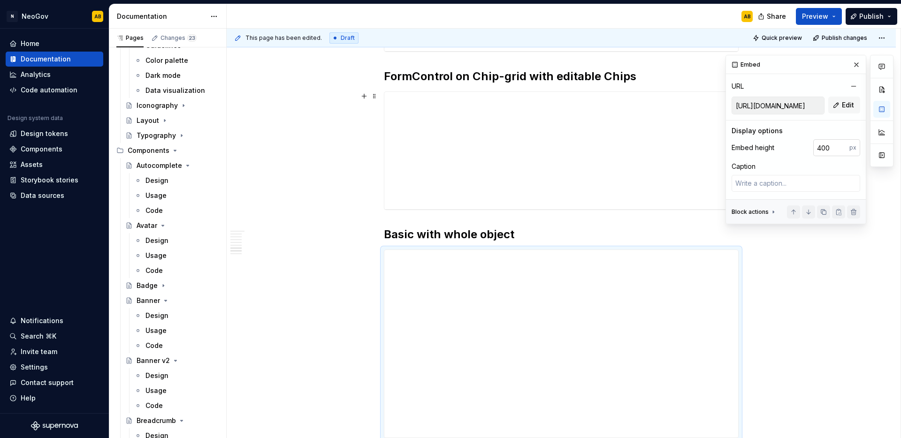
click at [831, 148] on input "400" at bounding box center [831, 147] width 36 height 17
type input "375"
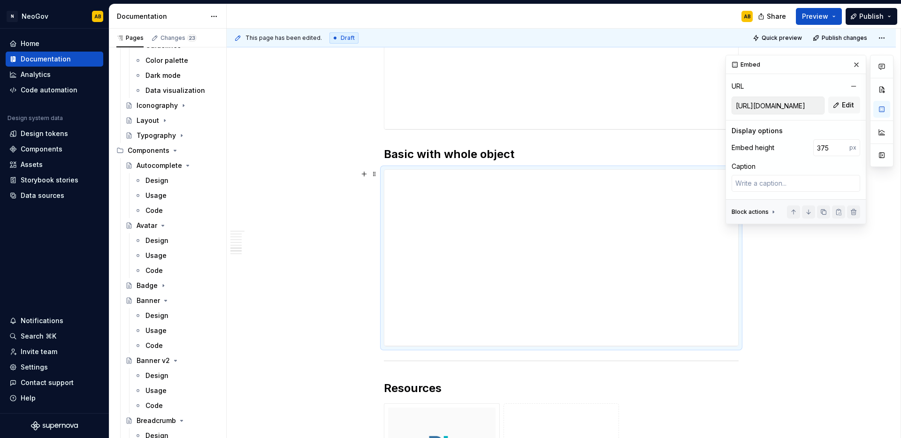
scroll to position [1163, 0]
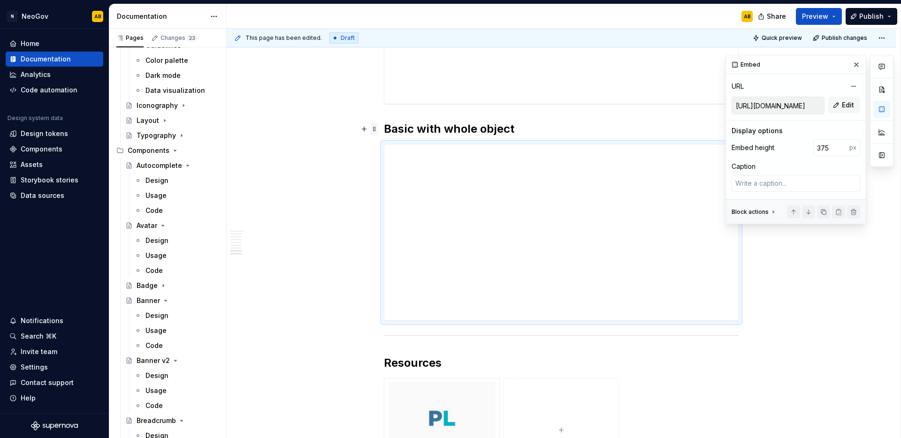
click at [376, 129] on span at bounding box center [375, 128] width 8 height 13
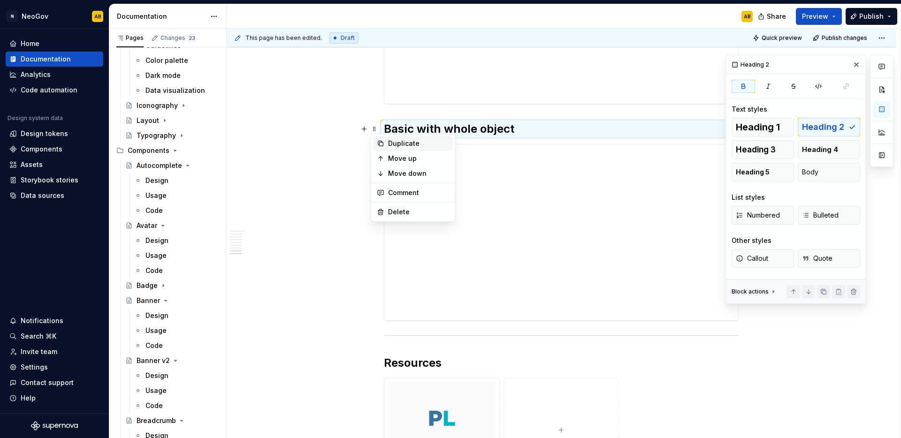
click at [379, 140] on icon at bounding box center [381, 144] width 8 height 8
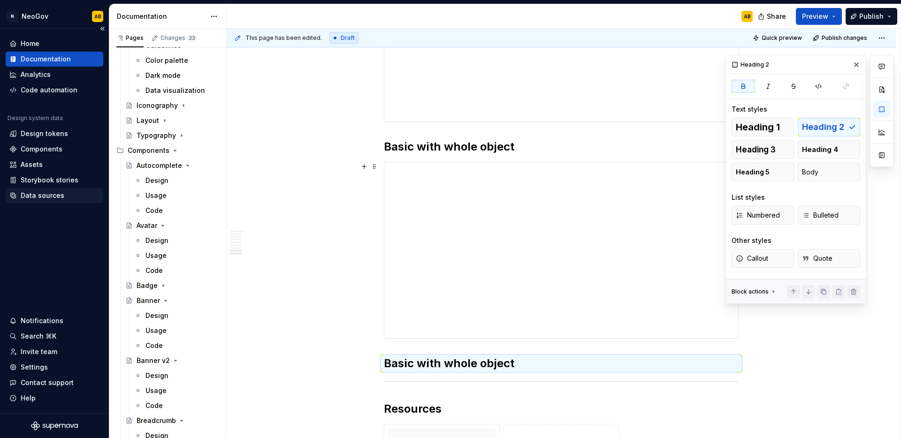
scroll to position [1143, 0]
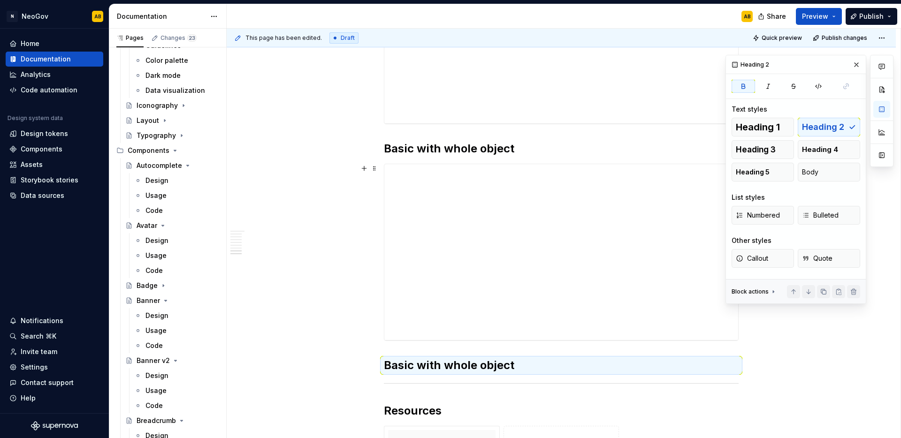
click at [443, 146] on strong "Basic with whole object" at bounding box center [449, 149] width 130 height 14
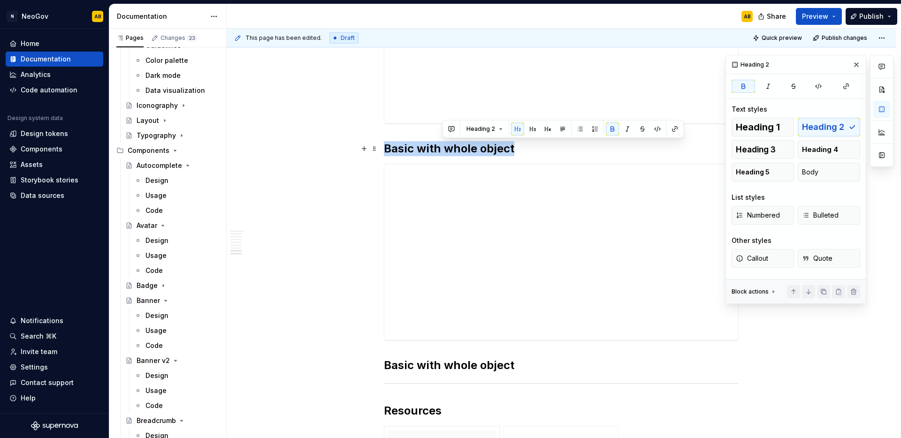
click at [443, 146] on strong "Basic with whole object" at bounding box center [449, 149] width 130 height 14
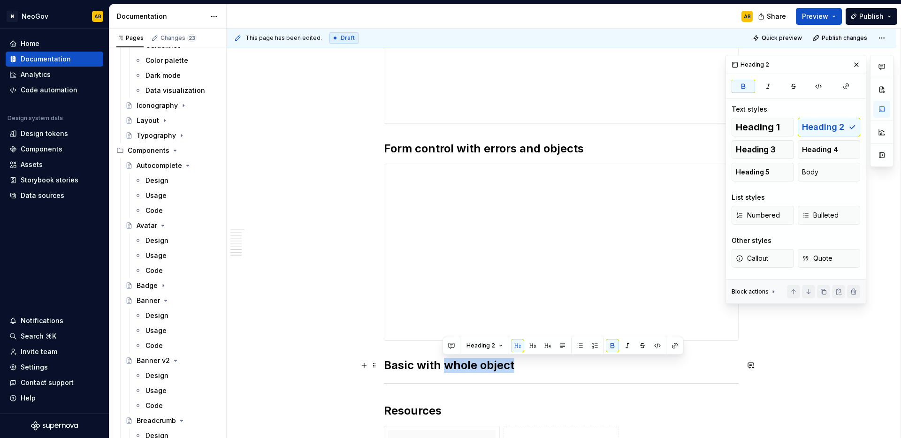
drag, startPoint x: 443, startPoint y: 365, endPoint x: 513, endPoint y: 369, distance: 69.5
click at [513, 369] on h2 "Basic with whole object" at bounding box center [561, 365] width 355 height 15
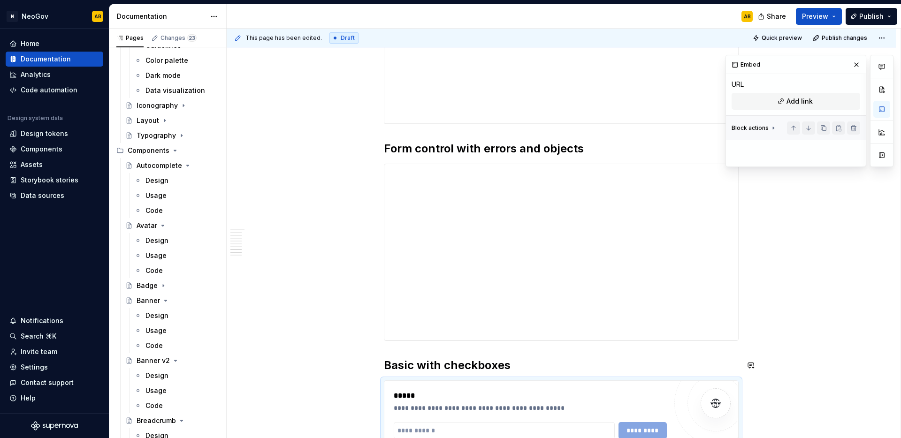
type textarea "*"
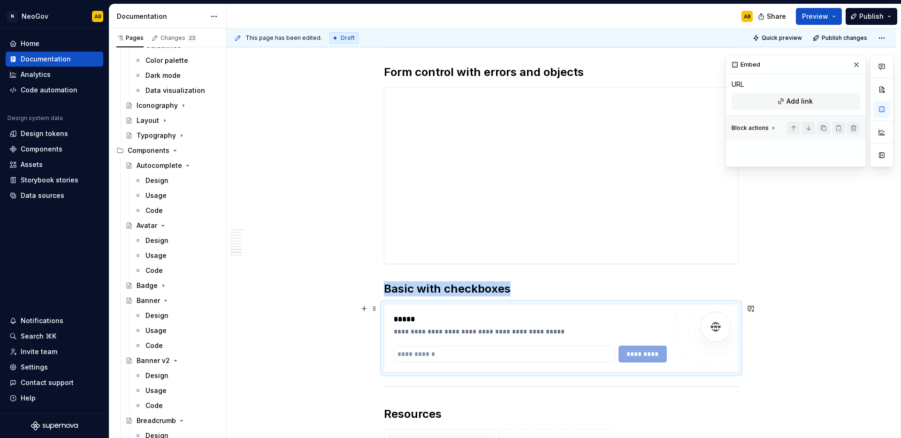
scroll to position [1226, 0]
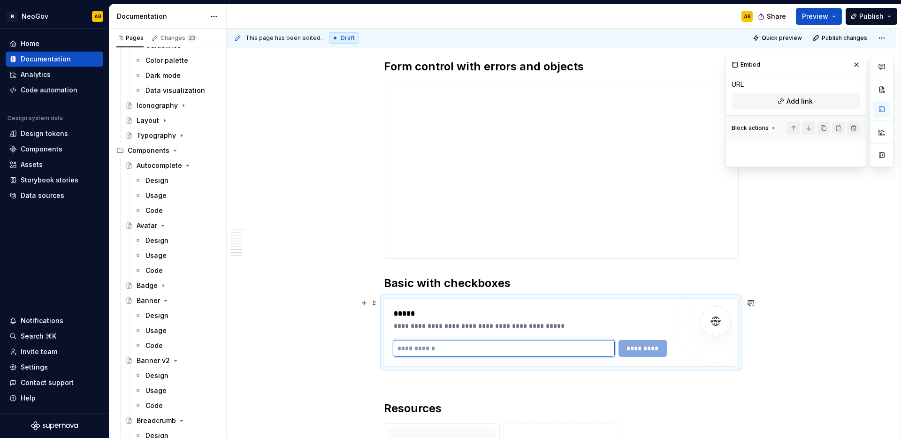
click at [434, 348] on input "text" at bounding box center [504, 348] width 221 height 17
paste input "**********"
type input "**********"
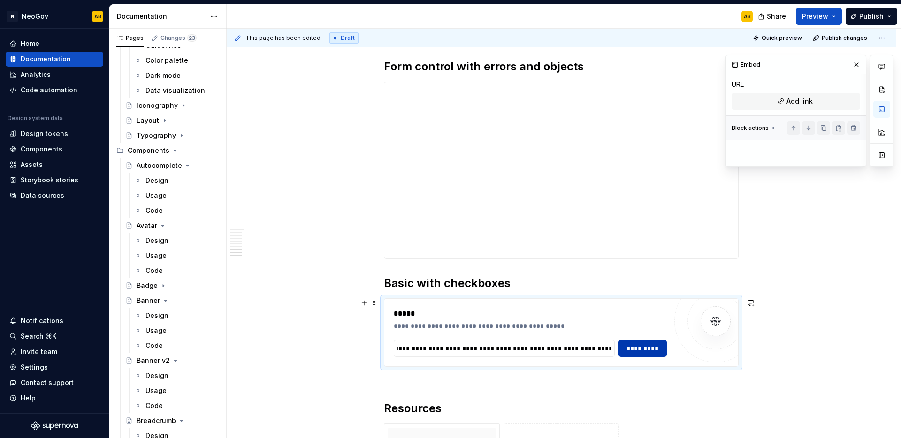
scroll to position [0, 0]
click at [655, 351] on span "*********" at bounding box center [642, 348] width 37 height 9
type textarea "*"
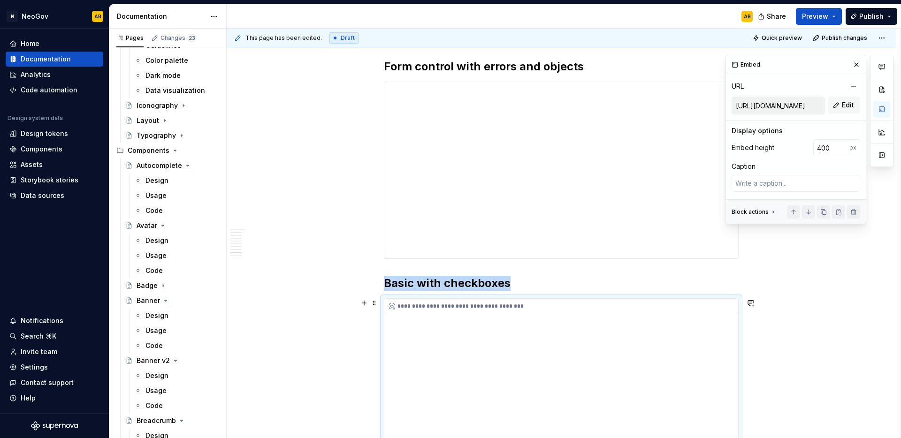
scroll to position [1274, 0]
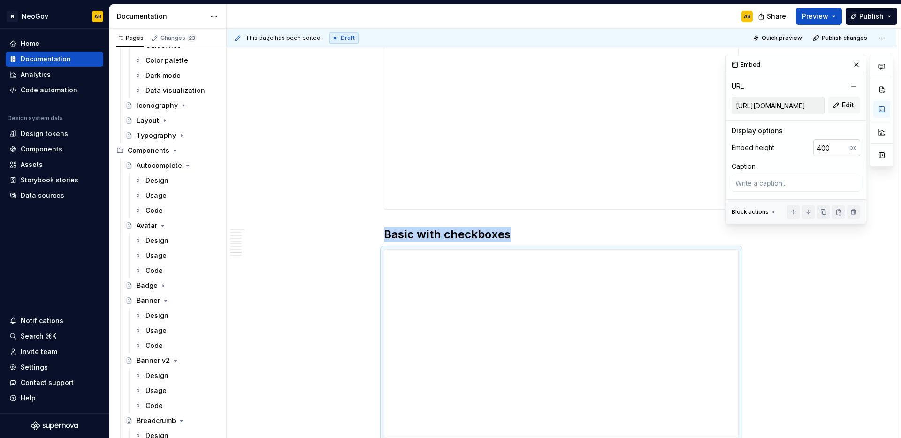
click at [823, 149] on input "400" at bounding box center [831, 147] width 36 height 17
type input "250"
type textarea "*"
click at [374, 235] on span at bounding box center [375, 234] width 8 height 13
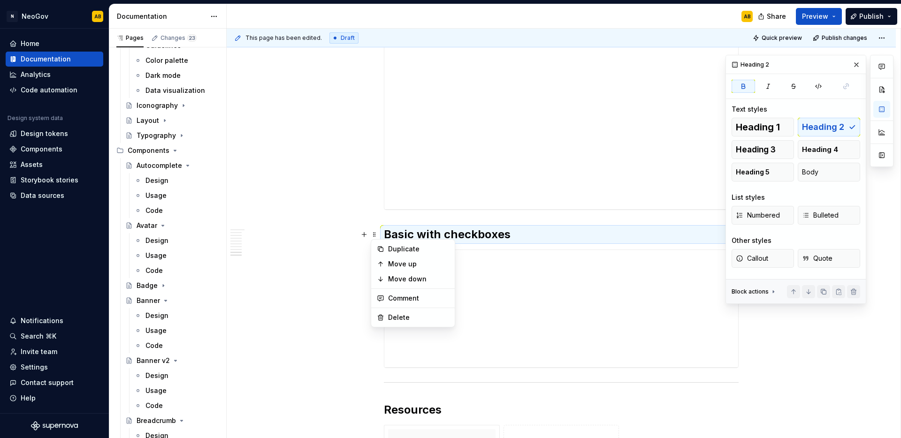
click at [379, 247] on icon at bounding box center [381, 249] width 8 height 8
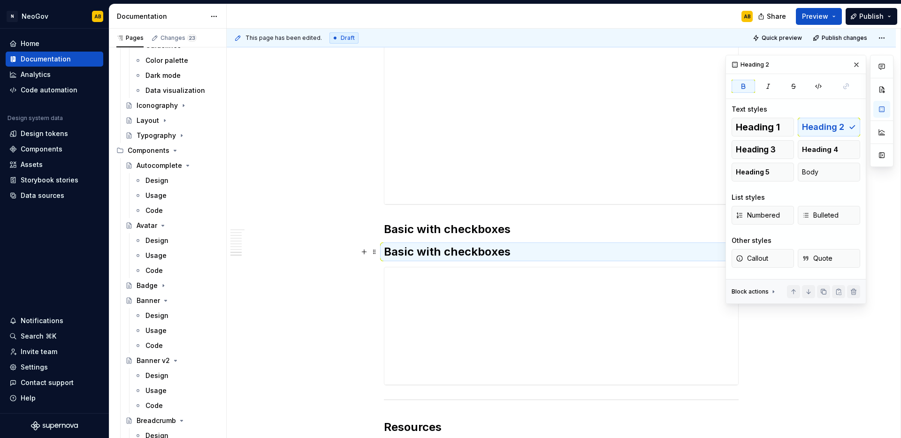
scroll to position [1368, 0]
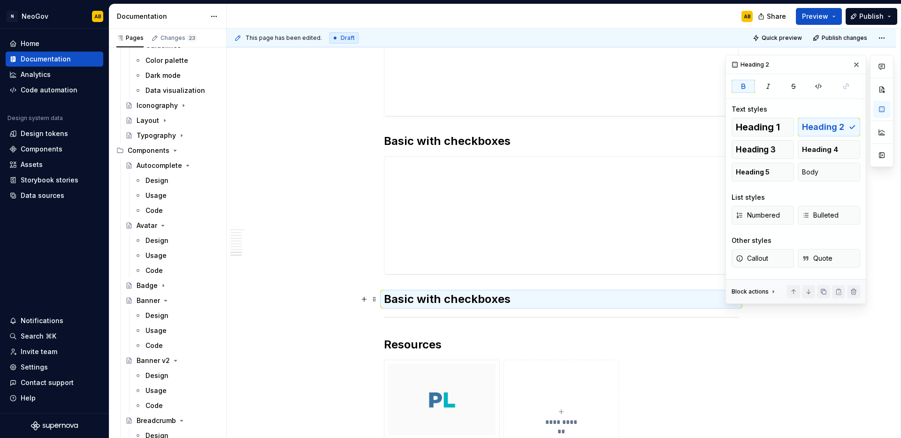
click at [415, 301] on strong "Basic with checkboxes" at bounding box center [447, 299] width 127 height 14
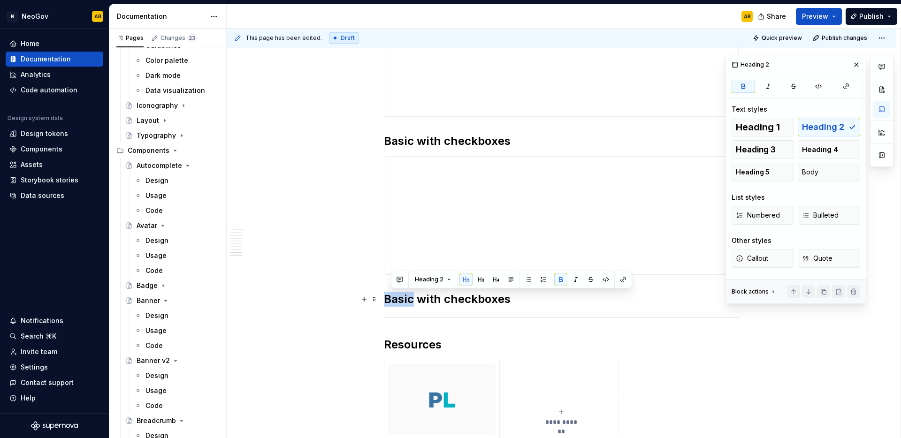
drag, startPoint x: 407, startPoint y: 300, endPoint x: 380, endPoint y: 301, distance: 27.2
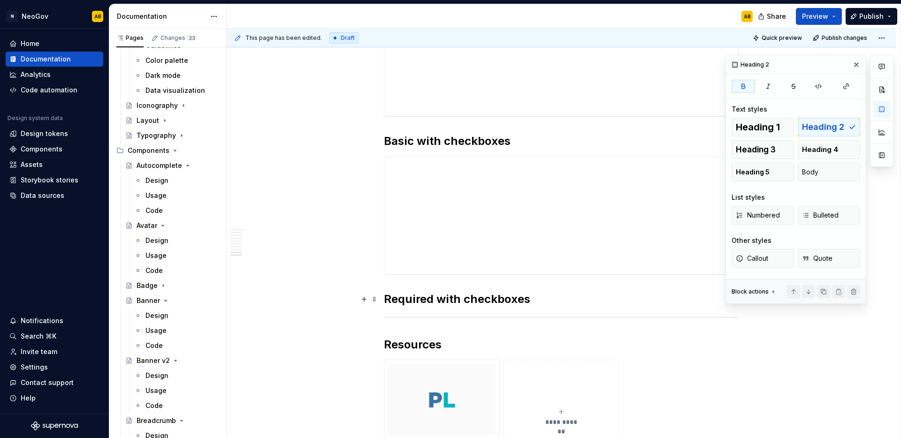
click at [535, 305] on h2 "Required with checkboxes" at bounding box center [561, 299] width 355 height 15
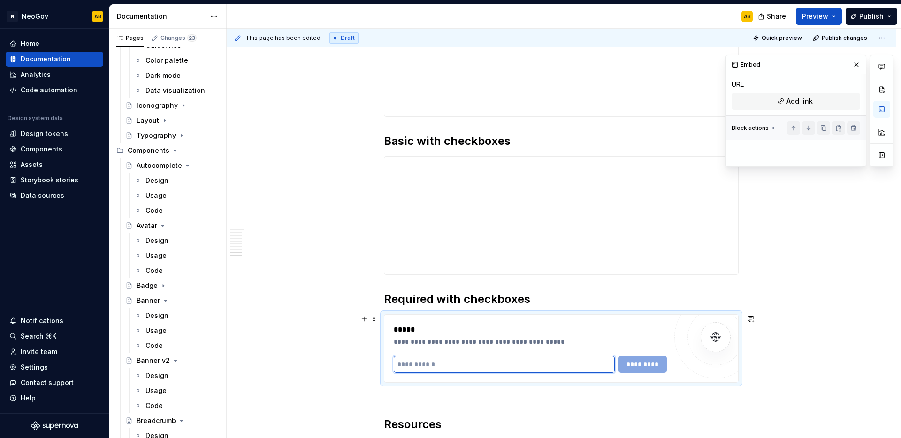
click at [437, 367] on input "text" at bounding box center [504, 364] width 221 height 17
paste input "**********"
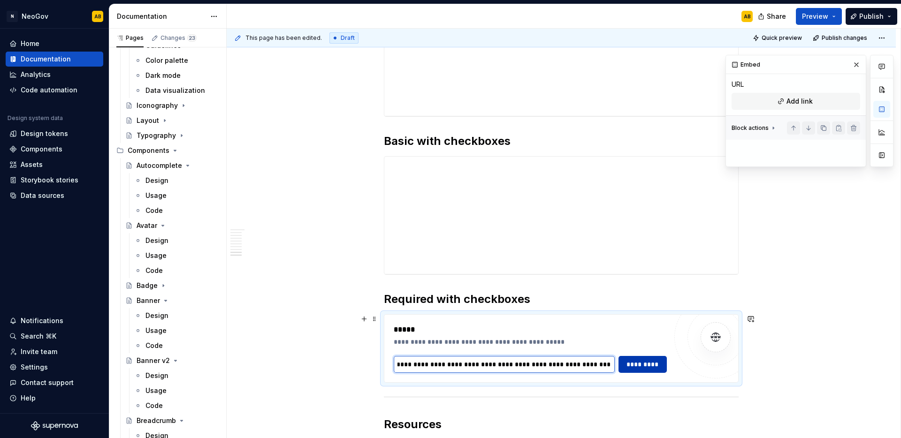
type input "**********"
click at [645, 363] on span "*********" at bounding box center [642, 364] width 37 height 9
type textarea "*"
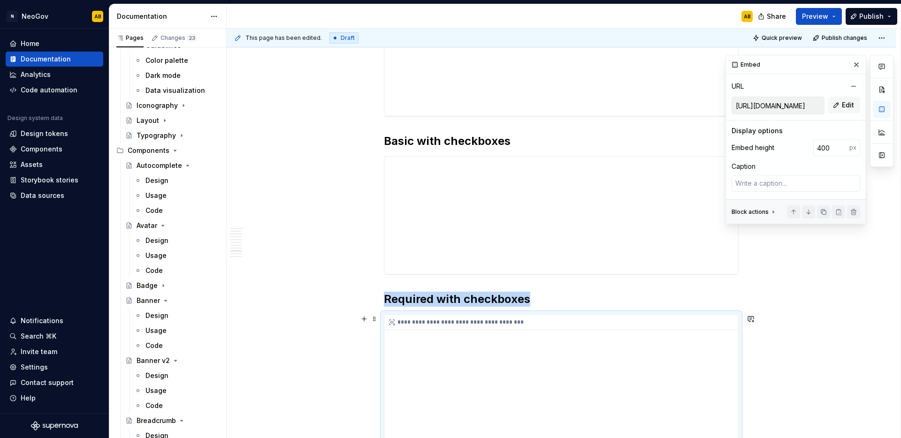
scroll to position [1432, 0]
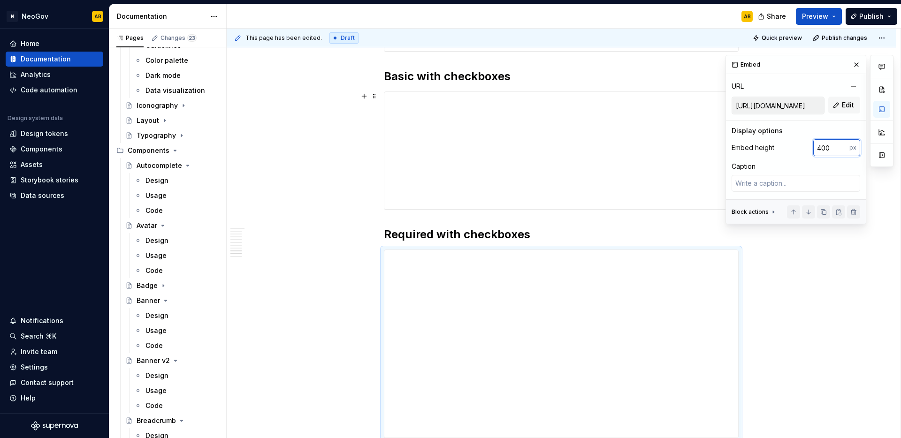
click at [828, 149] on input "400" at bounding box center [831, 147] width 36 height 17
click at [828, 150] on input "400" at bounding box center [831, 147] width 36 height 17
type input "250"
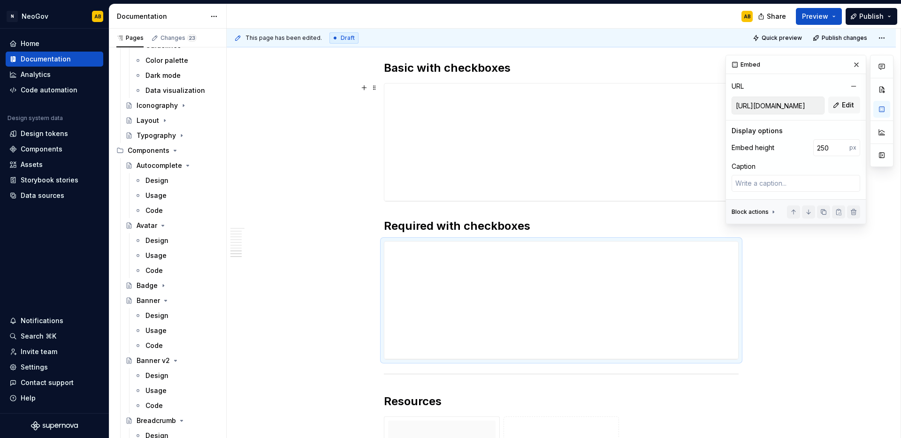
scroll to position [1456, 0]
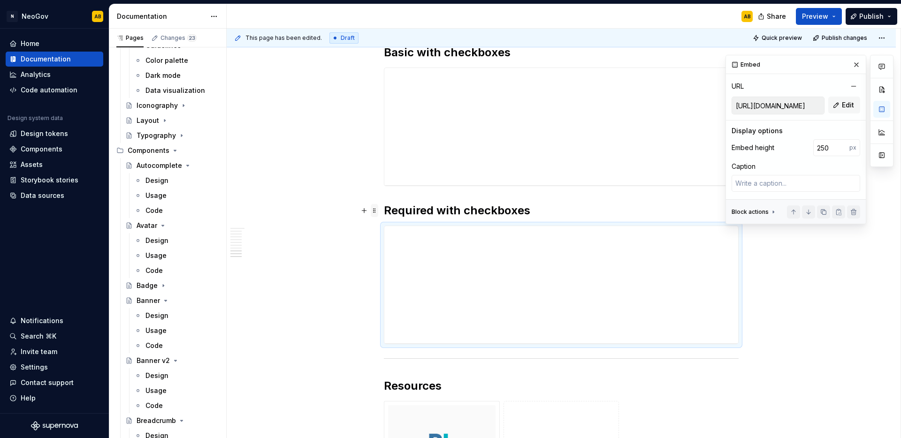
click at [377, 212] on span at bounding box center [375, 210] width 8 height 13
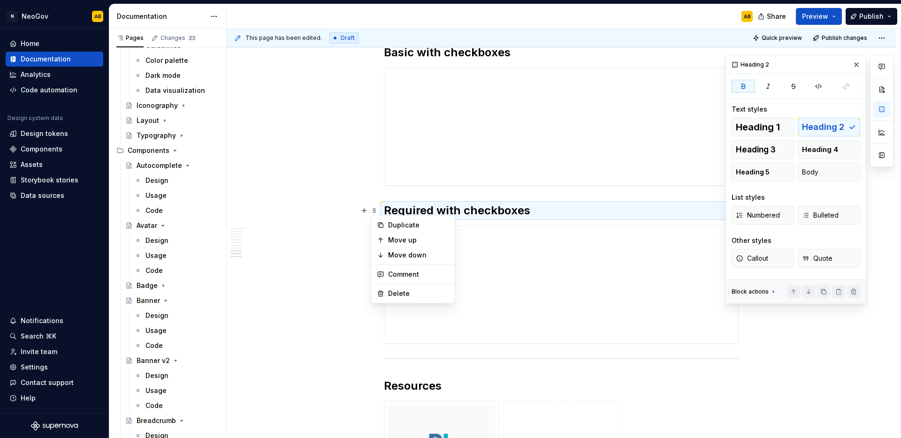
click at [381, 225] on icon at bounding box center [381, 225] width 8 height 8
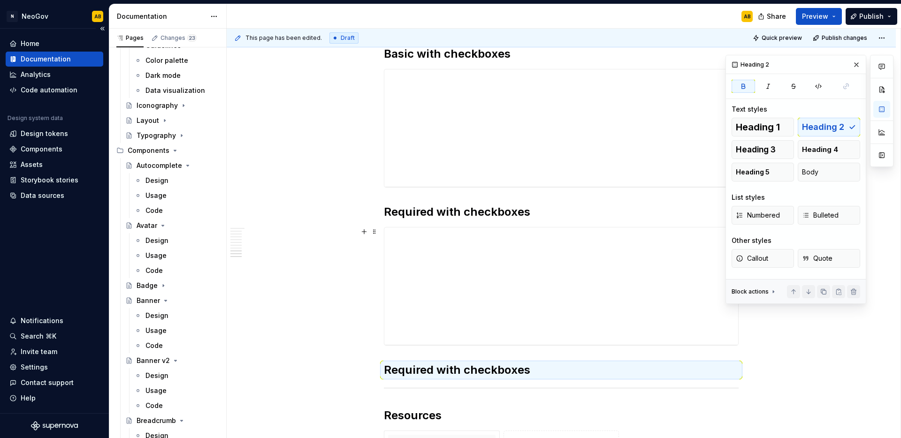
scroll to position [1454, 0]
click at [543, 373] on h2 "Required with checkboxes" at bounding box center [561, 370] width 355 height 15
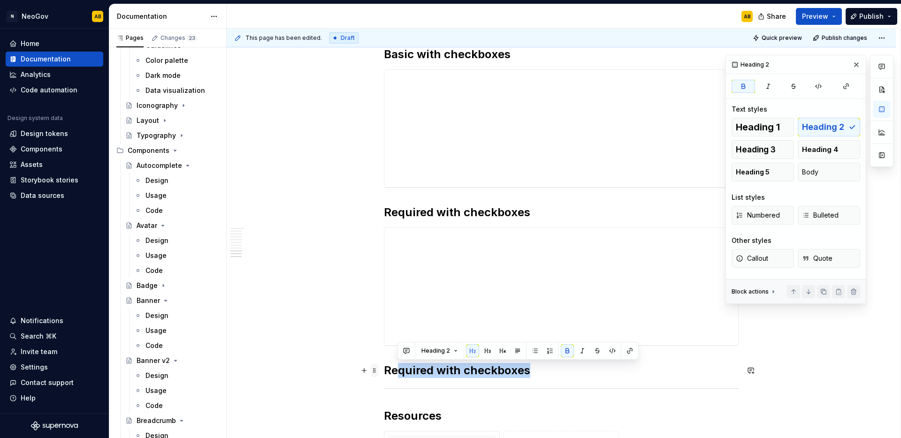
drag, startPoint x: 541, startPoint y: 371, endPoint x: 377, endPoint y: 372, distance: 163.7
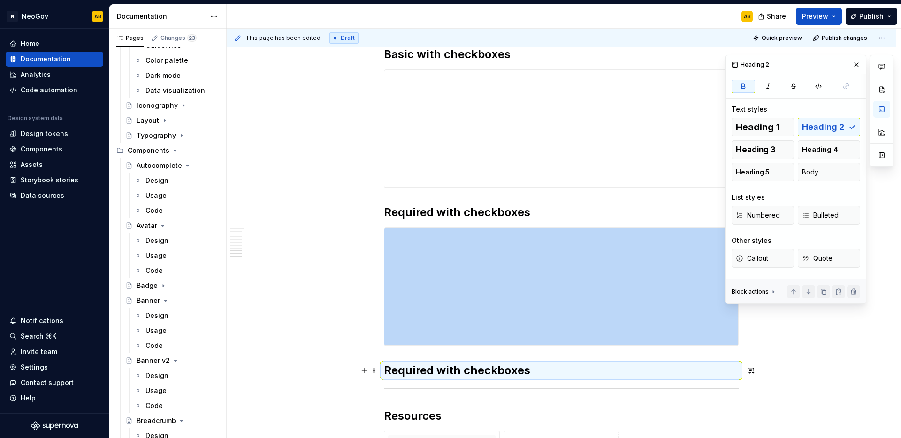
click at [547, 367] on h2 "Required with checkboxes" at bounding box center [561, 370] width 355 height 15
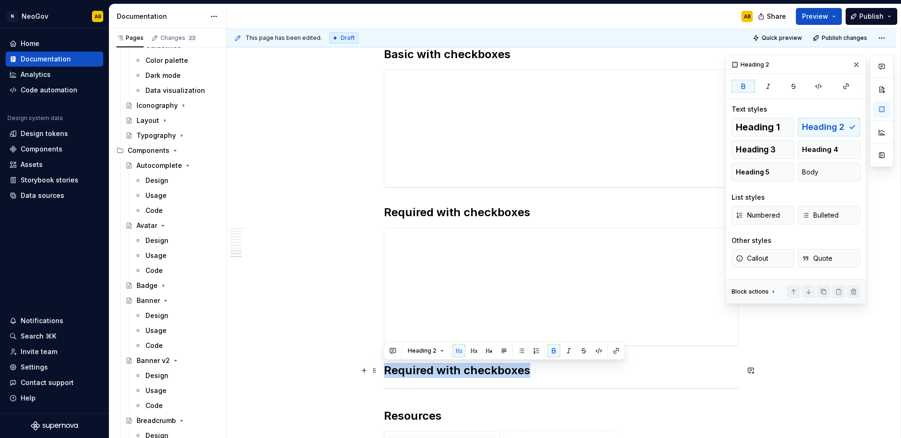
drag, startPoint x: 527, startPoint y: 374, endPoint x: 383, endPoint y: 373, distance: 143.5
click at [384, 373] on strong "Required with checkboxes" at bounding box center [457, 370] width 146 height 14
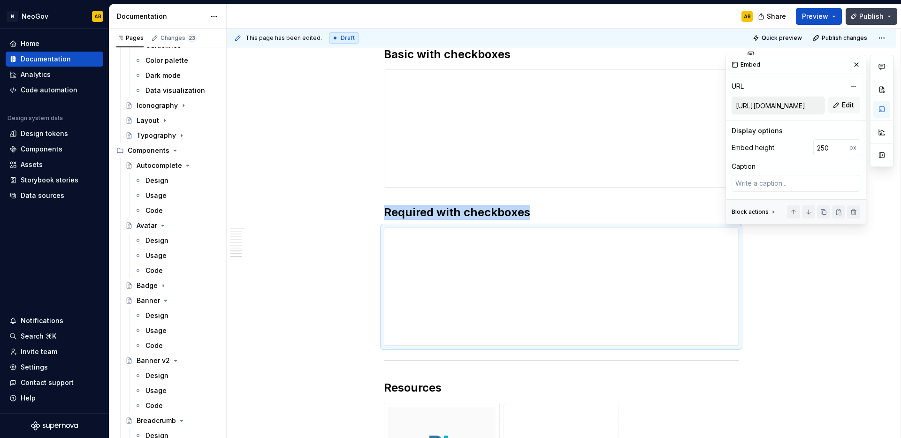
click at [885, 13] on button "Publish" at bounding box center [871, 16] width 52 height 17
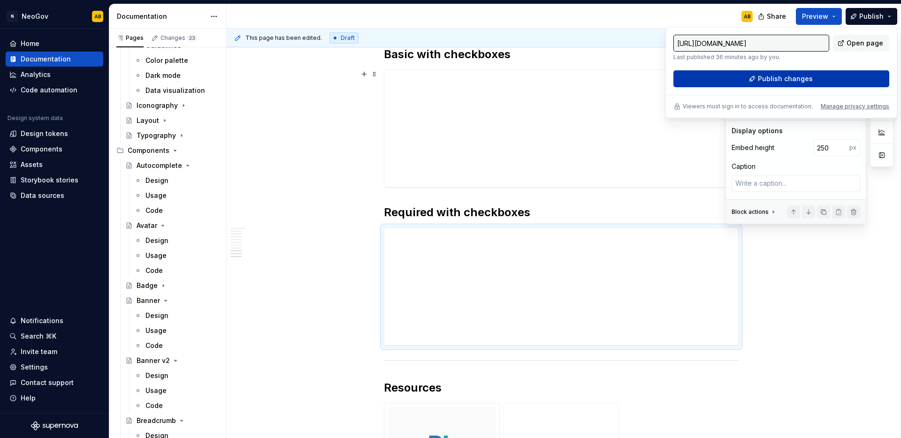
click at [764, 75] on span "Publish changes" at bounding box center [784, 78] width 55 height 9
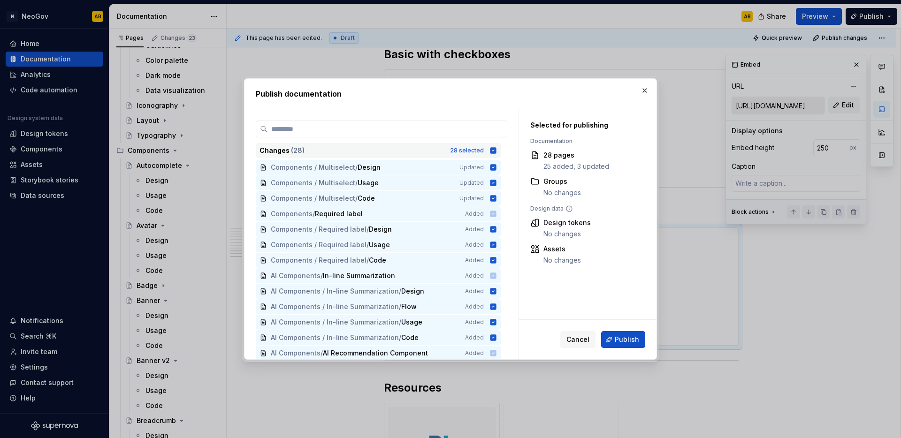
click at [493, 153] on icon at bounding box center [493, 150] width 6 height 6
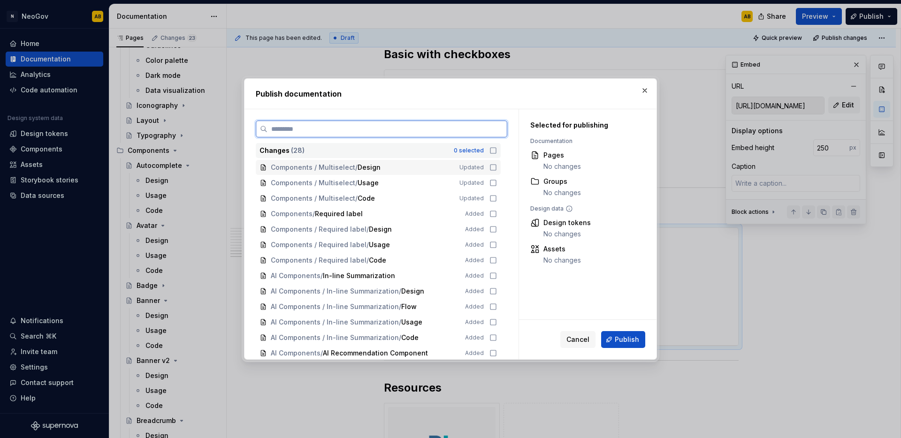
click at [490, 166] on icon at bounding box center [493, 168] width 8 height 8
click at [490, 176] on div "Components / Multiselect / Usage Updated" at bounding box center [378, 182] width 245 height 15
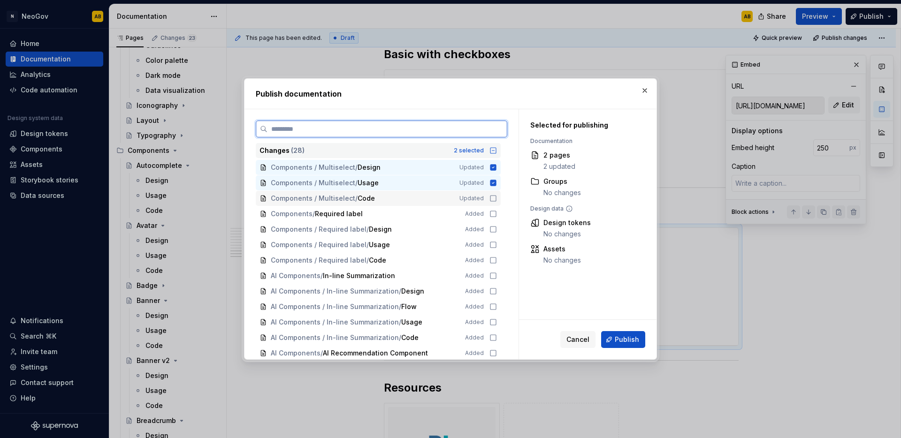
click at [491, 193] on div "Components / Multiselect / Code Updated" at bounding box center [378, 198] width 245 height 15
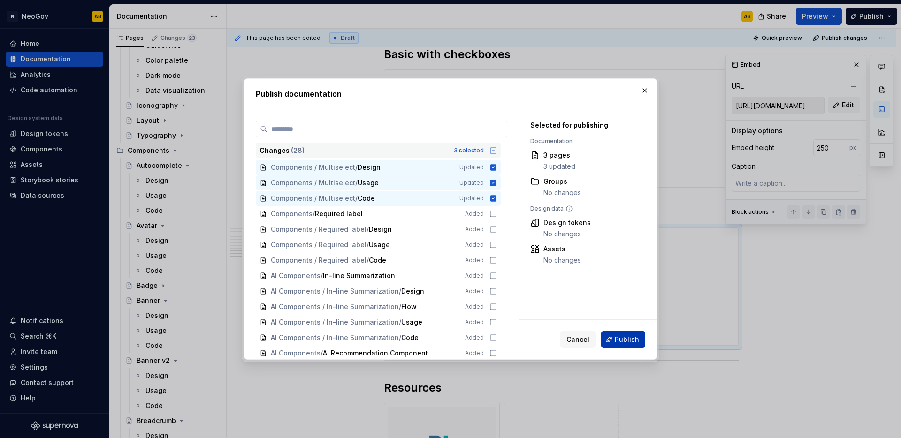
click at [614, 343] on button "Publish" at bounding box center [623, 339] width 44 height 17
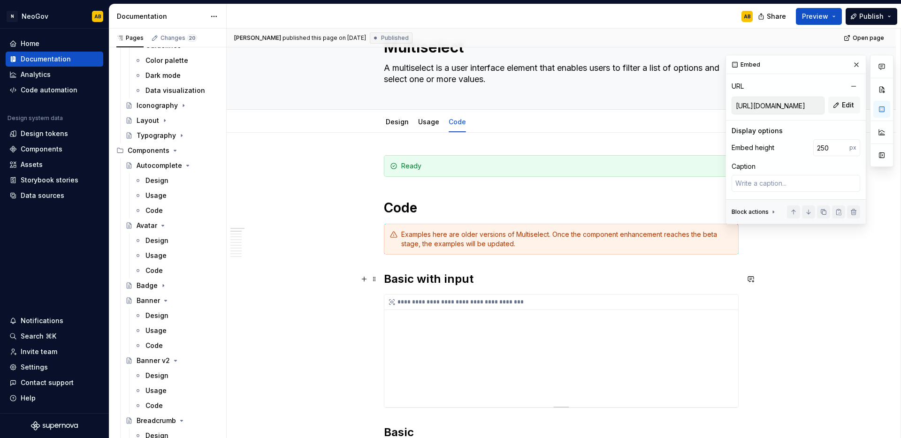
scroll to position [117, 0]
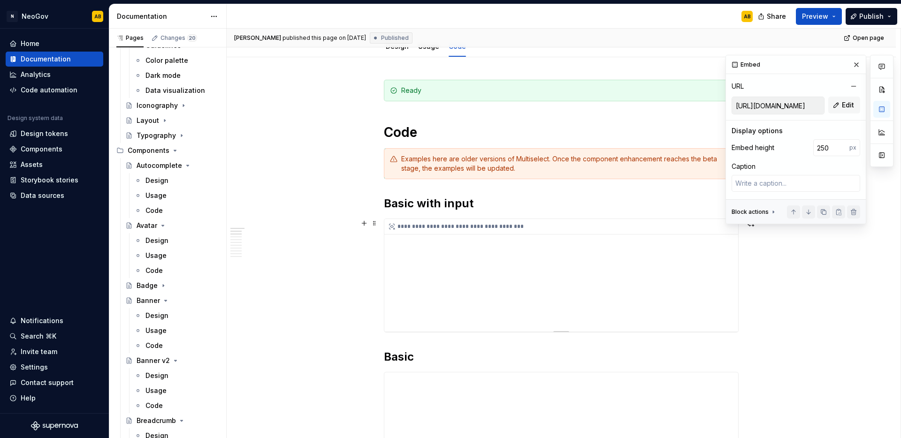
type textarea "*"
type input "https://library-current.dev.neogov.net/embed/component-library/multiselect/v2/i…"
click at [640, 272] on div "**********" at bounding box center [561, 275] width 354 height 113
drag, startPoint x: 828, startPoint y: 147, endPoint x: 814, endPoint y: 147, distance: 14.5
click at [814, 147] on input "240" at bounding box center [831, 147] width 36 height 17
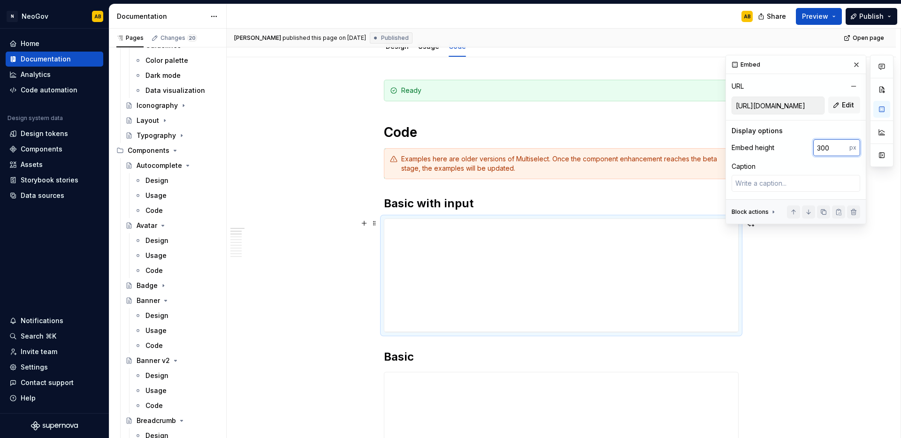
type input "300"
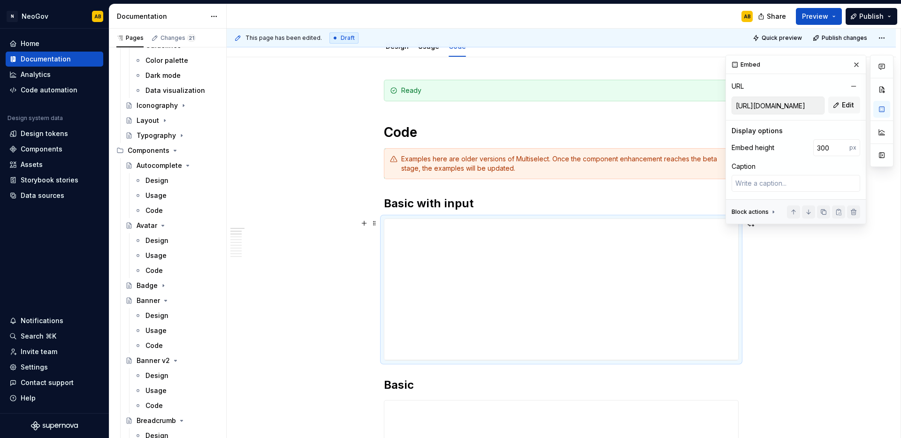
scroll to position [235, 0]
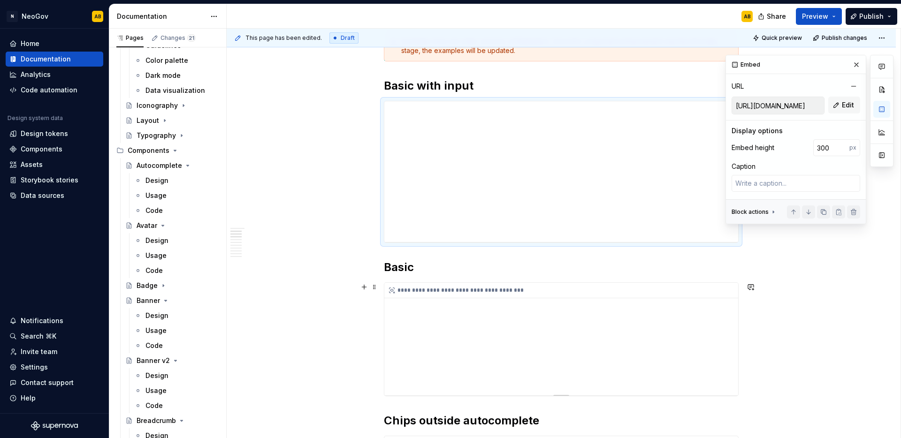
type textarea "*"
type input "https://library-current.dev.neogov.net/embed/component-library/multiselect/v2/i…"
type input "240"
click at [689, 307] on div "**********" at bounding box center [561, 339] width 354 height 113
type textarea "*"
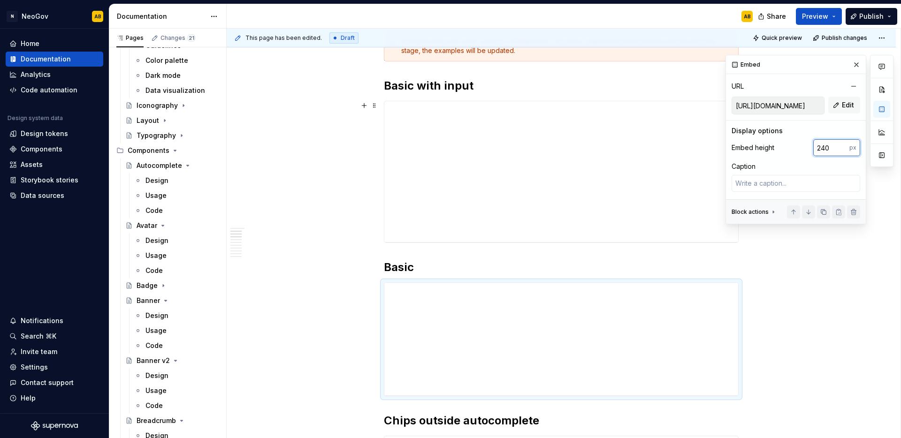
drag, startPoint x: 832, startPoint y: 146, endPoint x: 796, endPoint y: 146, distance: 35.6
click at [796, 146] on div "Embed height 240 px" at bounding box center [795, 147] width 129 height 17
type input "300"
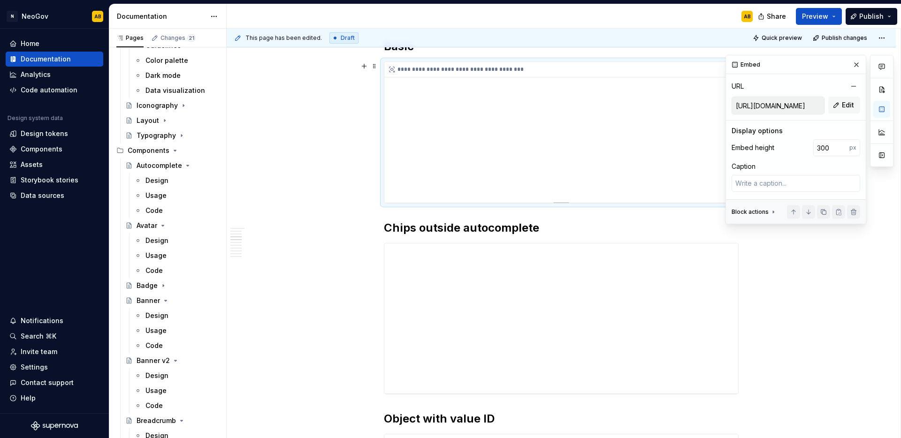
scroll to position [481, 0]
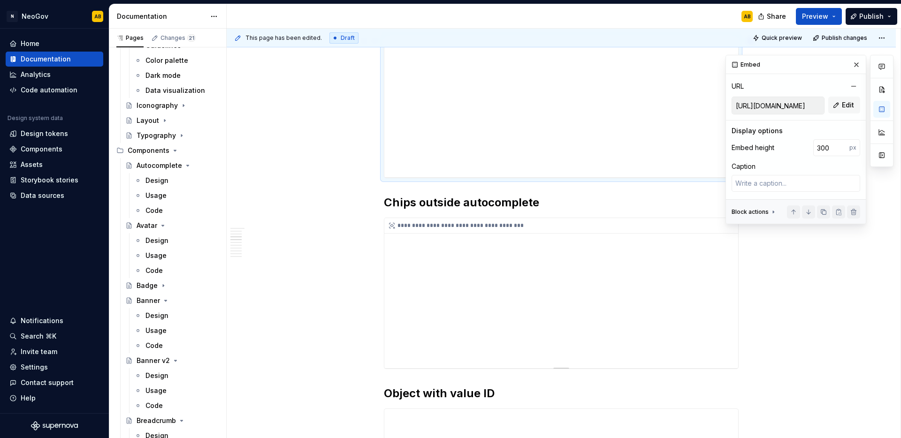
type textarea "*"
type input "https://library-current.dev.neogov.net/embed/component-library/multiselect/v2/i…"
click at [655, 313] on div "**********" at bounding box center [561, 293] width 354 height 150
drag, startPoint x: 830, startPoint y: 149, endPoint x: 820, endPoint y: 148, distance: 9.9
click at [820, 148] on input "320" at bounding box center [831, 147] width 36 height 17
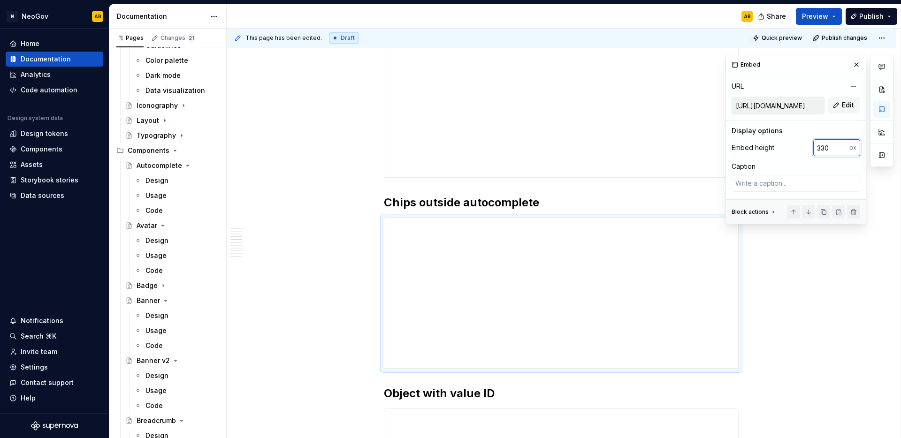
type input "330"
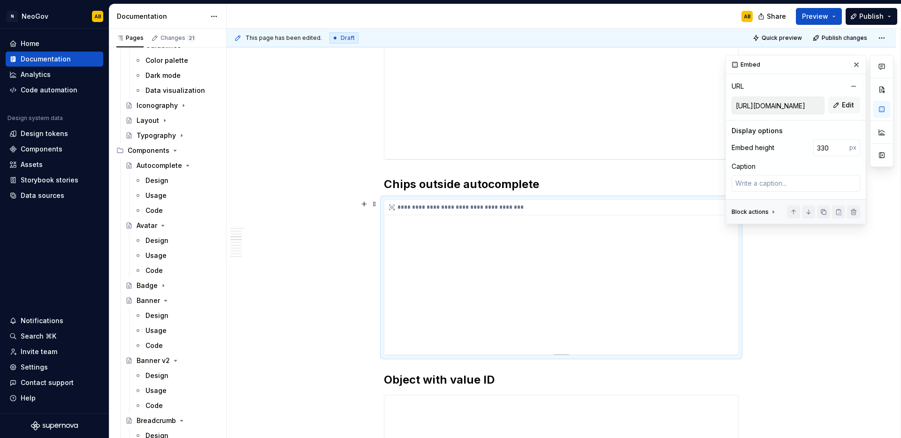
scroll to position [584, 0]
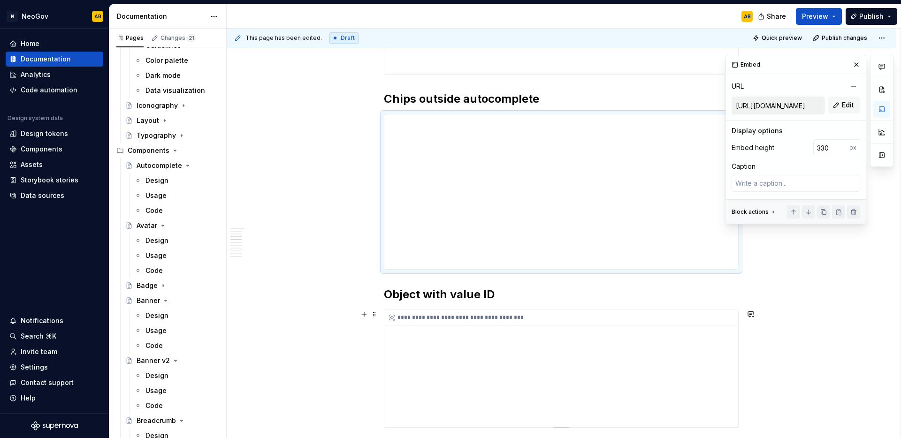
type textarea "*"
type input "https://library-current.dev.neogov.net/embed/component-library/multiselect/v2/i…"
click at [685, 333] on div "**********" at bounding box center [561, 368] width 354 height 117
click at [705, 341] on div "**********" at bounding box center [561, 368] width 354 height 117
drag, startPoint x: 831, startPoint y: 151, endPoint x: 816, endPoint y: 150, distance: 15.5
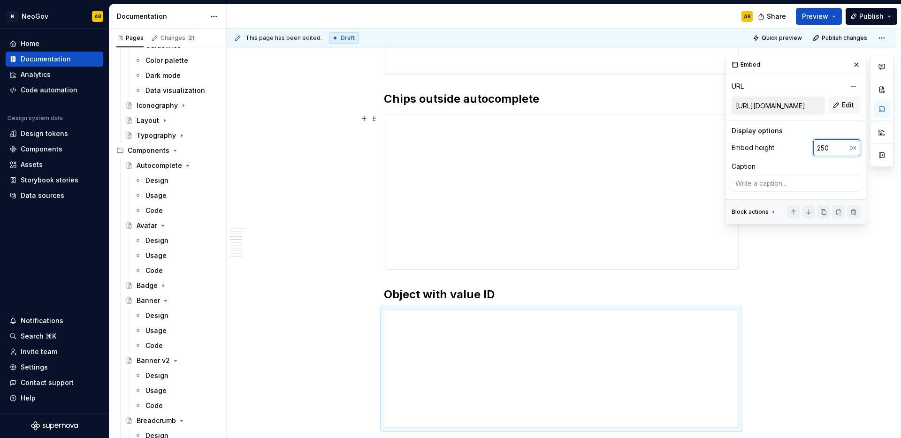
click at [816, 150] on input "250" at bounding box center [831, 147] width 36 height 17
type input "350"
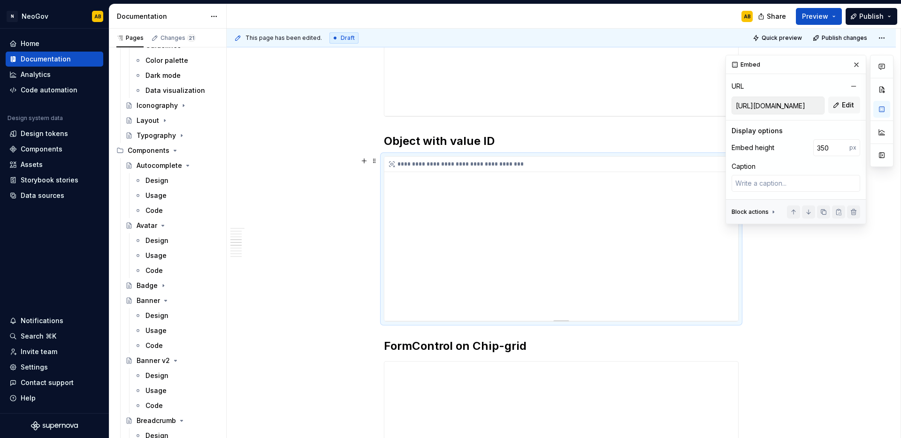
scroll to position [831, 0]
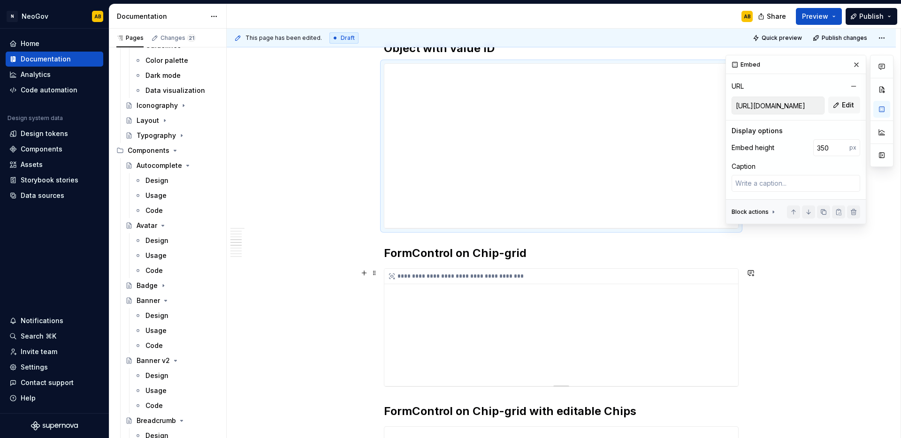
type textarea "*"
type input "https://library-current.dev.neogov.net/embed/component-library/multiselect/v2/i…"
click at [663, 340] on div "**********" at bounding box center [561, 327] width 354 height 117
drag, startPoint x: 829, startPoint y: 148, endPoint x: 803, endPoint y: 148, distance: 26.3
click at [803, 148] on div "Embed height 250 px" at bounding box center [795, 147] width 129 height 17
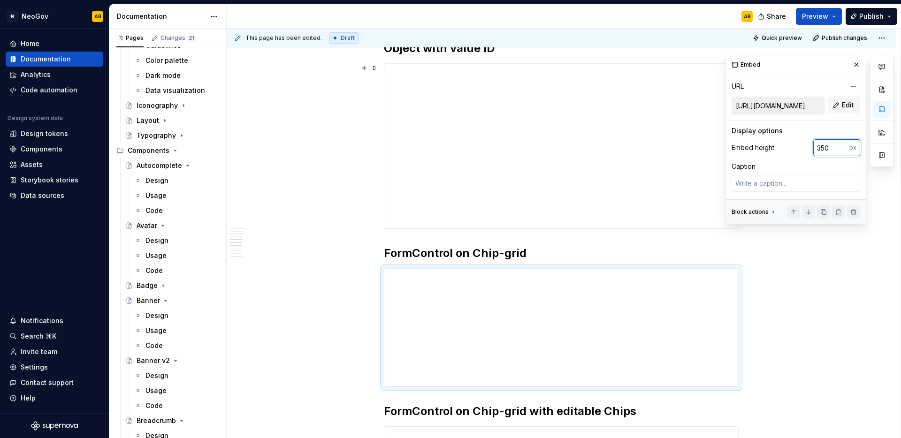
type input "350"
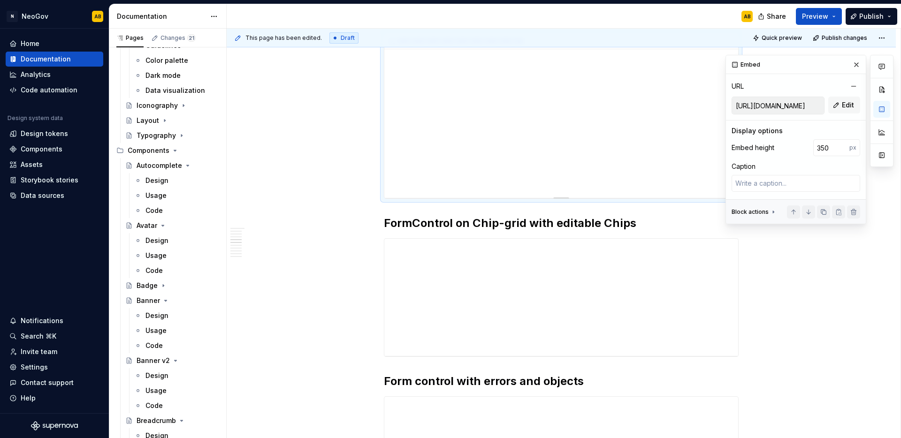
scroll to position [1131, 0]
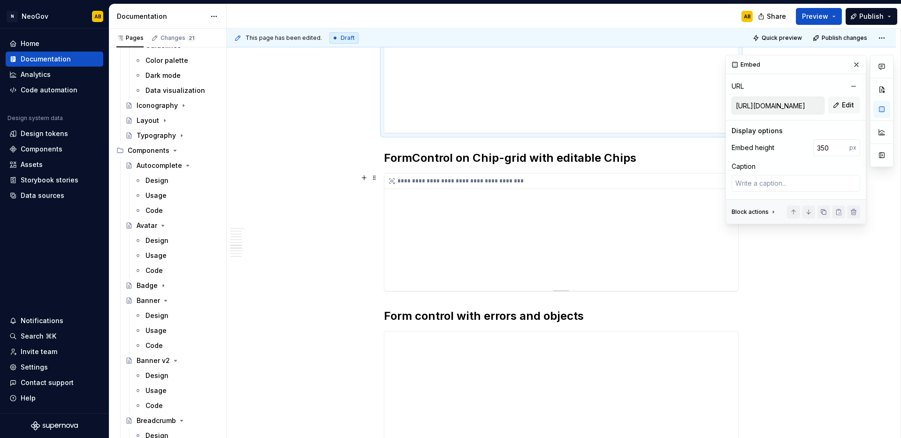
type textarea "*"
type input "https://library-current.dev.neogov.net/embed/component-library/multiselect/v2/i…"
drag, startPoint x: 641, startPoint y: 236, endPoint x: 651, endPoint y: 232, distance: 11.1
click at [641, 236] on div "**********" at bounding box center [561, 232] width 354 height 117
drag, startPoint x: 811, startPoint y: 149, endPoint x: 806, endPoint y: 149, distance: 5.6
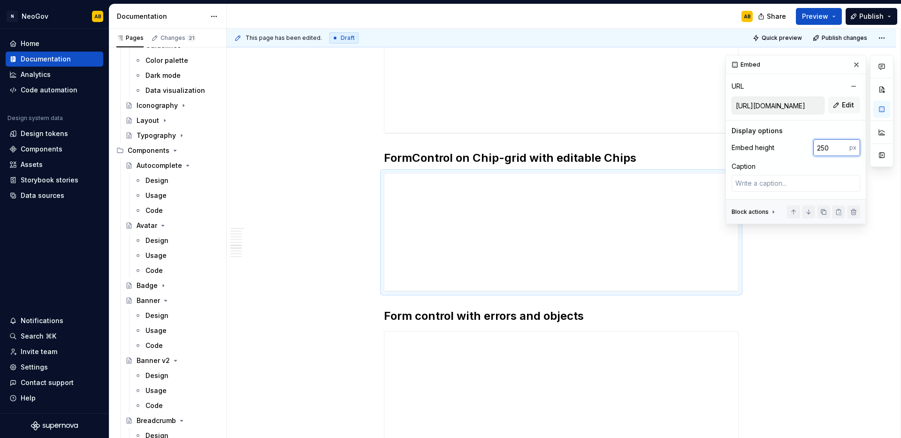
click at [806, 149] on div "Embed height 250 px" at bounding box center [795, 147] width 129 height 17
type input "350"
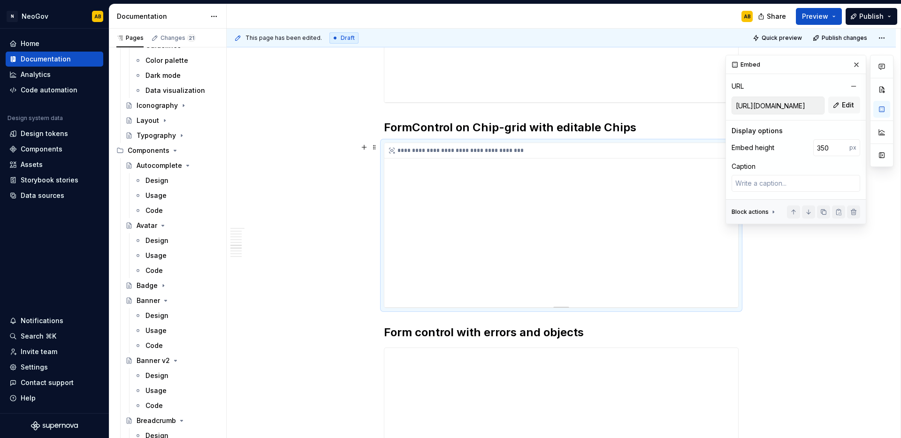
scroll to position [1363, 0]
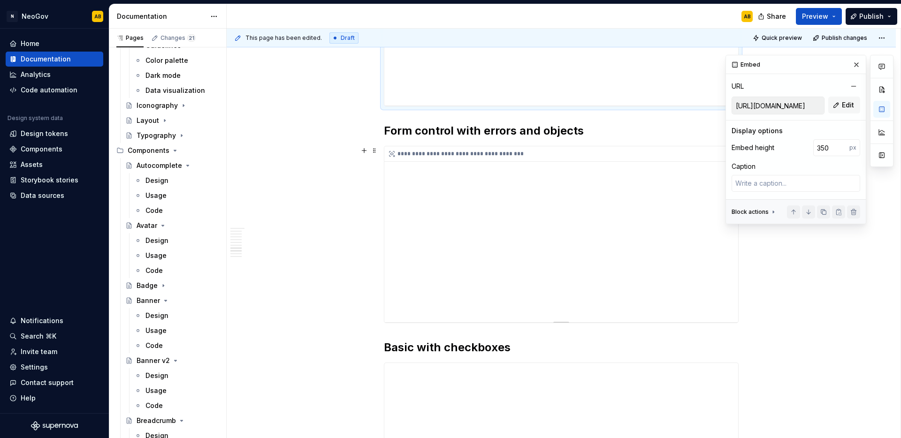
type textarea "*"
type input "https://library-current.dev.neogov.net/embed/component-library/multiselect/v2/i…"
click at [648, 241] on div "**********" at bounding box center [561, 234] width 354 height 176
drag, startPoint x: 828, startPoint y: 148, endPoint x: 812, endPoint y: 148, distance: 16.4
click at [812, 148] on div "Embed height 375 px" at bounding box center [795, 147] width 129 height 17
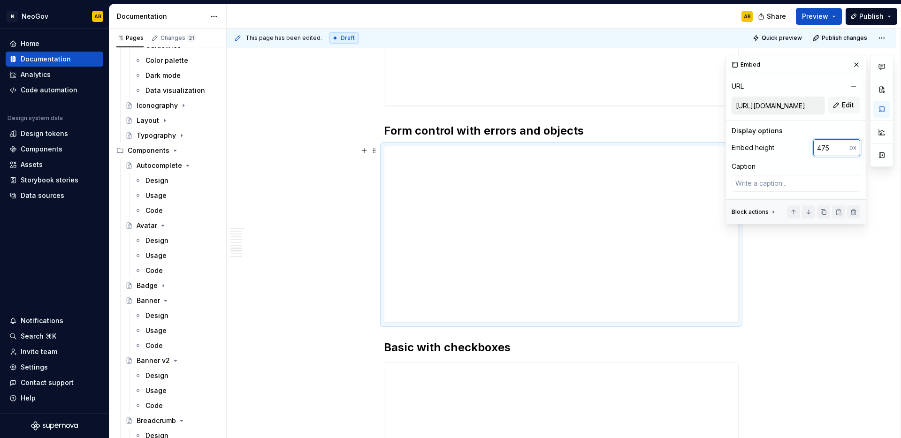
type input "475"
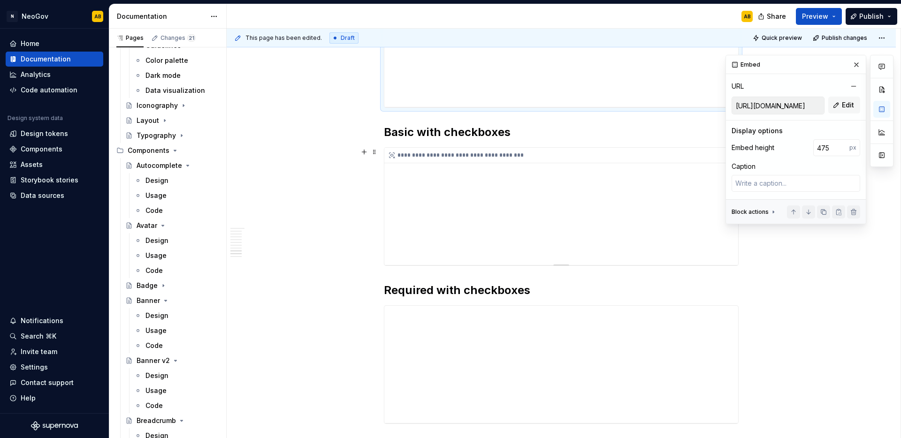
scroll to position [1626, 0]
type textarea "*"
type input "https://library-current.dev.neogov.net/embed/component-library/multiselect/v2/i…"
click at [642, 220] on div "**********" at bounding box center [561, 205] width 354 height 117
drag, startPoint x: 828, startPoint y: 148, endPoint x: 804, endPoint y: 150, distance: 24.0
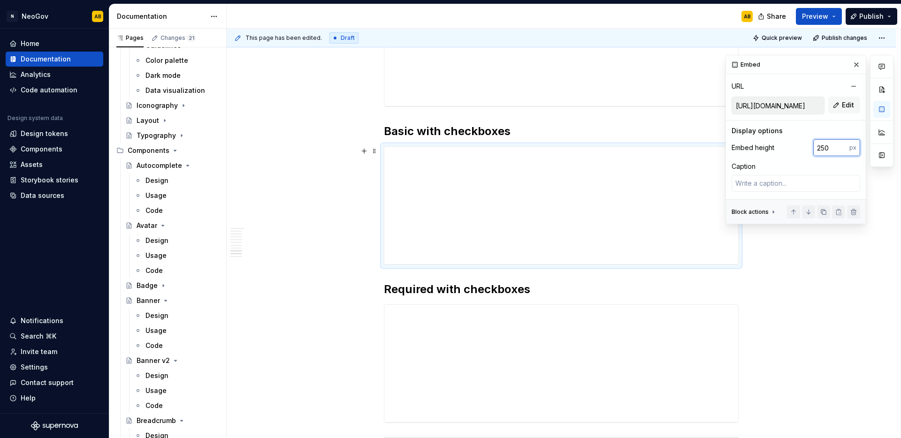
click at [804, 150] on div "Embed height 250 px" at bounding box center [795, 147] width 129 height 17
type input "350"
type textarea "*"
type input "https://library-current.dev.neogov.net/embed/component-library/multiselect/v2/i…"
click at [699, 318] on div "**********" at bounding box center [561, 312] width 354 height 15
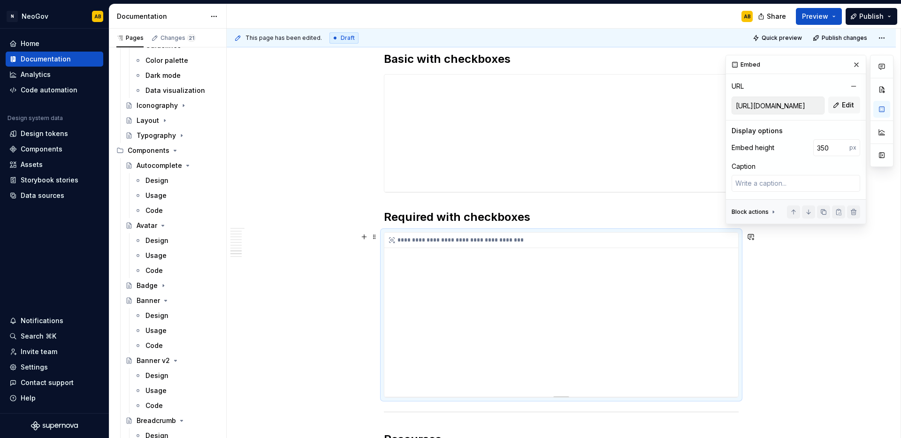
scroll to position [1728, 0]
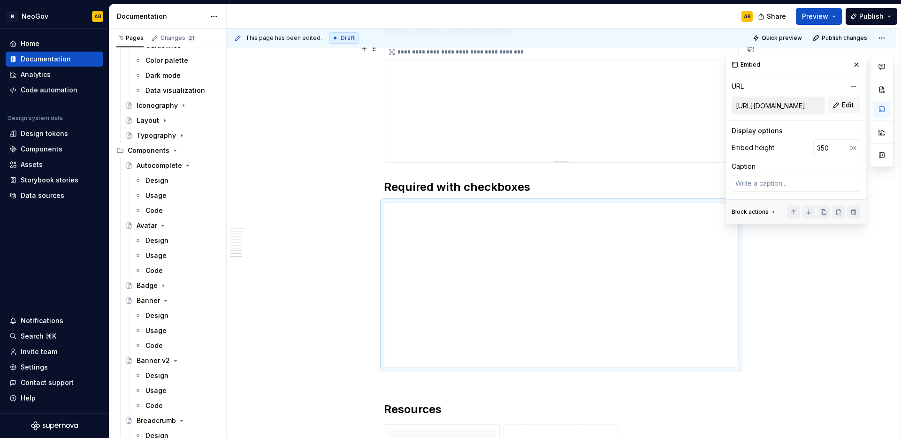
type textarea "*"
type input "https://library-current.dev.neogov.net/embed/component-library/multiselect/v2/i…"
type input "250"
click at [660, 124] on div "**********" at bounding box center [561, 103] width 354 height 117
type textarea "*"
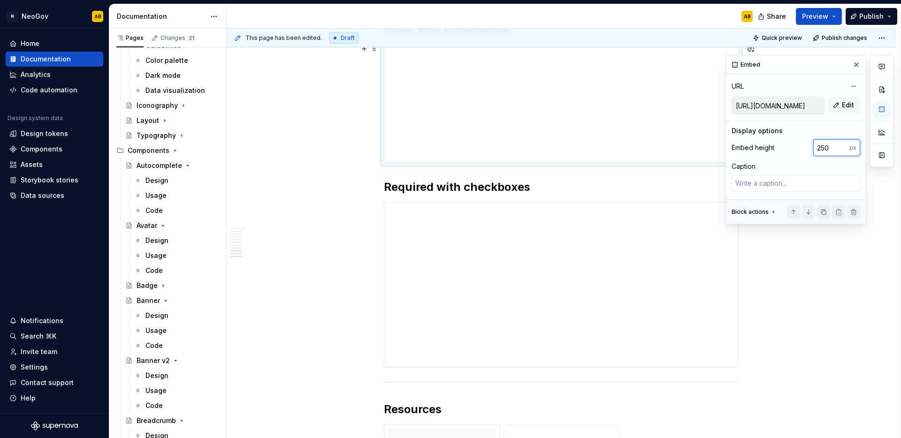
drag, startPoint x: 828, startPoint y: 150, endPoint x: 794, endPoint y: 148, distance: 34.3
click at [794, 148] on div "Embed height 250 px" at bounding box center [795, 147] width 129 height 17
type input "350"
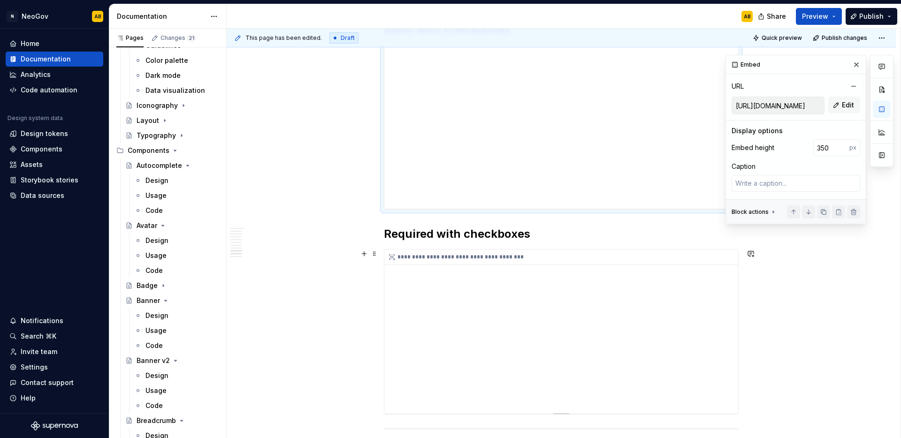
type textarea "*"
type input "https://library-current.dev.neogov.net/embed/component-library/multiselect/v2/i…"
click at [658, 291] on div "**********" at bounding box center [561, 332] width 354 height 164
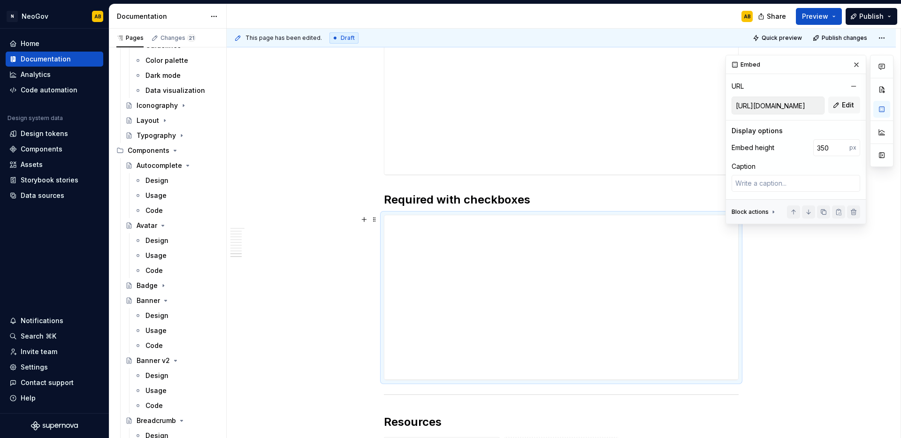
scroll to position [1847, 0]
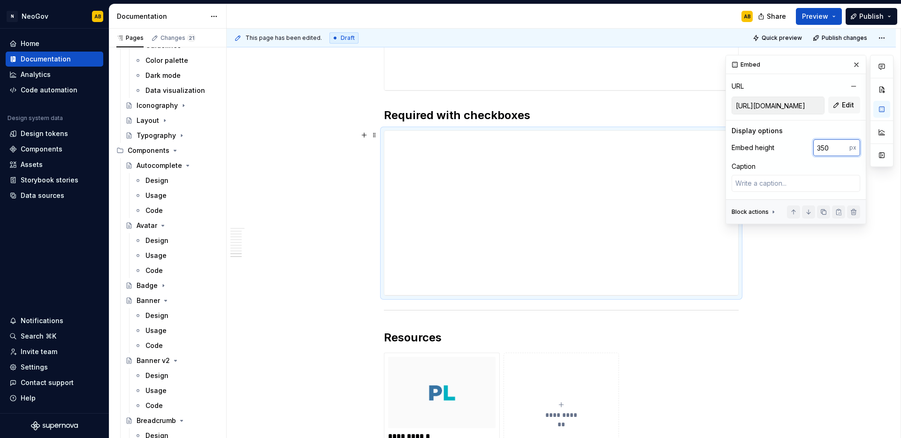
click at [817, 149] on input "350" at bounding box center [831, 147] width 36 height 17
type input "450"
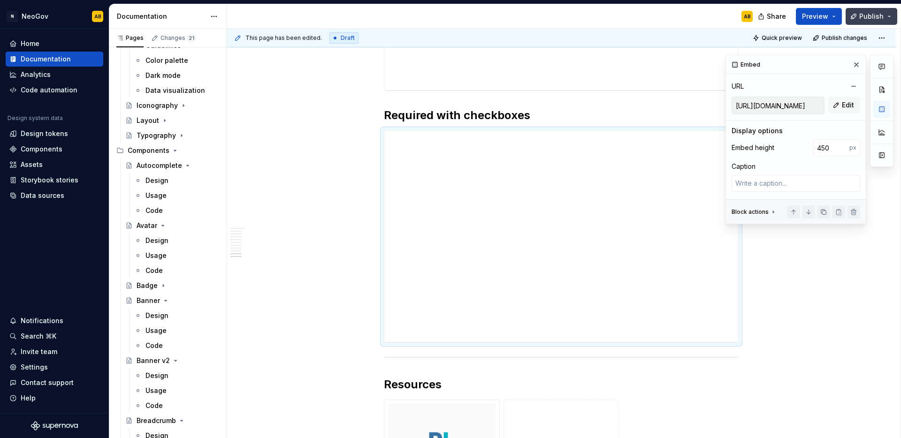
click at [881, 18] on span "Publish" at bounding box center [871, 16] width 24 height 9
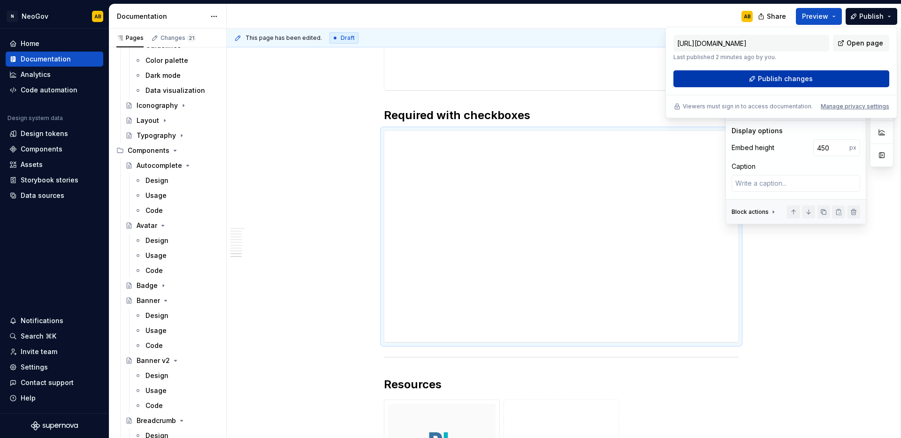
click at [738, 81] on button "Publish changes" at bounding box center [781, 78] width 216 height 17
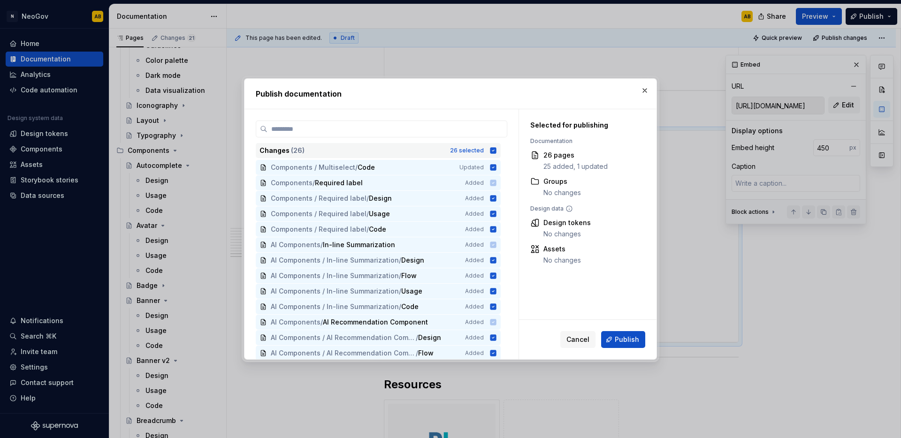
click at [491, 152] on icon at bounding box center [493, 150] width 6 height 6
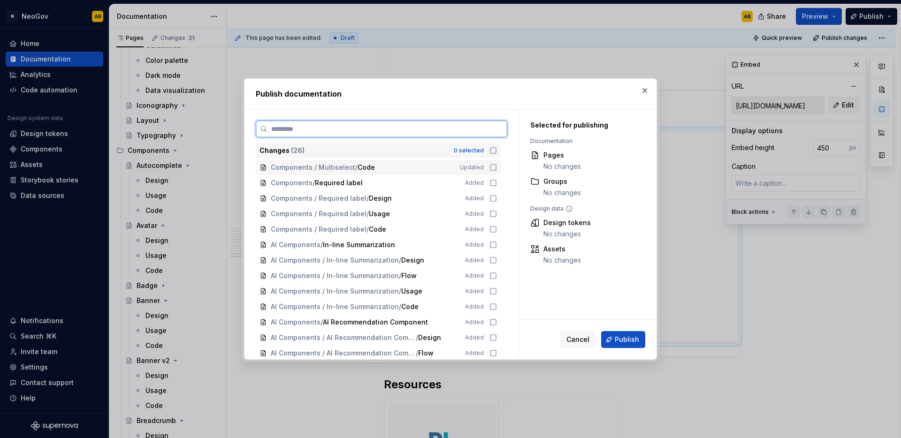
click at [492, 165] on icon at bounding box center [493, 168] width 8 height 8
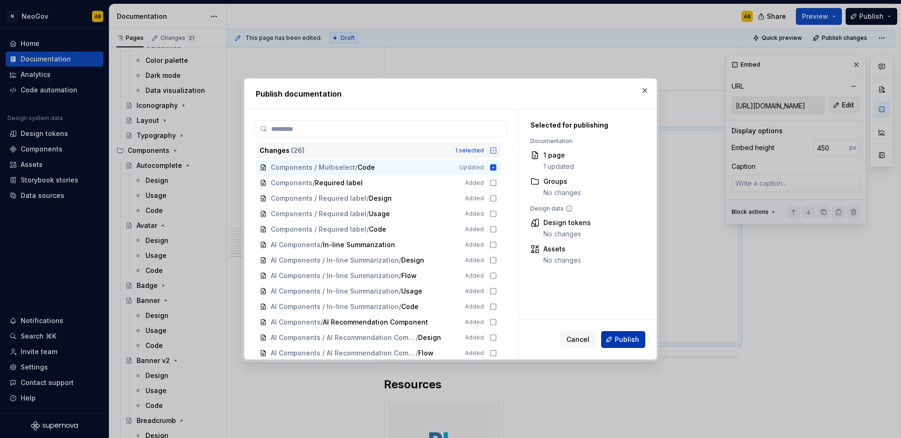
click at [624, 337] on span "Publish" at bounding box center [626, 339] width 24 height 9
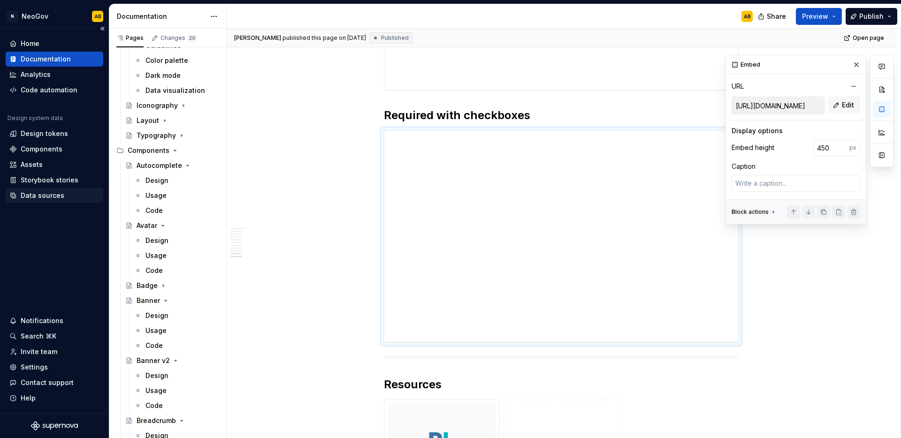
type textarea "*"
